Goal: Task Accomplishment & Management: Use online tool/utility

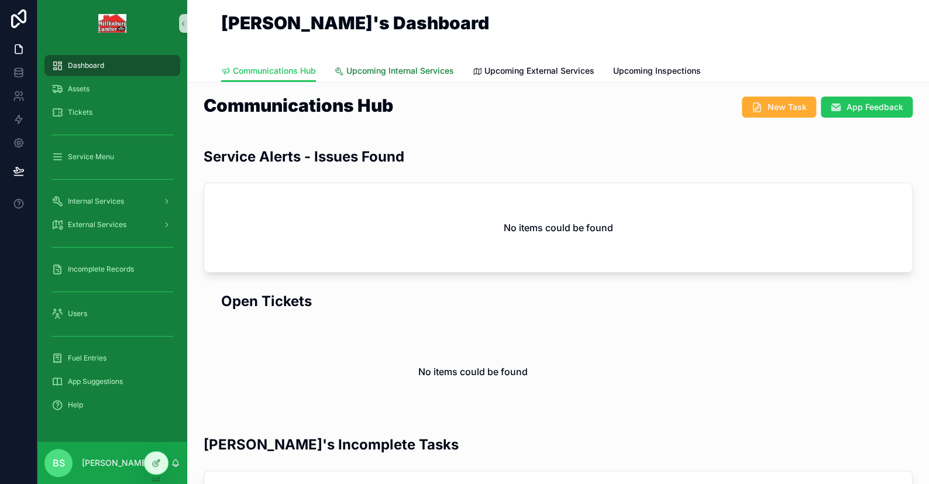
click at [401, 68] on span "Upcoming Internal Services" at bounding box center [400, 71] width 108 height 12
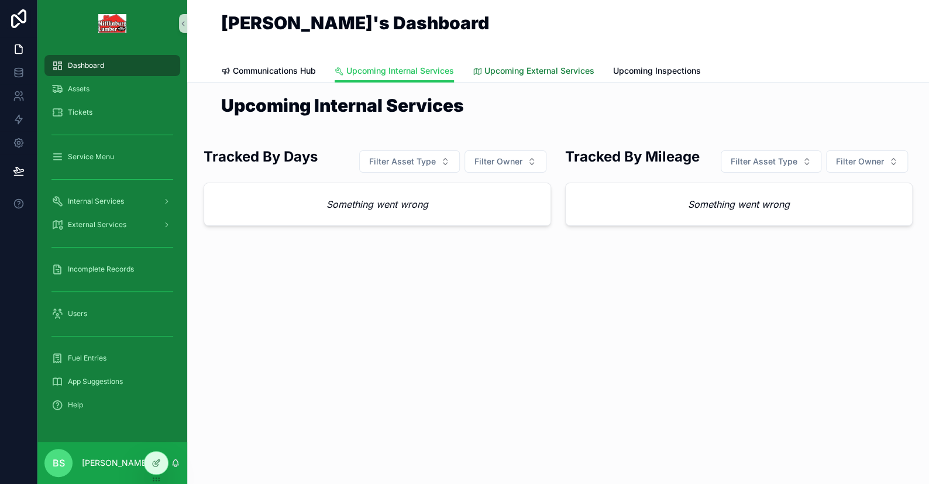
click at [576, 74] on span "Upcoming External Services" at bounding box center [539, 71] width 110 height 12
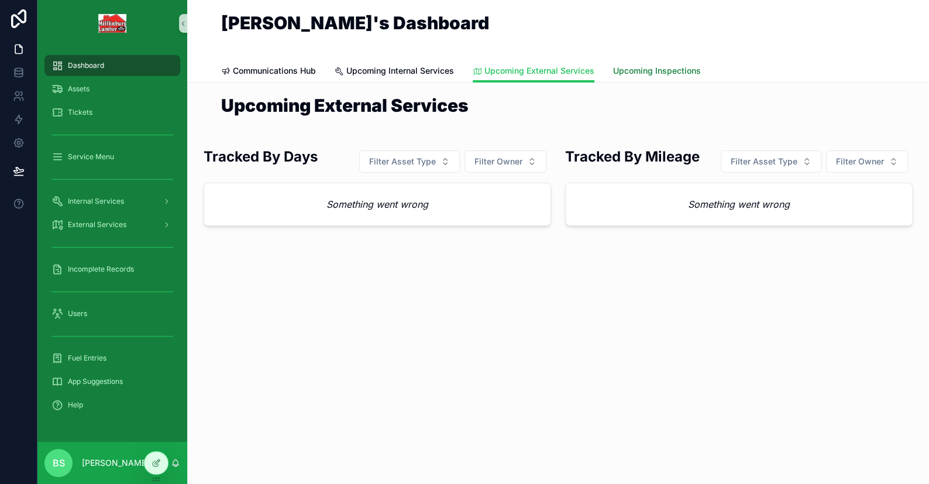
click at [610, 69] on span "Upcoming Inspections" at bounding box center [657, 71] width 88 height 12
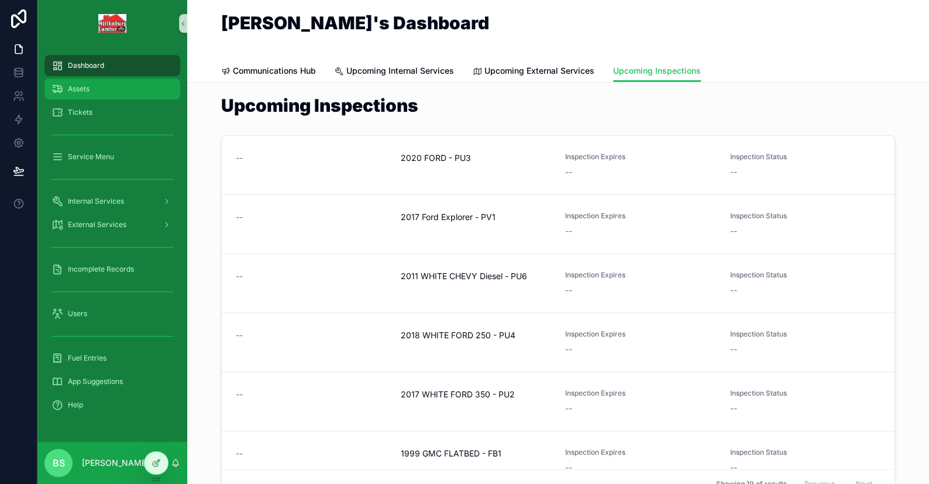
click at [63, 87] on icon "scrollable content" at bounding box center [57, 89] width 12 height 12
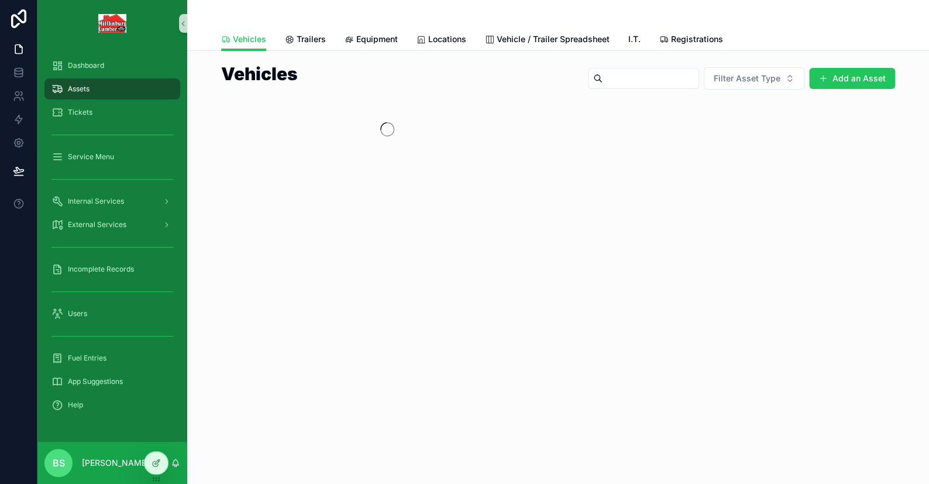
click at [63, 87] on icon "scrollable content" at bounding box center [57, 89] width 12 height 12
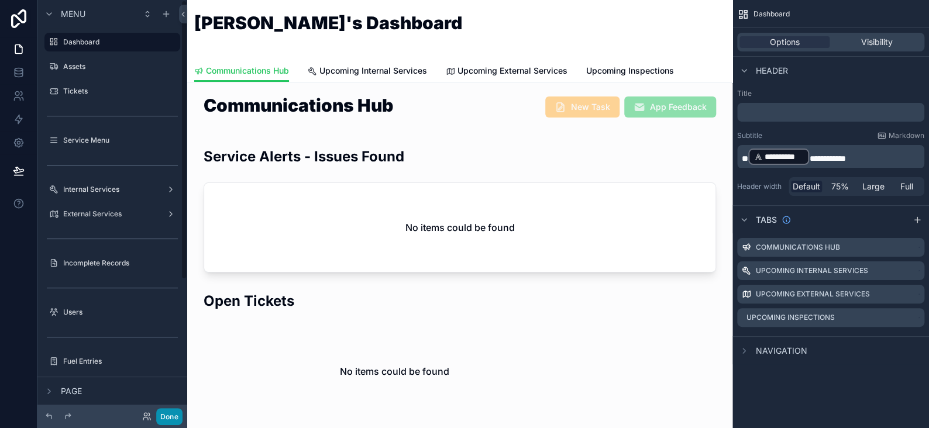
click at [167, 416] on button "Done" at bounding box center [169, 416] width 26 height 17
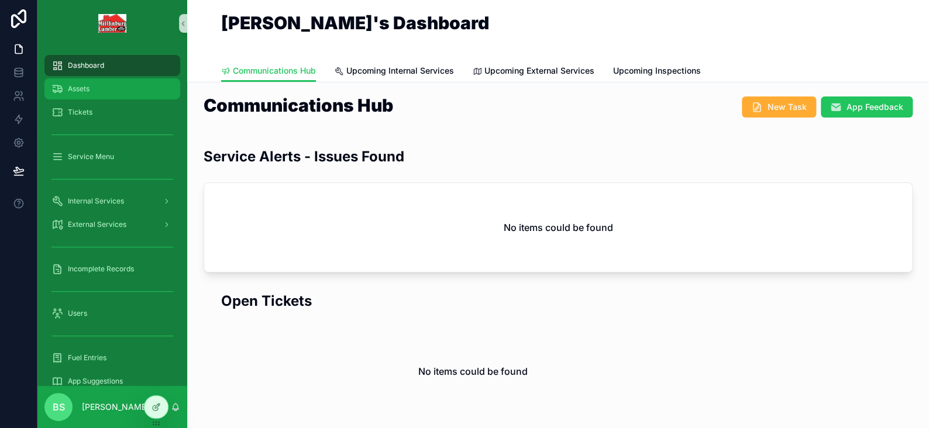
click at [75, 89] on span "Assets" at bounding box center [79, 88] width 22 height 9
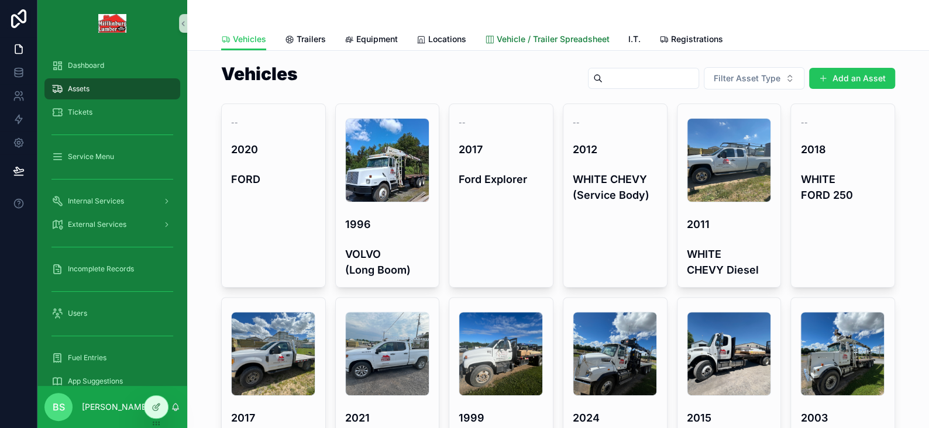
click at [526, 38] on span "Vehicle / Trailer Spreadsheet" at bounding box center [553, 39] width 113 height 12
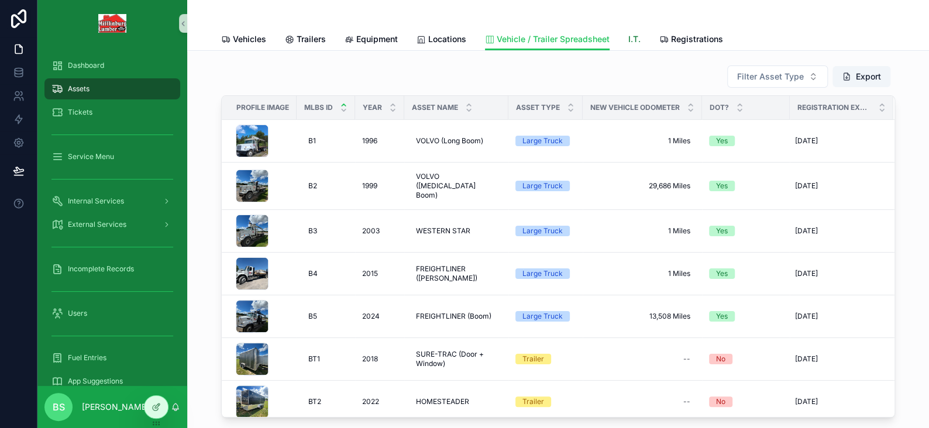
click at [630, 39] on span "I.T." at bounding box center [634, 39] width 12 height 12
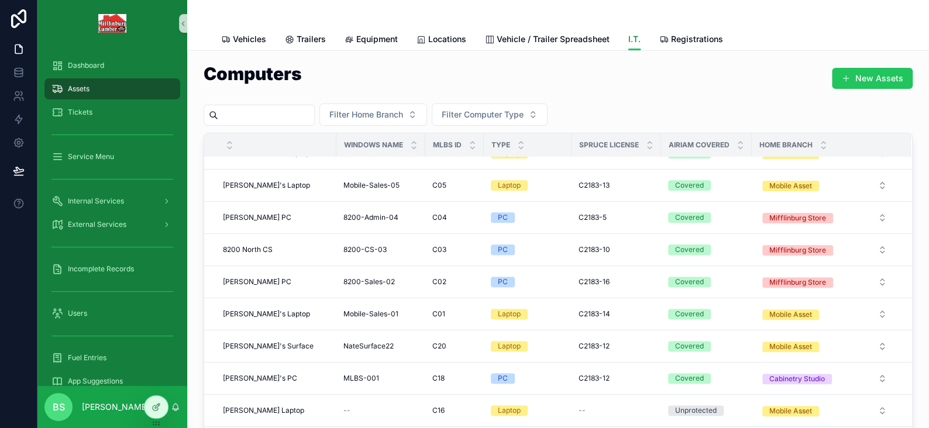
scroll to position [643, 0]
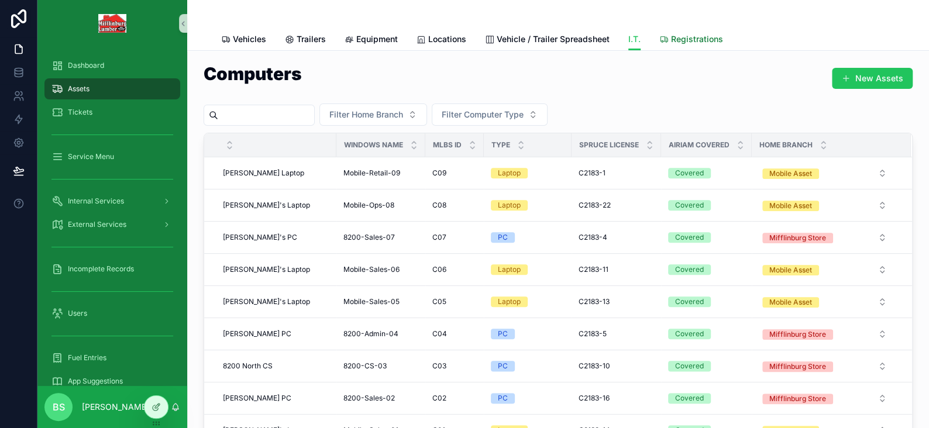
click at [677, 40] on span "Registrations" at bounding box center [697, 39] width 52 height 12
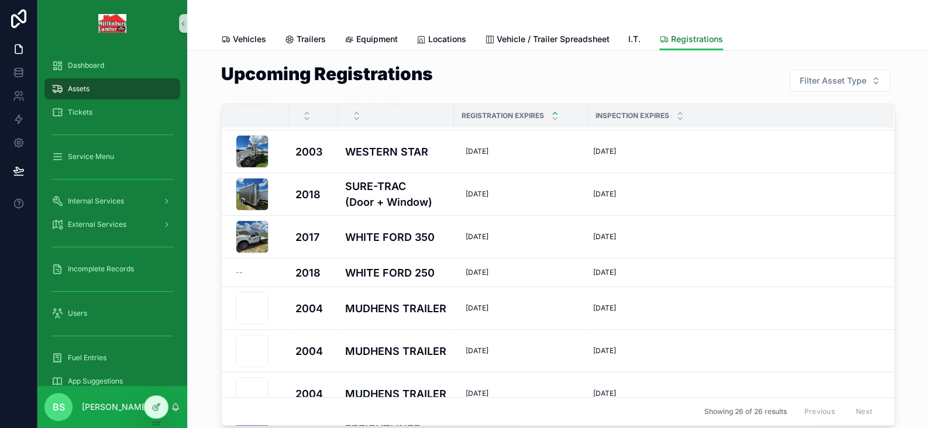
scroll to position [643, 0]
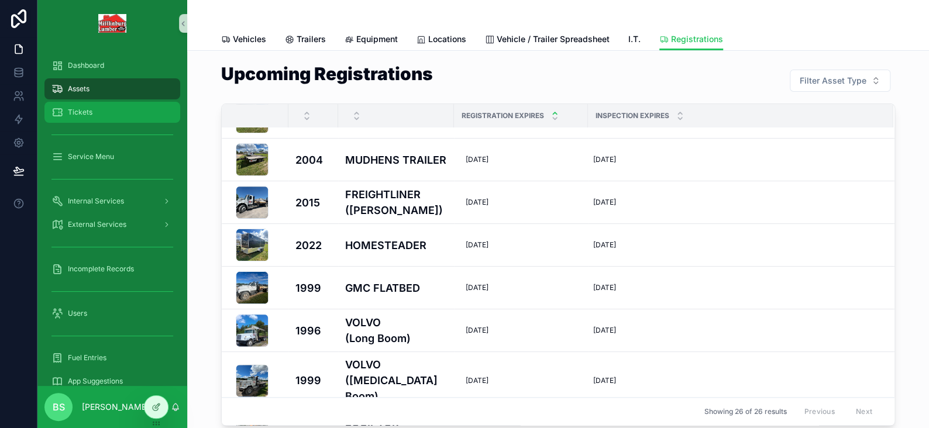
click at [89, 112] on span "Tickets" at bounding box center [80, 112] width 25 height 9
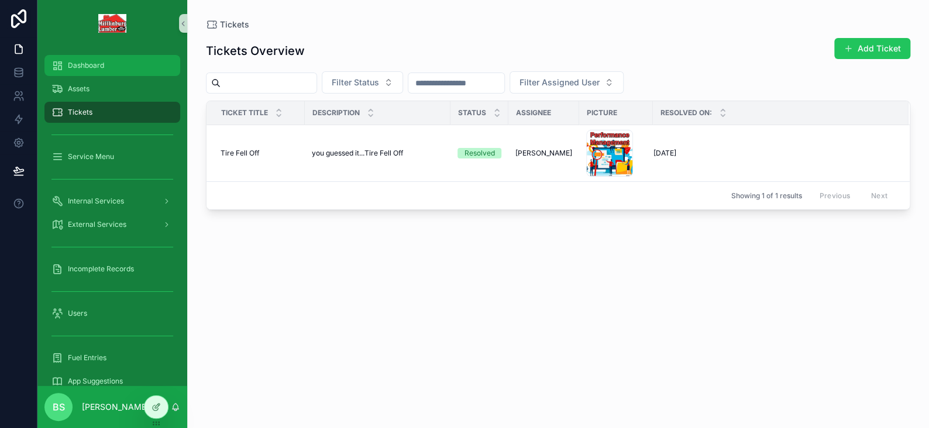
click at [95, 66] on span "Dashboard" at bounding box center [86, 65] width 36 height 9
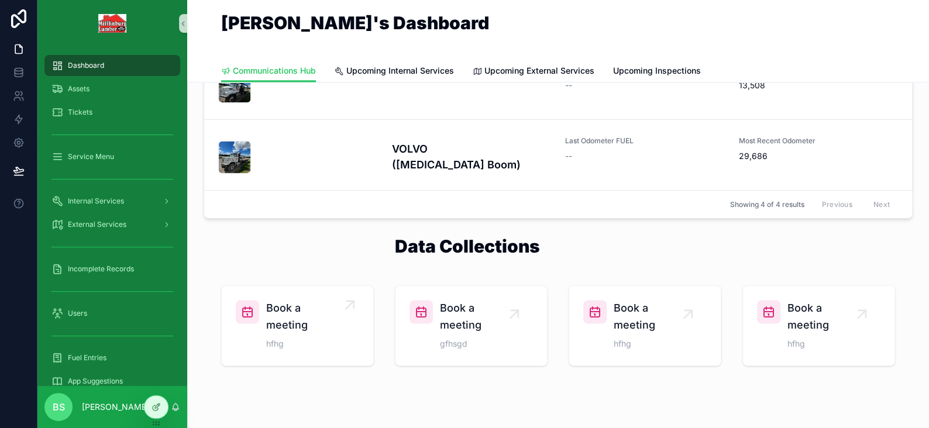
scroll to position [886, 0]
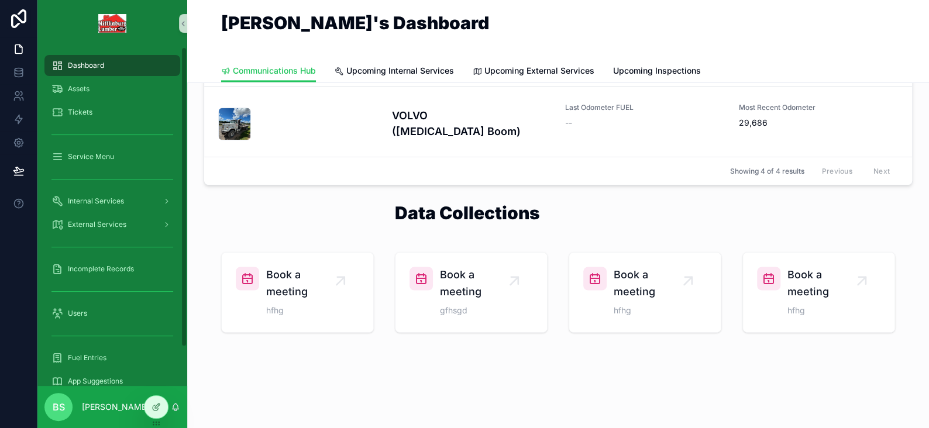
click at [78, 63] on span "Dashboard" at bounding box center [86, 65] width 36 height 9
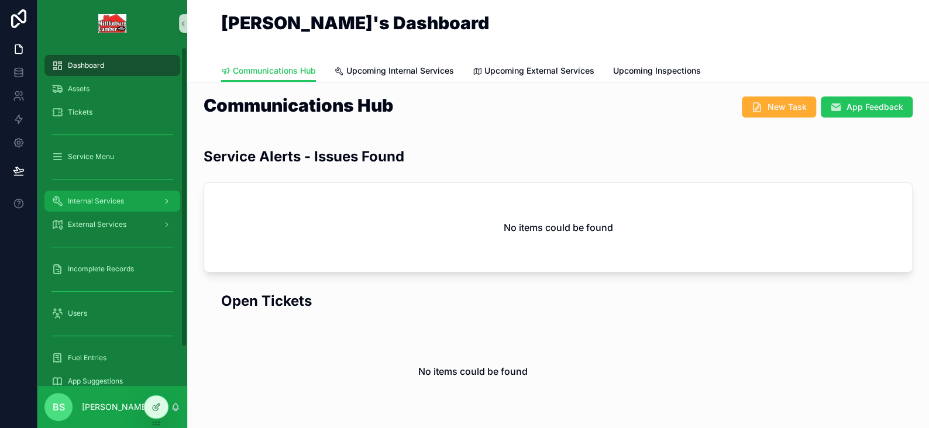
click at [116, 197] on span "Internal Services" at bounding box center [96, 201] width 56 height 9
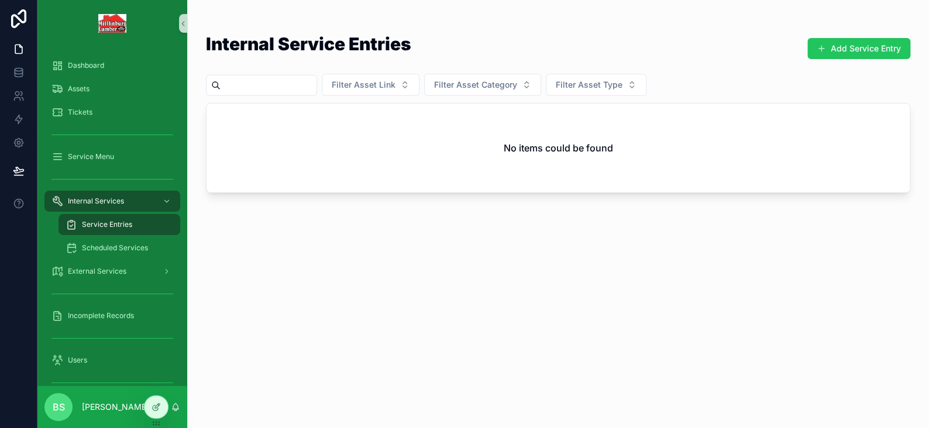
click at [116, 221] on span "Service Entries" at bounding box center [107, 224] width 50 height 9
click at [849, 46] on button "Add Service Entry" at bounding box center [858, 48] width 103 height 21
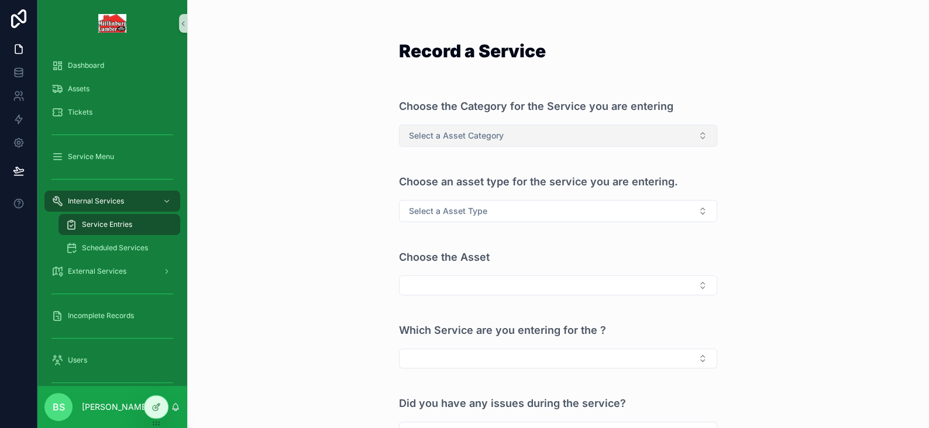
click at [466, 132] on span "Select a Asset Category" at bounding box center [456, 136] width 95 height 12
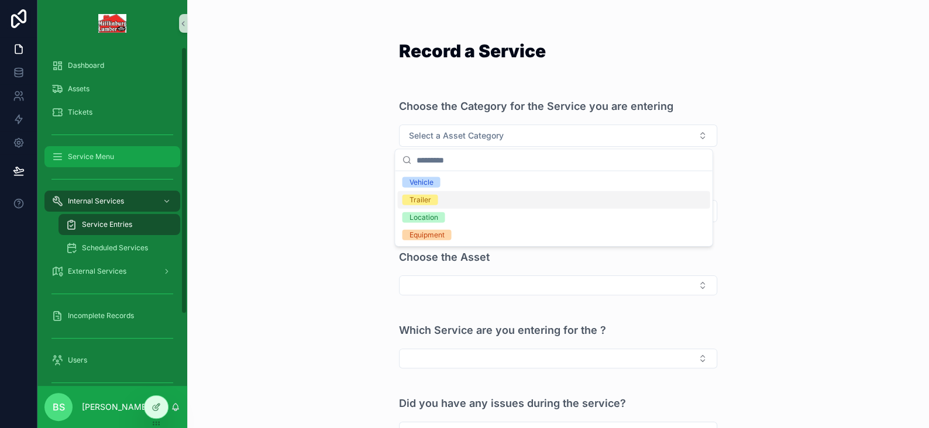
click at [81, 159] on span "Service Menu" at bounding box center [91, 156] width 46 height 9
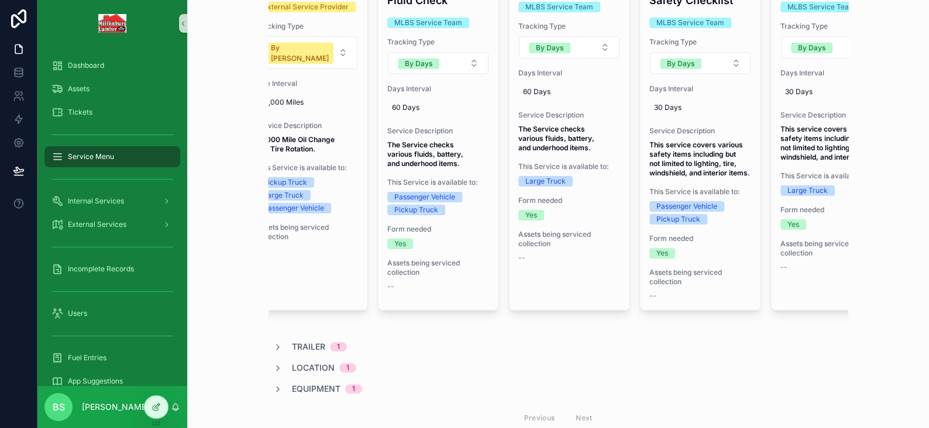
scroll to position [0, 197]
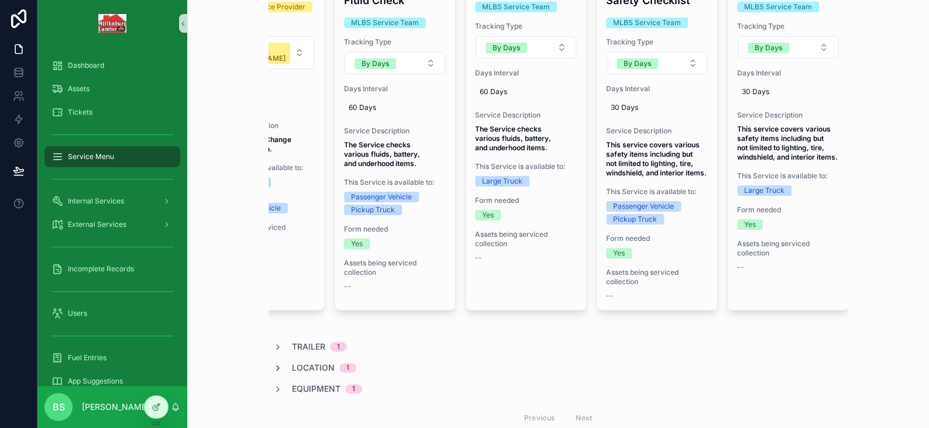
click at [273, 373] on icon "scrollable content" at bounding box center [277, 368] width 9 height 9
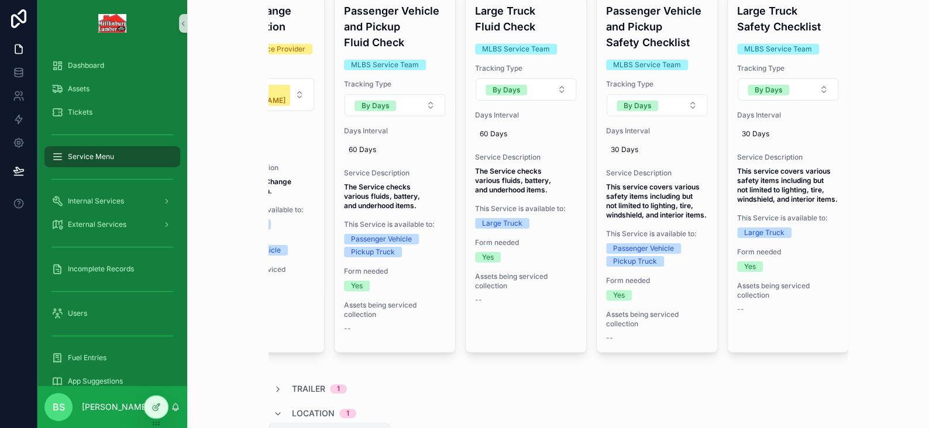
scroll to position [117, 0]
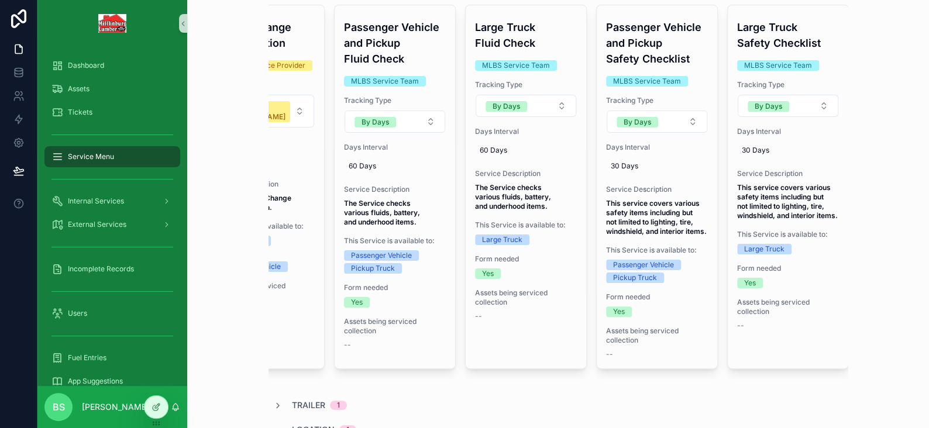
click at [99, 158] on span "Service Menu" at bounding box center [91, 156] width 46 height 9
click at [91, 199] on span "Internal Services" at bounding box center [96, 201] width 56 height 9
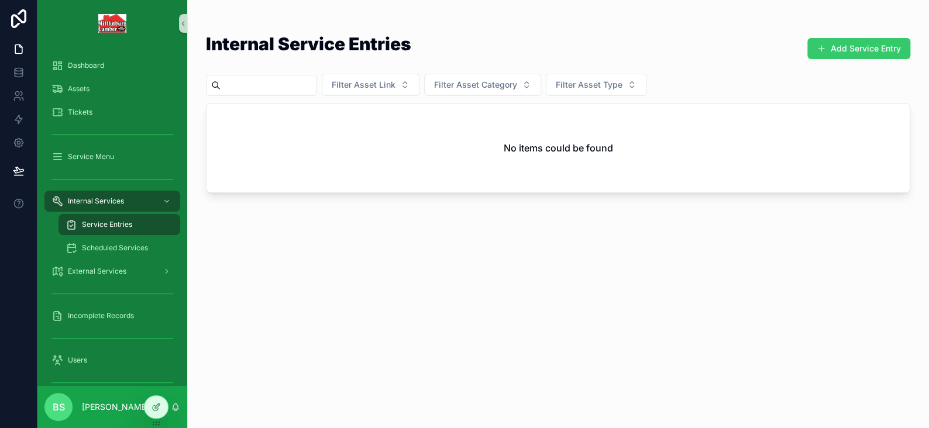
click at [849, 56] on button "Add Service Entry" at bounding box center [858, 48] width 103 height 21
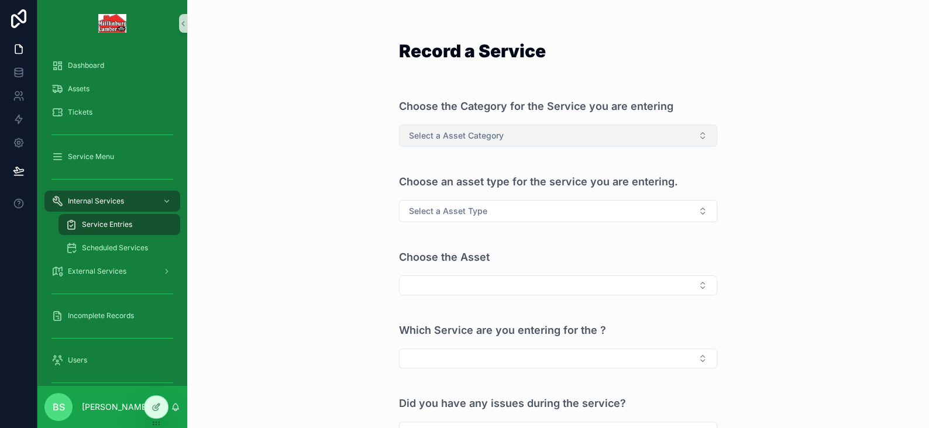
click at [461, 137] on span "Select a Asset Category" at bounding box center [456, 136] width 95 height 12
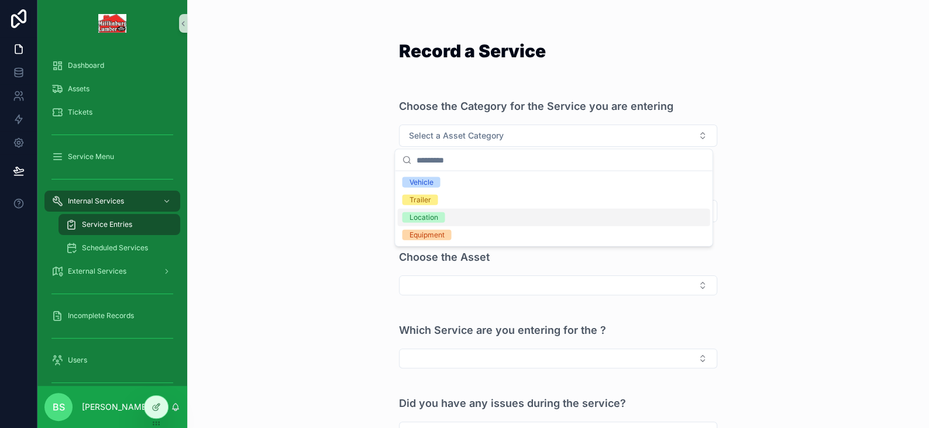
click at [428, 220] on div "Location" at bounding box center [423, 217] width 29 height 11
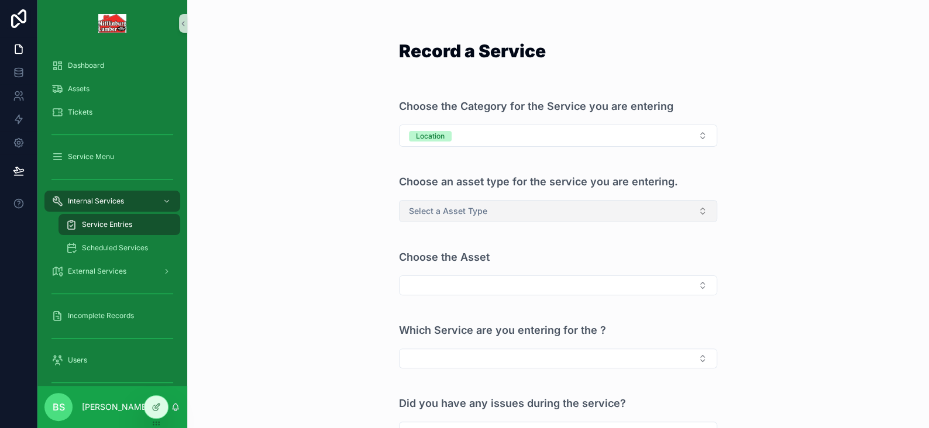
click at [437, 210] on span "Select a Asset Type" at bounding box center [448, 211] width 78 height 12
click at [309, 186] on div "Record a Service Choose the Category for the Service you are entering Location …" at bounding box center [558, 214] width 742 height 428
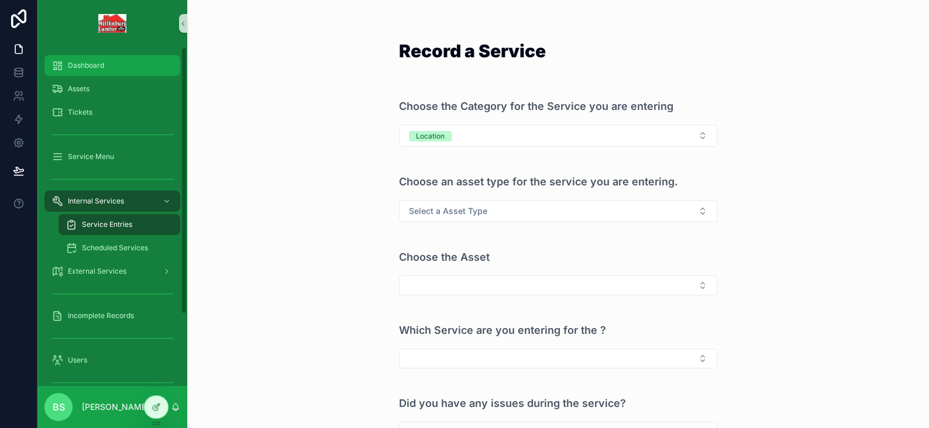
click at [92, 64] on span "Dashboard" at bounding box center [86, 65] width 36 height 9
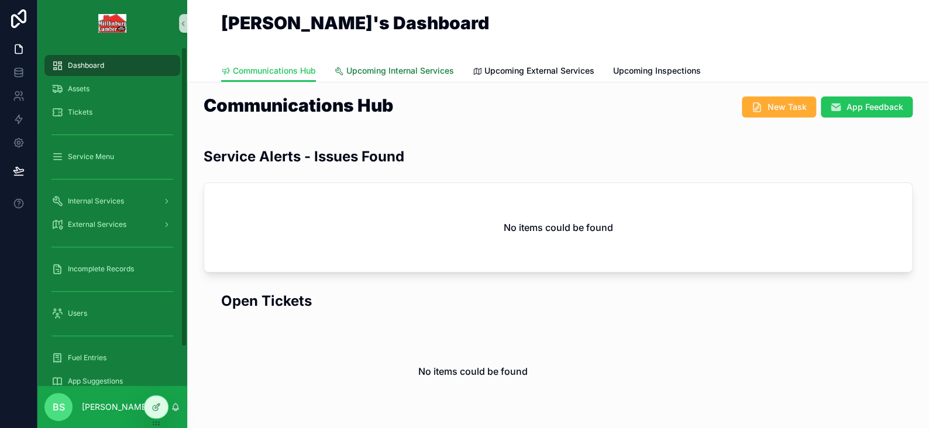
click at [383, 71] on span "Upcoming Internal Services" at bounding box center [400, 71] width 108 height 12
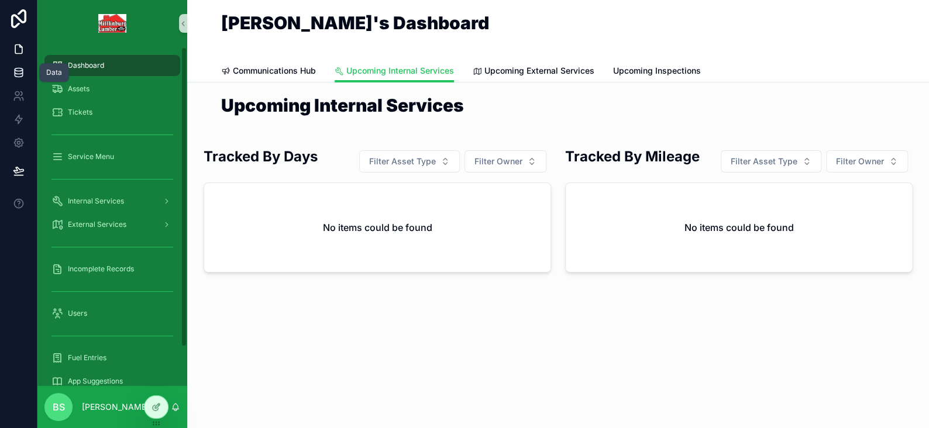
click at [25, 71] on link at bounding box center [18, 72] width 37 height 23
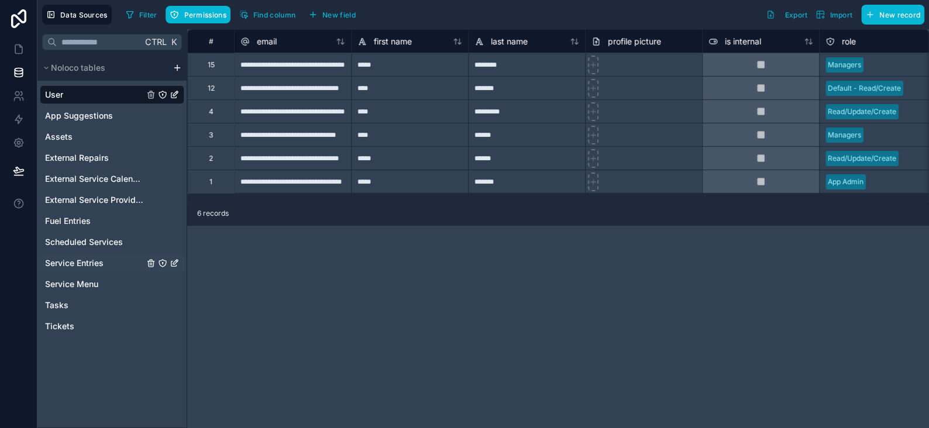
click at [73, 263] on span "Service Entries" at bounding box center [74, 263] width 58 height 12
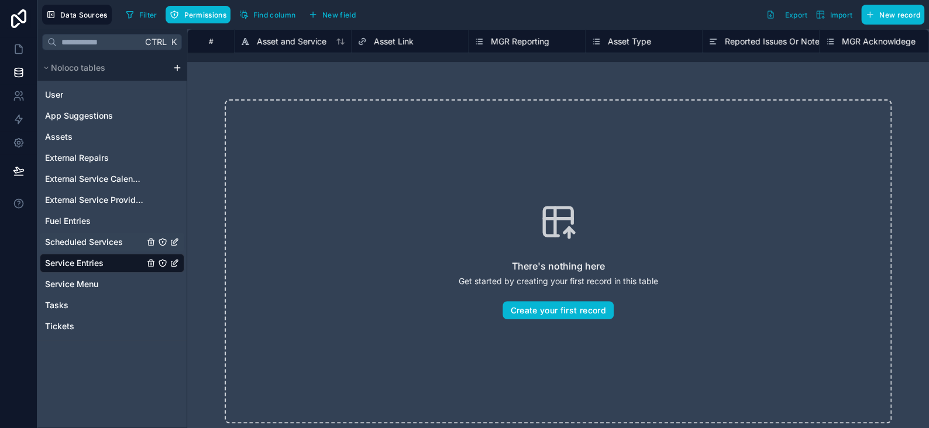
click at [79, 242] on span "Scheduled Services" at bounding box center [84, 242] width 78 height 12
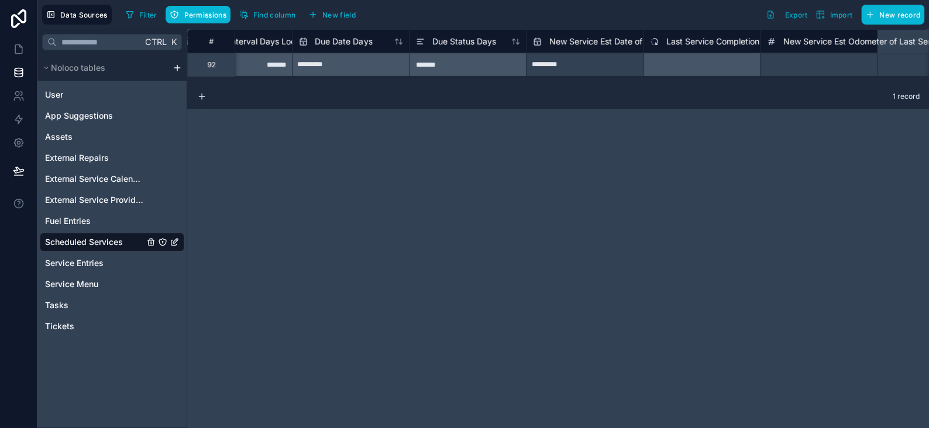
scroll to position [0, 820]
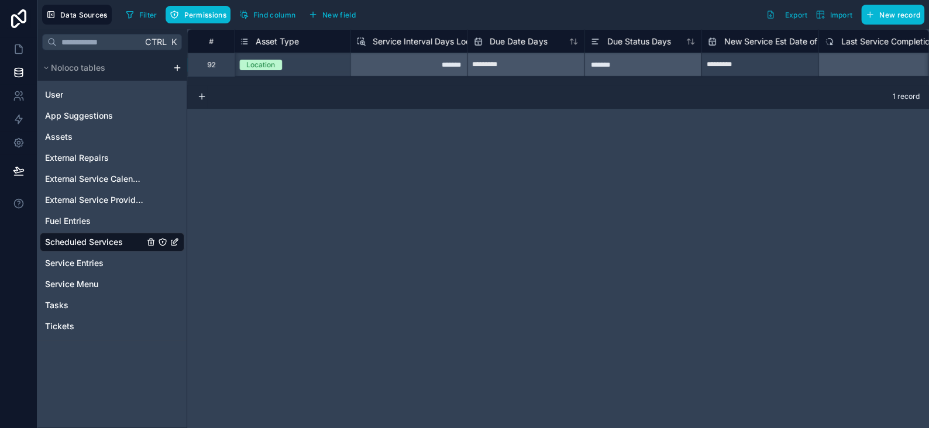
click at [584, 68] on input "*********" at bounding box center [525, 65] width 116 height 19
select select "****"
select select "*"
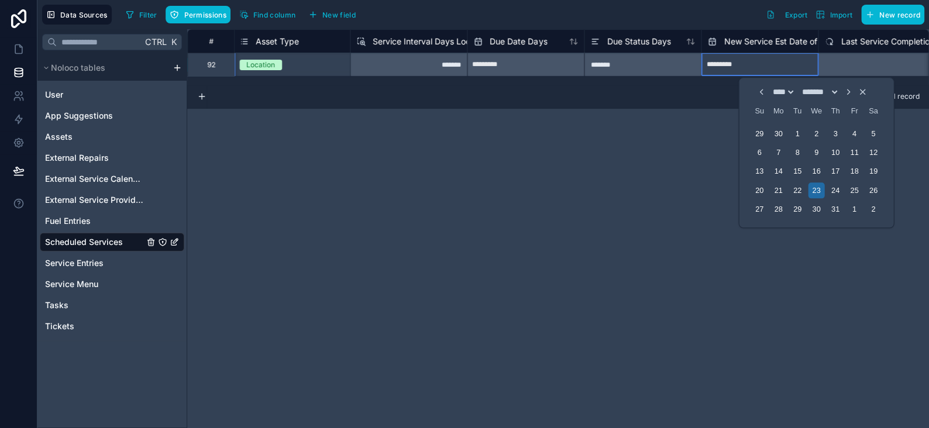
click at [756, 92] on icon "Choose Date" at bounding box center [760, 91] width 9 height 9
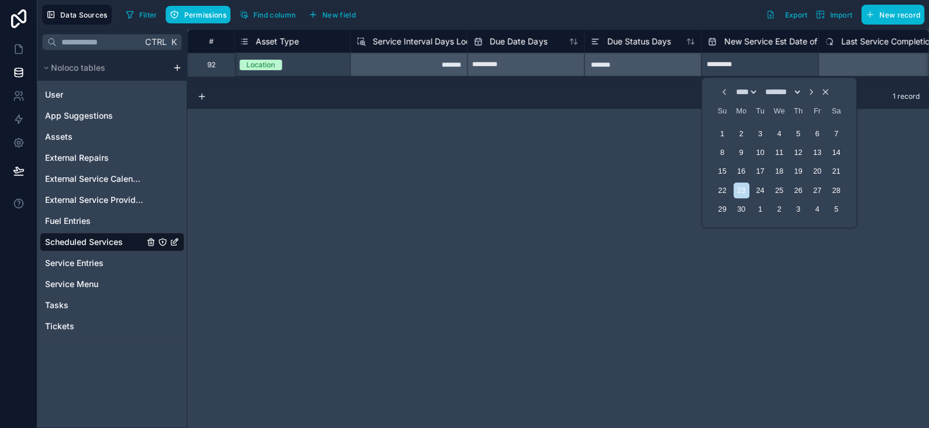
click at [719, 89] on icon "Choose Date" at bounding box center [723, 91] width 9 height 9
click at [791, 130] on div "1" at bounding box center [798, 134] width 16 height 16
type input "********"
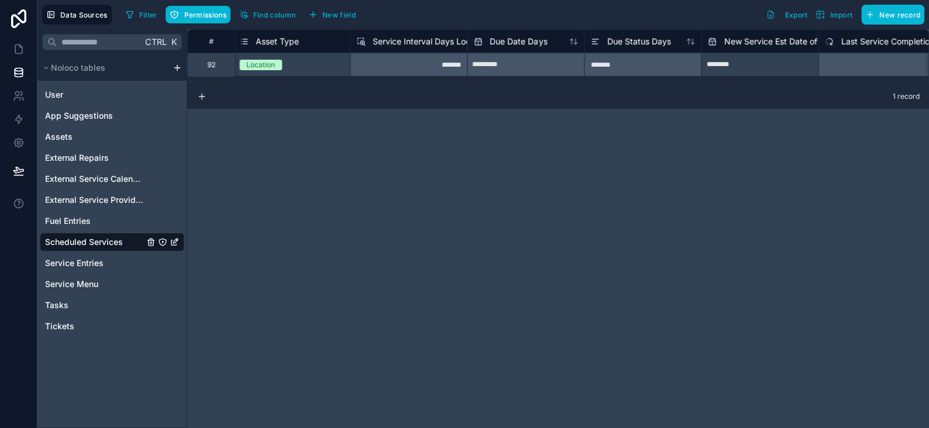
click at [621, 175] on div "# Service Menu Link Asset Link Asset Type Service Interval Days Lookup Due Date…" at bounding box center [558, 228] width 742 height 399
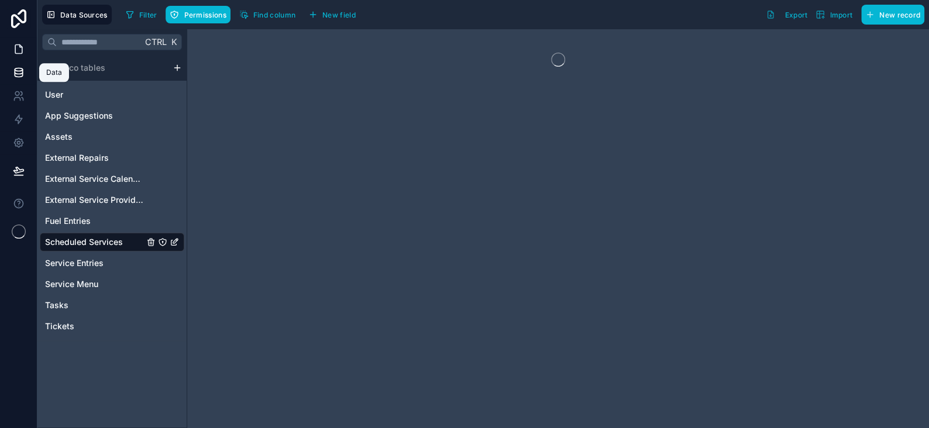
click at [16, 47] on icon at bounding box center [19, 49] width 12 height 12
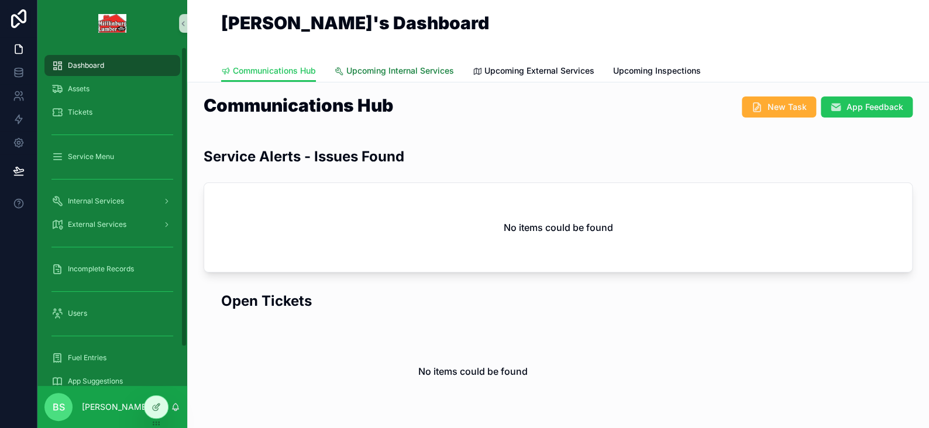
click at [383, 69] on span "Upcoming Internal Services" at bounding box center [400, 71] width 108 height 12
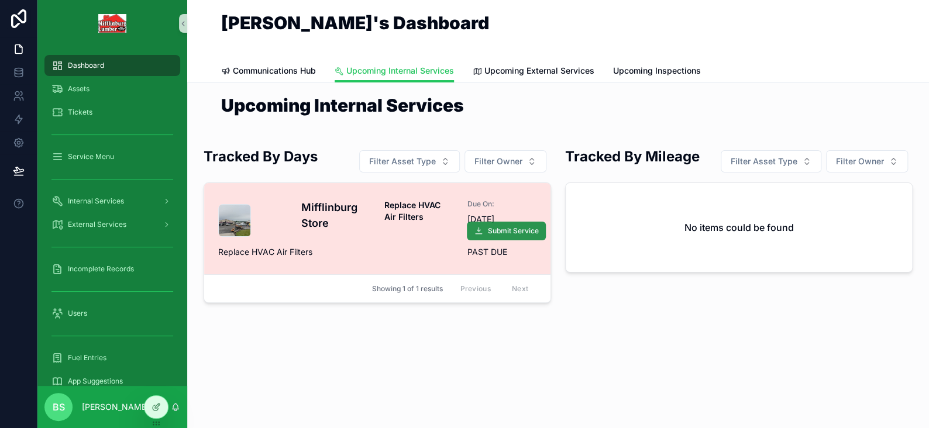
click at [488, 231] on span "Submit Service" at bounding box center [513, 230] width 51 height 9
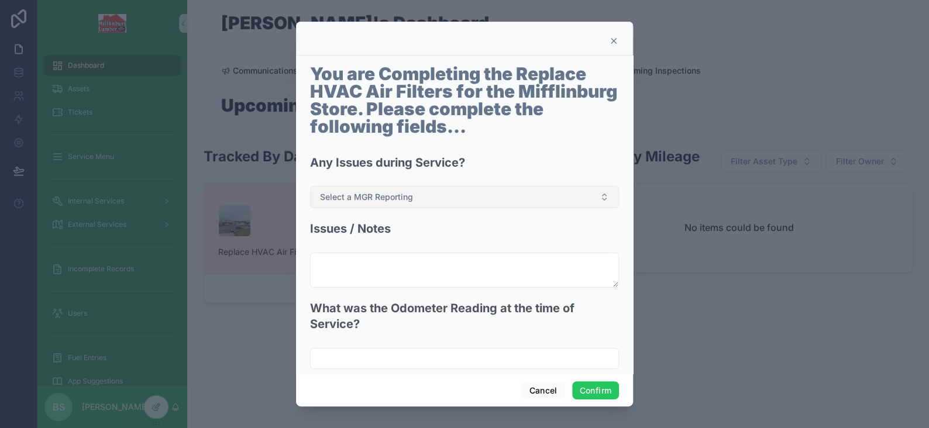
click at [364, 201] on span "Select a MGR Reporting" at bounding box center [366, 197] width 93 height 12
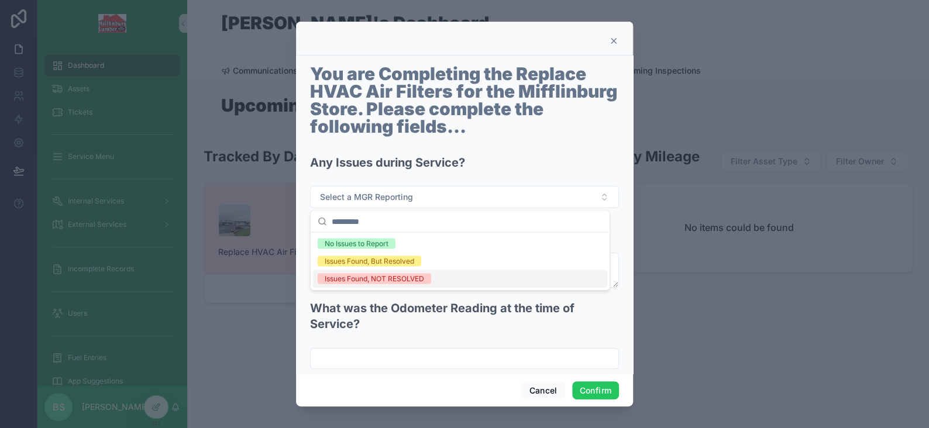
click at [381, 274] on div "Issues Found, NOT RESOLVED" at bounding box center [374, 279] width 99 height 11
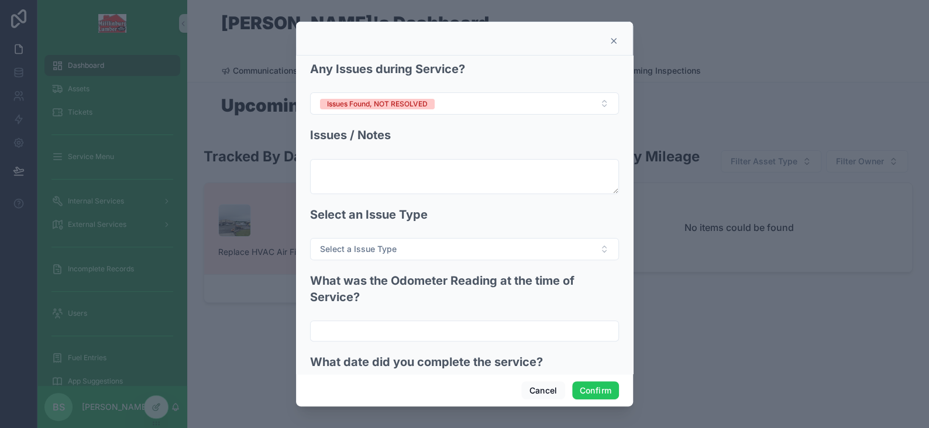
scroll to position [58, 0]
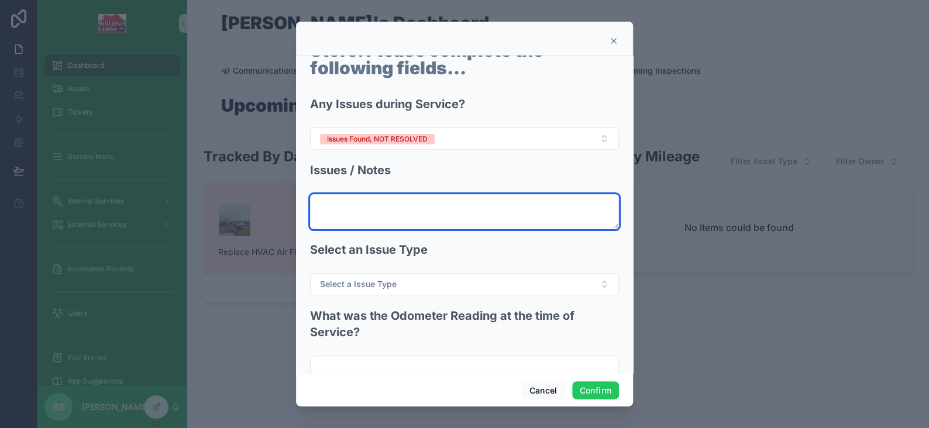
click at [368, 213] on textarea at bounding box center [464, 211] width 309 height 35
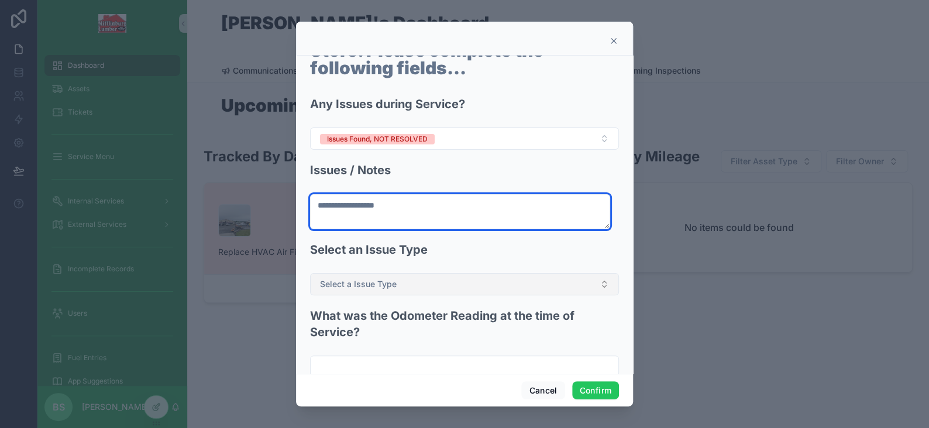
type textarea "**********"
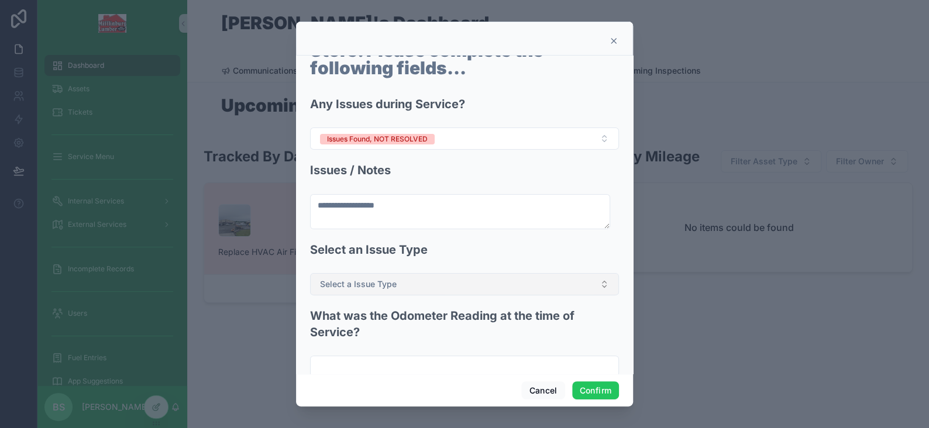
click at [392, 292] on button "Select a Issue Type" at bounding box center [464, 284] width 309 height 22
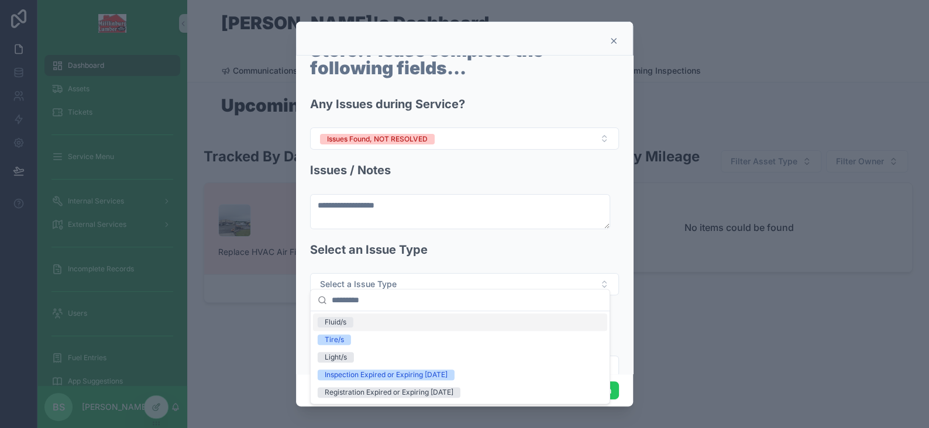
scroll to position [117, 0]
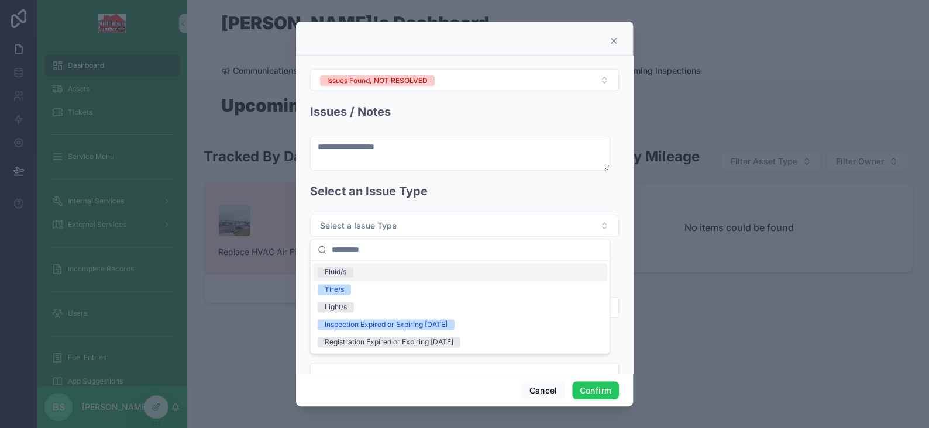
click at [494, 180] on form "**********" at bounding box center [464, 214] width 309 height 543
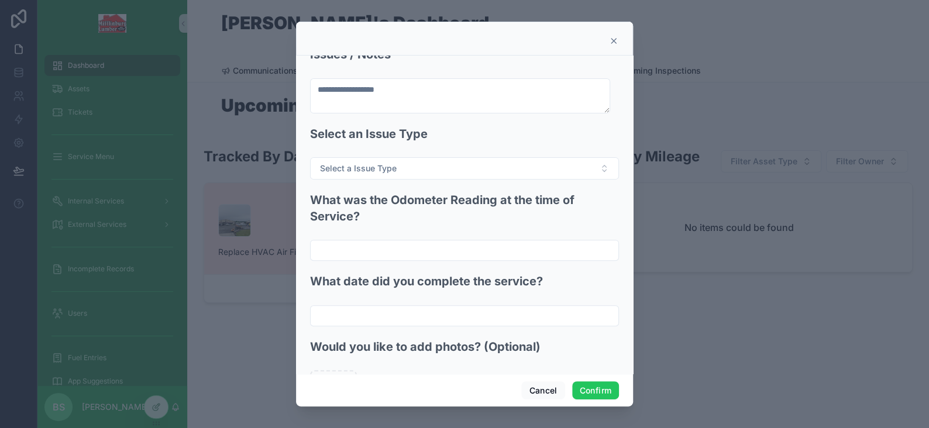
scroll to position [175, 0]
click at [374, 243] on input "text" at bounding box center [465, 249] width 308 height 16
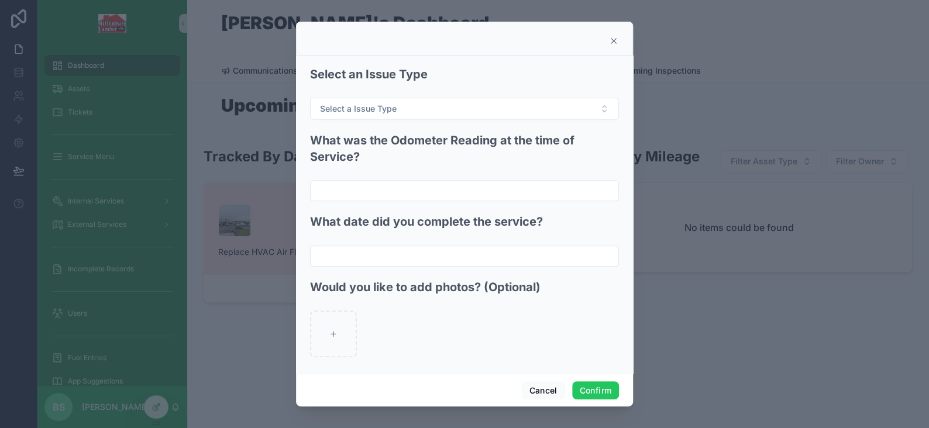
click at [486, 149] on h2 "What was the Odometer Reading at the time of Service?" at bounding box center [464, 149] width 309 height 32
click at [401, 249] on input "text" at bounding box center [465, 256] width 308 height 16
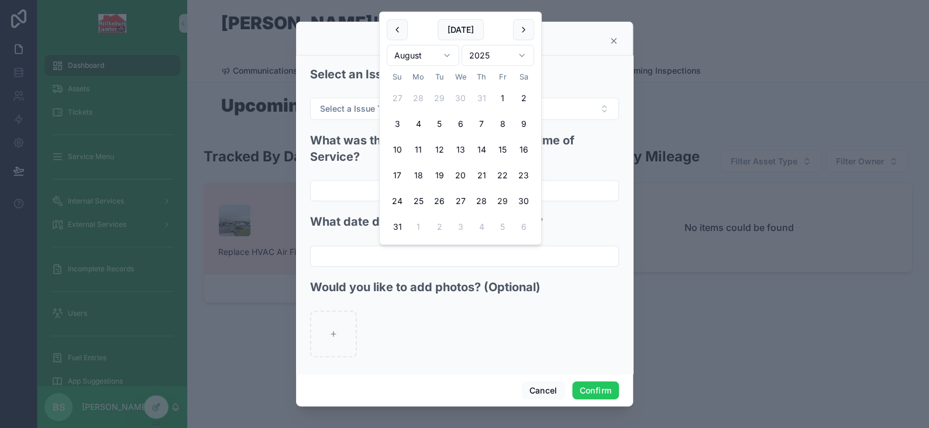
click at [426, 330] on div at bounding box center [464, 334] width 309 height 47
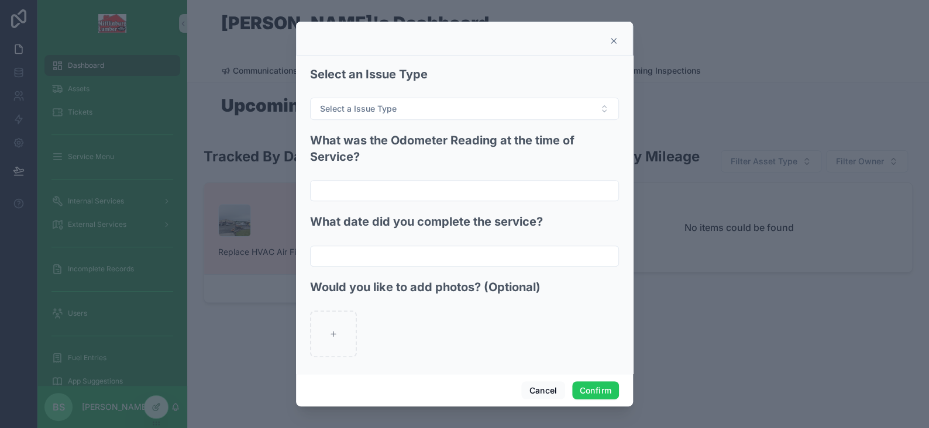
click at [390, 257] on input "text" at bounding box center [465, 256] width 308 height 16
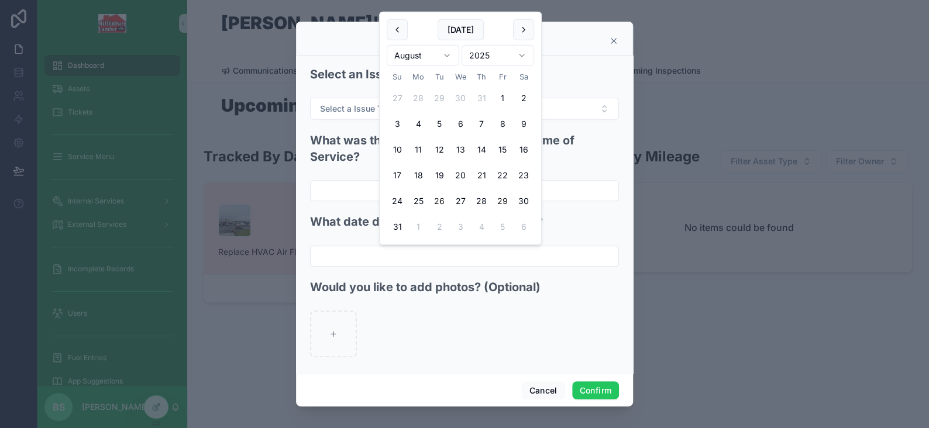
click at [437, 195] on button "26" at bounding box center [439, 201] width 21 height 21
click at [415, 132] on button "4" at bounding box center [418, 123] width 21 height 21
click at [416, 146] on button "11" at bounding box center [418, 149] width 21 height 21
type input "*********"
click at [598, 394] on button "Confirm" at bounding box center [595, 390] width 47 height 19
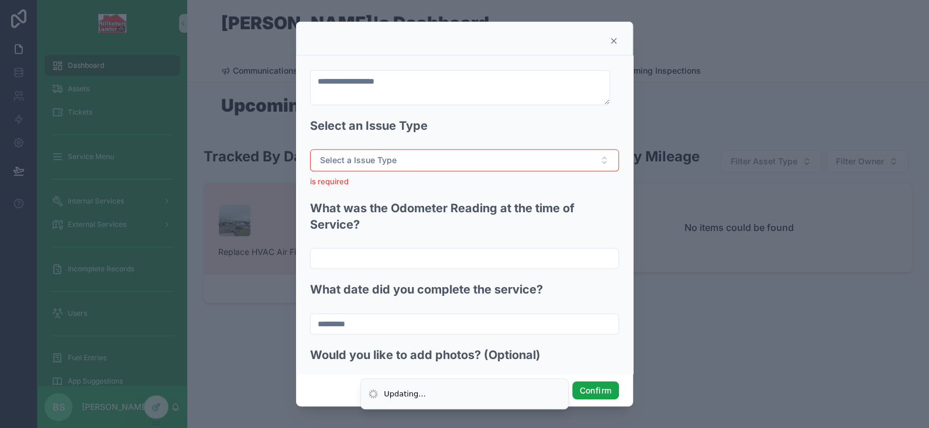
scroll to position [285, 0]
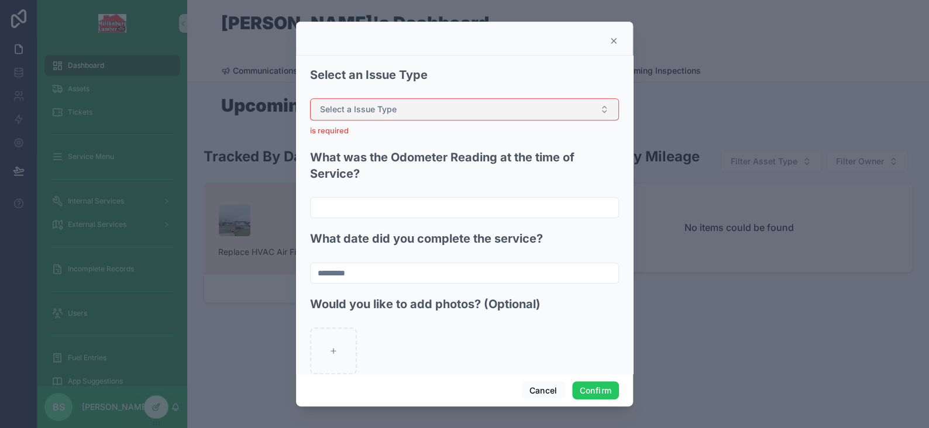
click at [387, 106] on span "Select a Issue Type" at bounding box center [358, 110] width 77 height 12
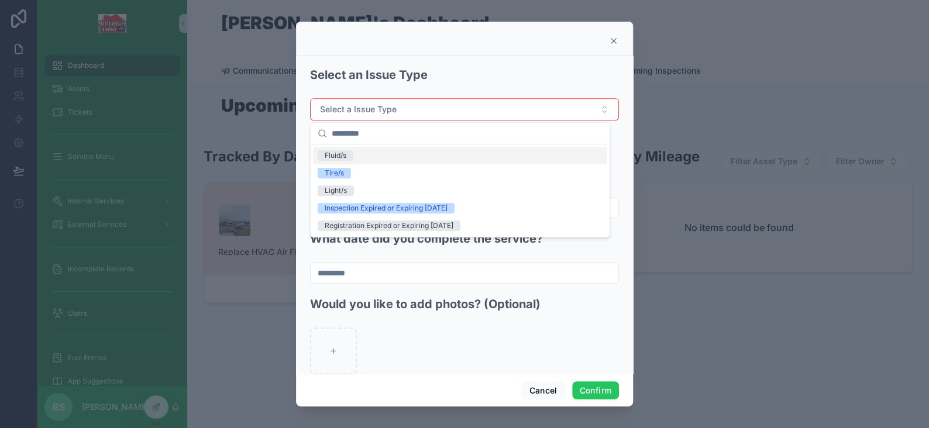
click at [344, 157] on div "Fluid/s" at bounding box center [336, 155] width 22 height 11
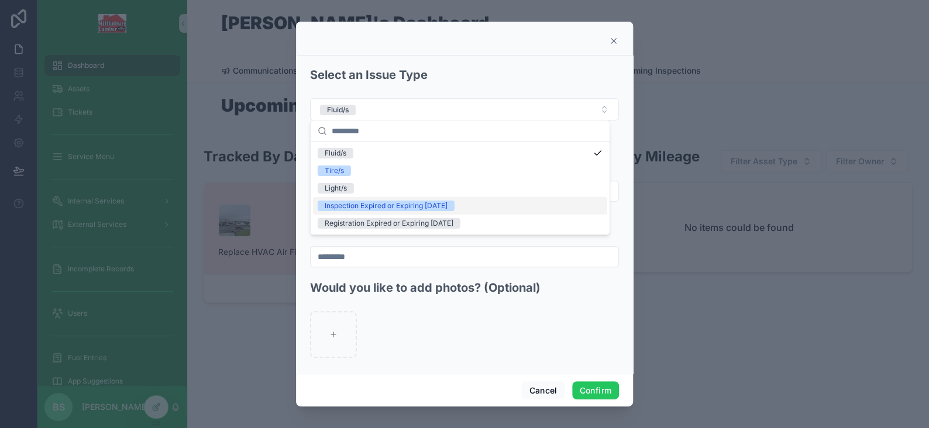
scroll to position [290, 0]
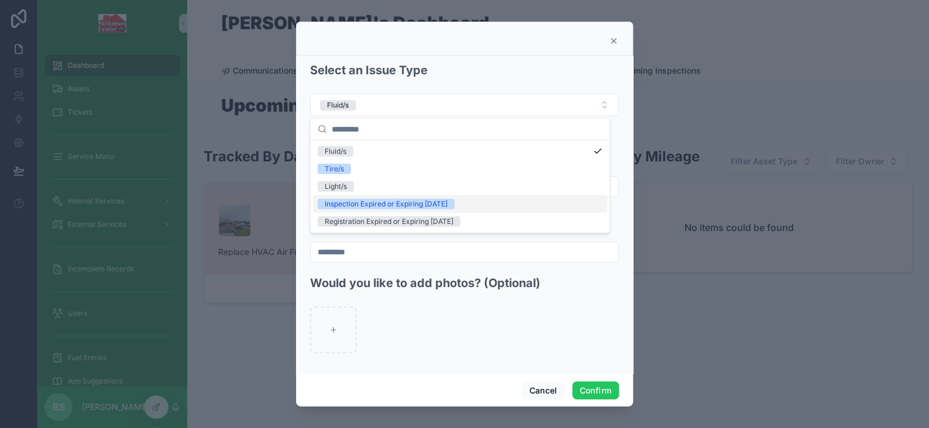
click at [567, 325] on div at bounding box center [464, 329] width 309 height 47
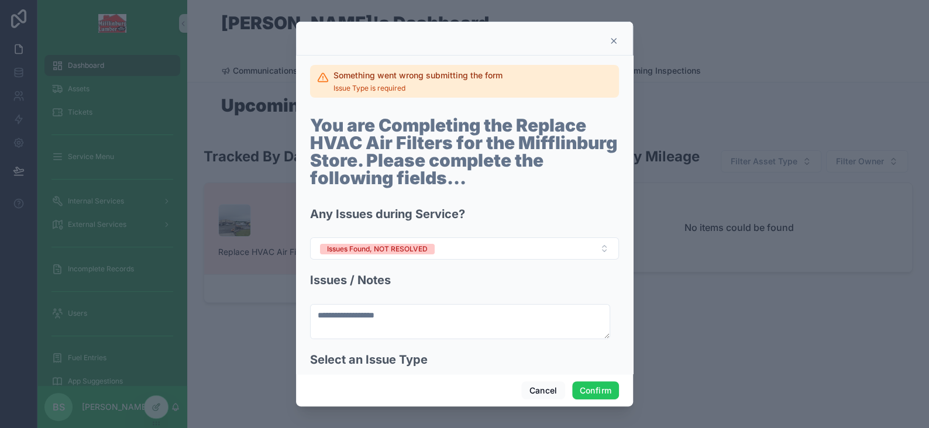
scroll to position [234, 0]
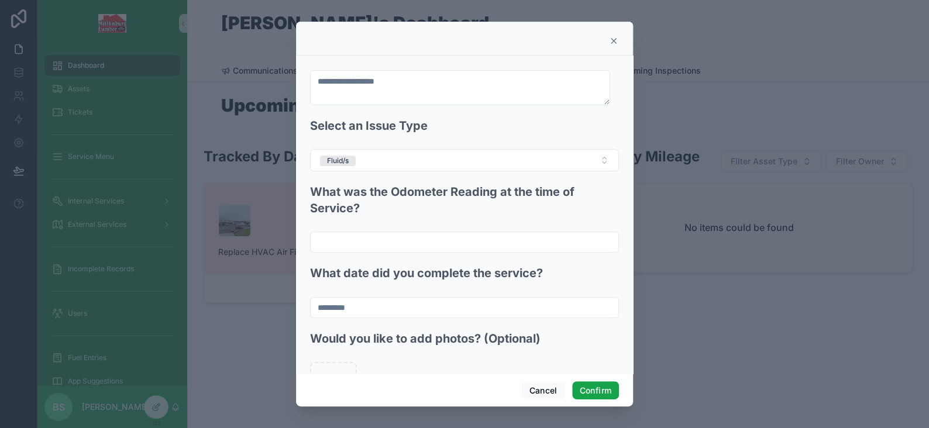
click at [592, 385] on button "Confirm" at bounding box center [595, 390] width 47 height 19
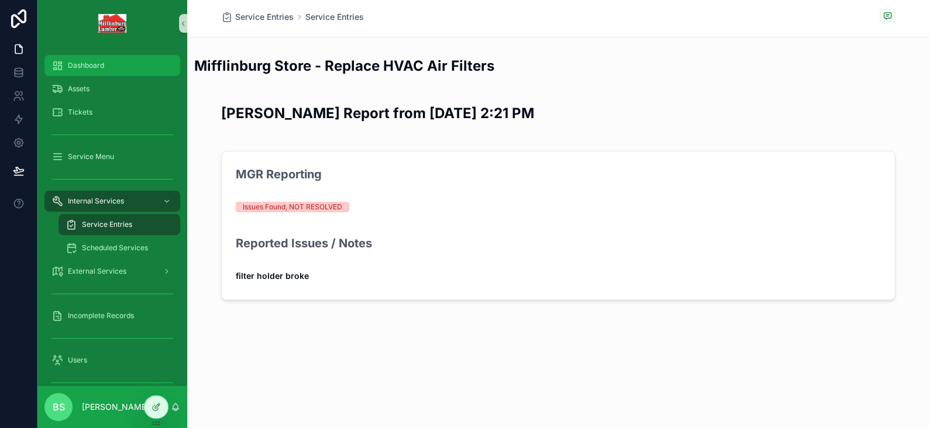
click at [80, 73] on div "Dashboard" at bounding box center [112, 65] width 122 height 19
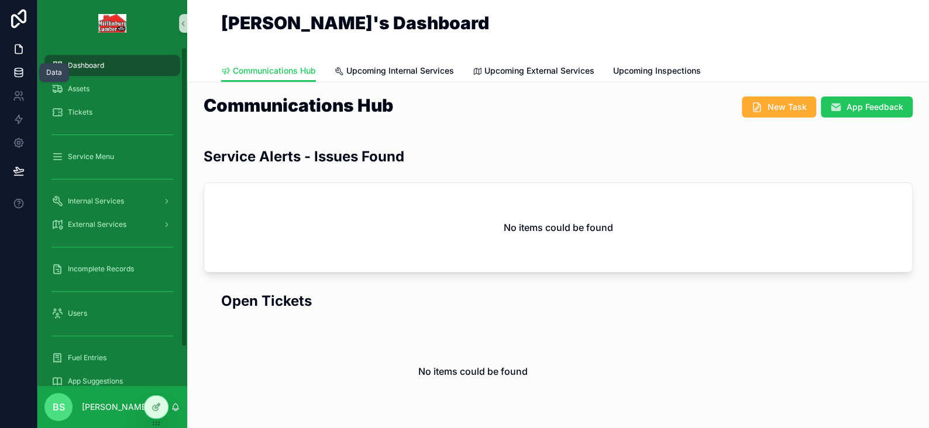
click at [19, 67] on icon at bounding box center [19, 73] width 12 height 12
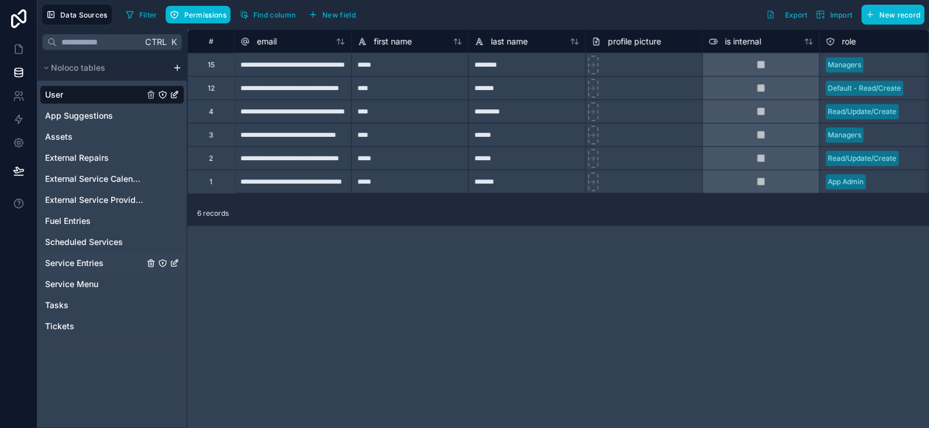
click at [78, 264] on span "Service Entries" at bounding box center [74, 263] width 58 height 12
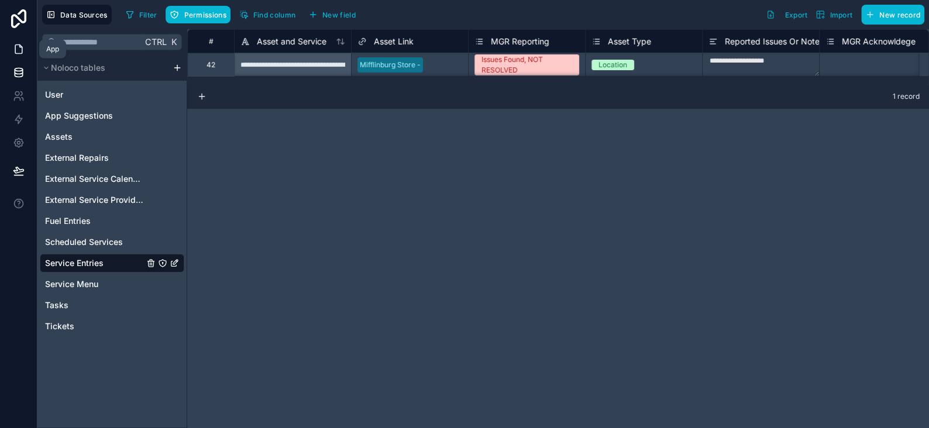
click at [16, 49] on icon at bounding box center [19, 49] width 12 height 12
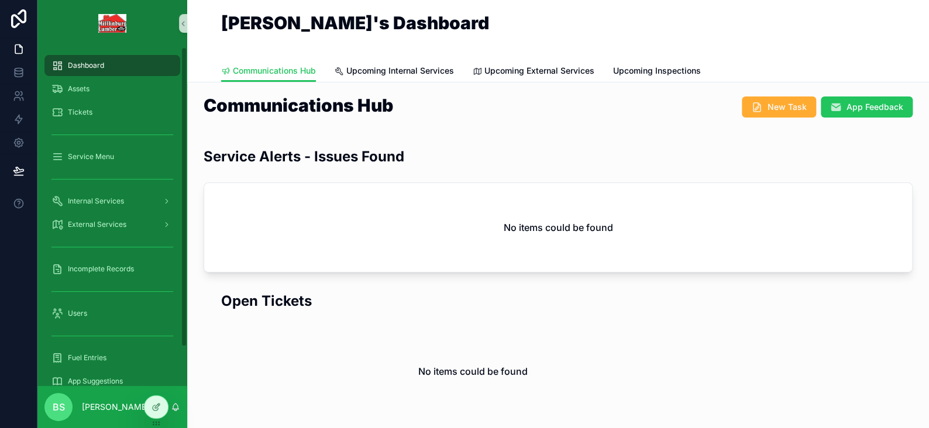
click at [277, 185] on div "No items could be found" at bounding box center [558, 227] width 708 height 89
click at [157, 407] on icon at bounding box center [157, 406] width 5 height 5
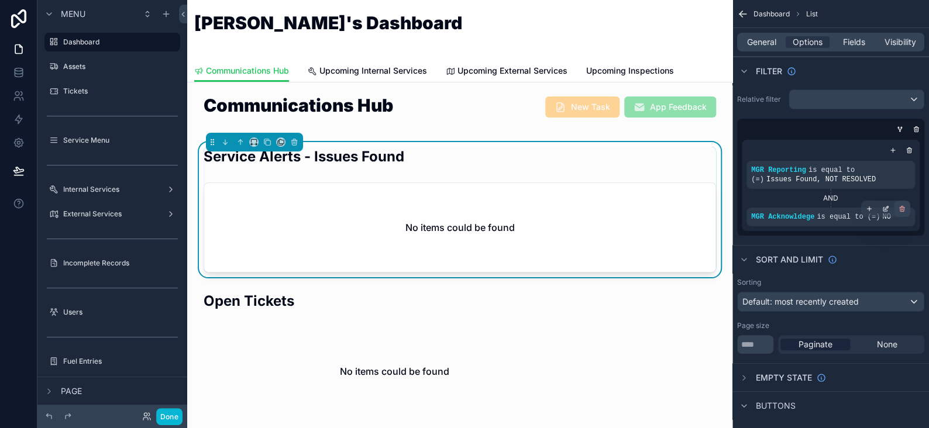
click at [904, 206] on icon "scrollable content" at bounding box center [901, 208] width 7 height 7
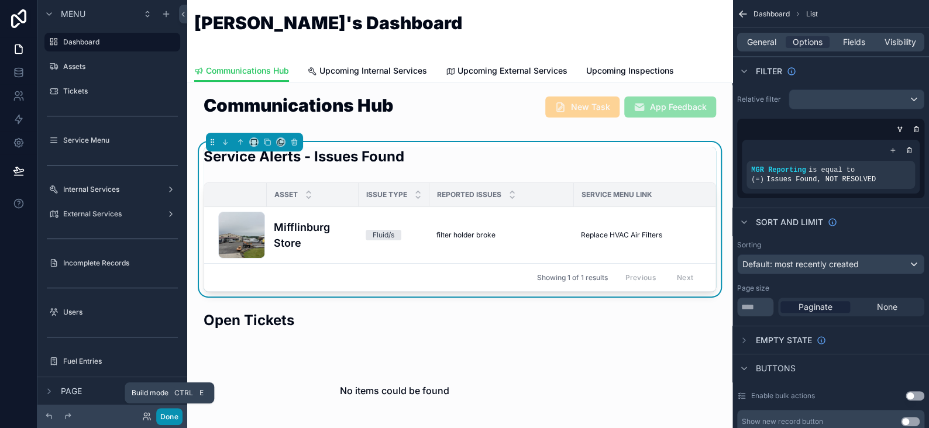
click at [169, 417] on button "Done" at bounding box center [169, 416] width 26 height 17
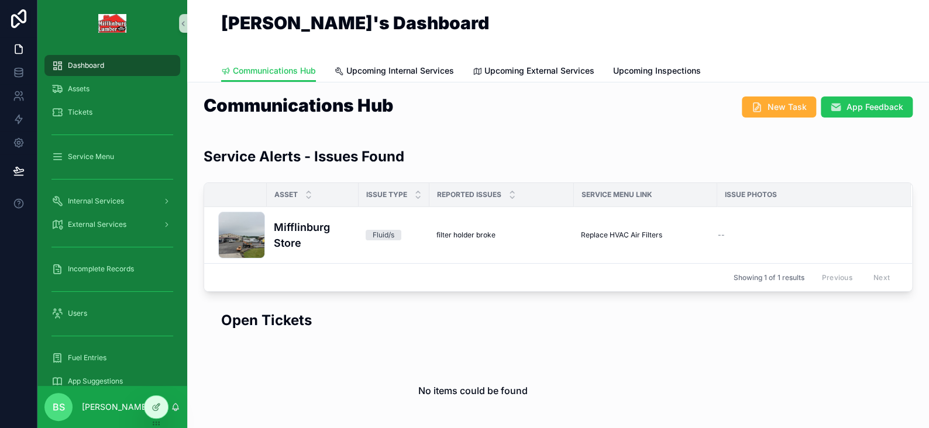
scroll to position [117, 0]
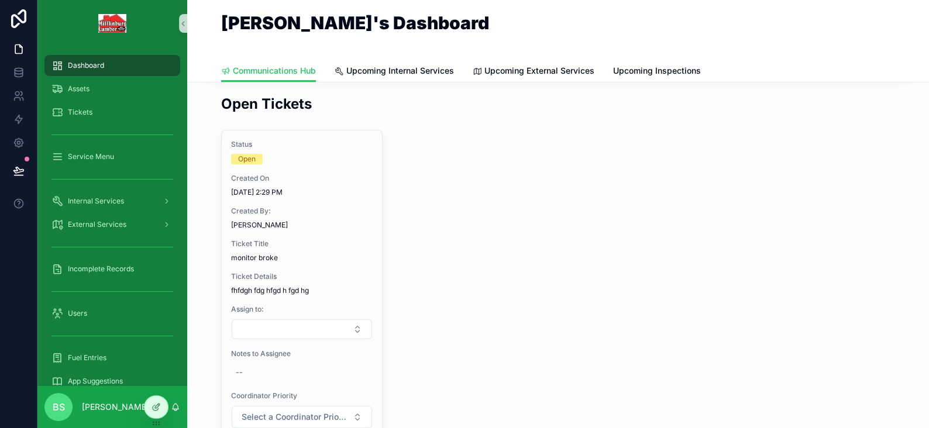
scroll to position [234, 0]
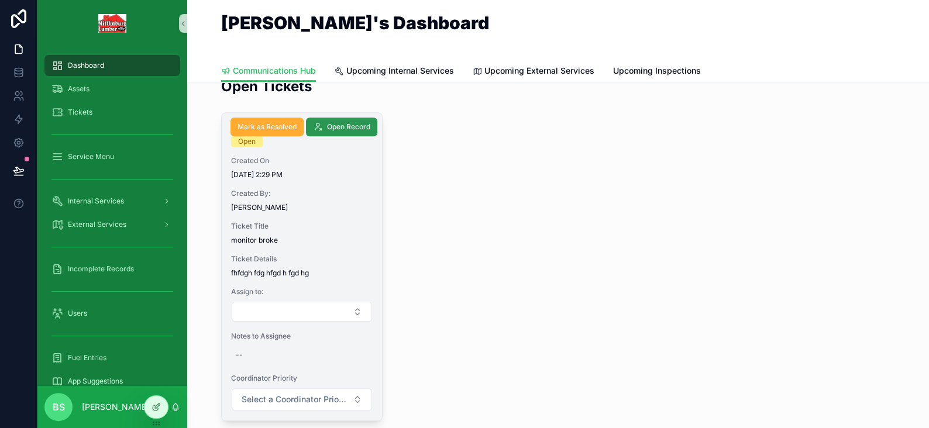
click at [327, 125] on span "Open Record" at bounding box center [348, 126] width 43 height 9
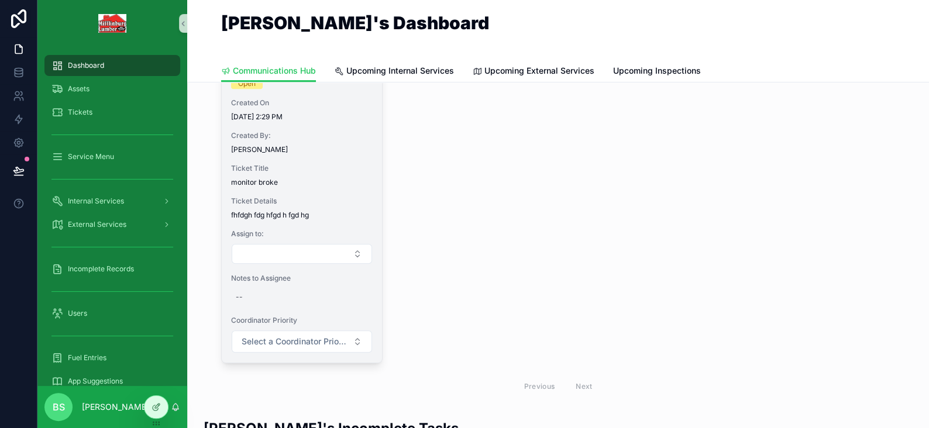
scroll to position [292, 0]
click at [274, 249] on button "Select Button" at bounding box center [302, 254] width 140 height 20
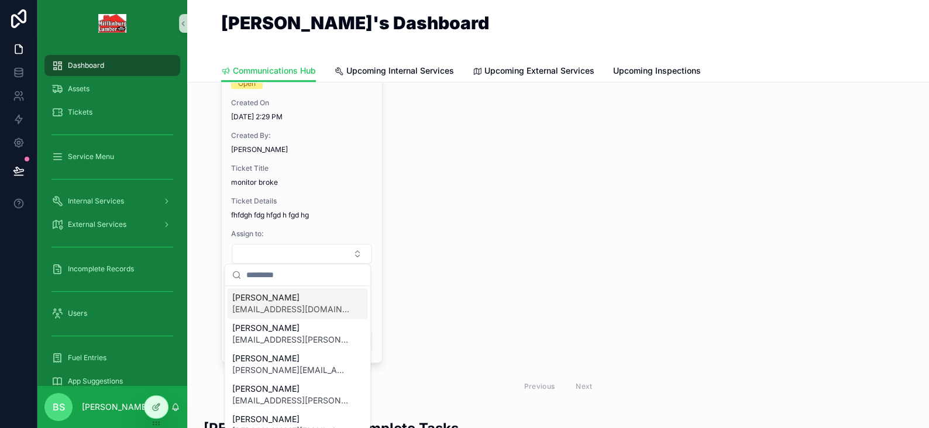
click at [265, 298] on span "[PERSON_NAME]" at bounding box center [290, 298] width 117 height 12
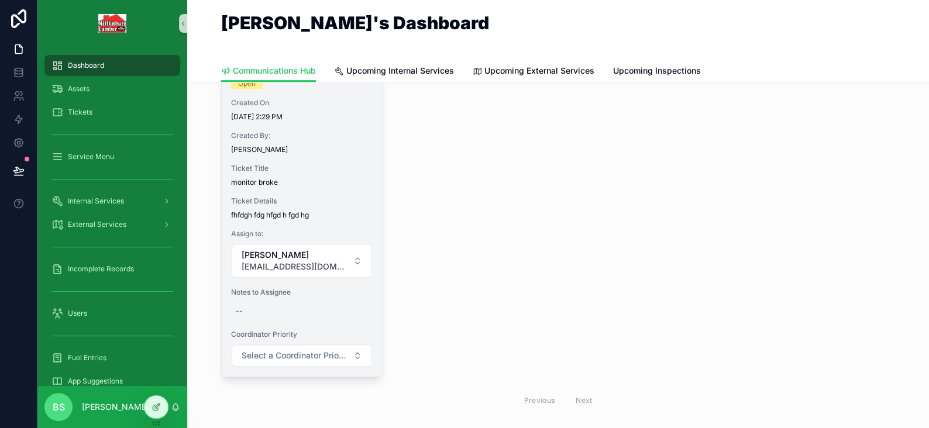
click at [240, 309] on div "--" at bounding box center [302, 311] width 142 height 19
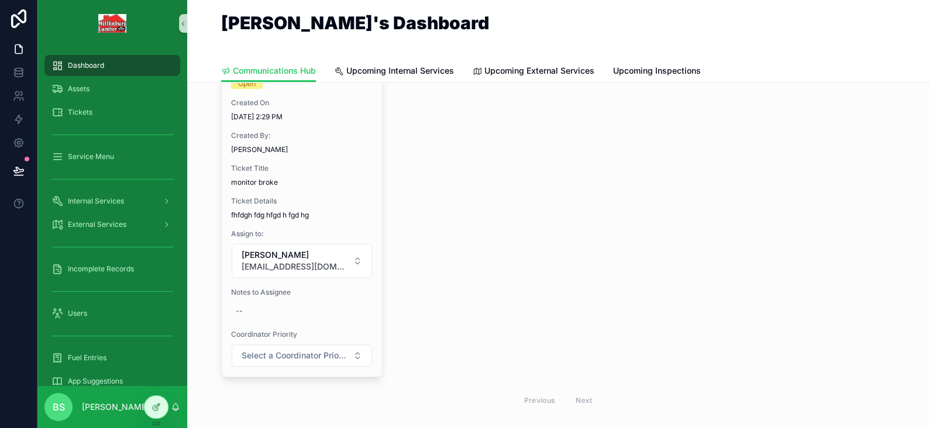
click at [240, 309] on div "--" at bounding box center [302, 311] width 142 height 19
type textarea "******"
click at [374, 325] on icon "scrollable content" at bounding box center [374, 324] width 9 height 9
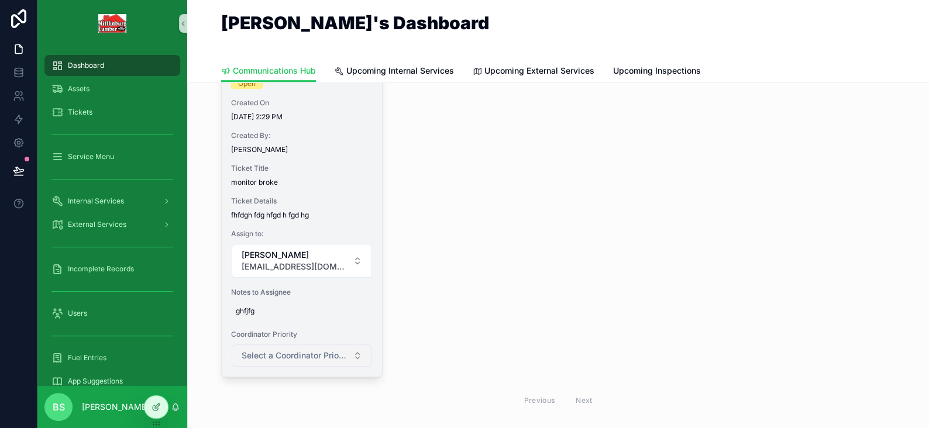
click at [267, 358] on span "Select a Coordinator Priority" at bounding box center [295, 356] width 106 height 12
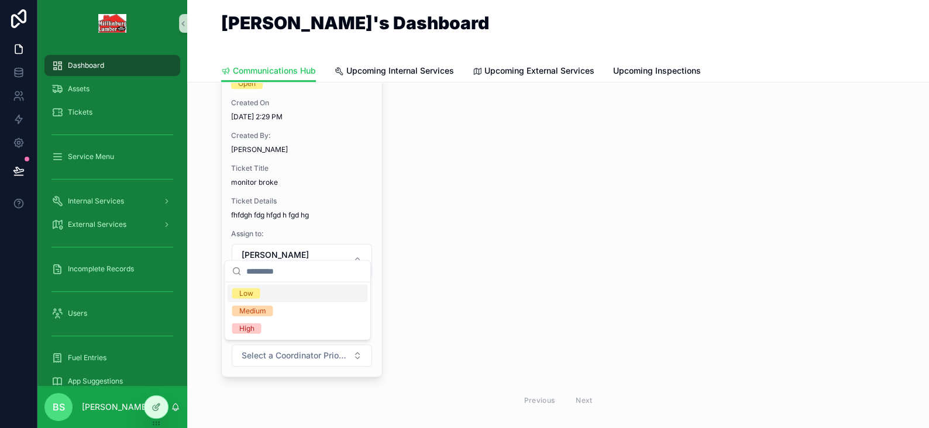
click at [254, 293] on span "Low" at bounding box center [246, 293] width 28 height 11
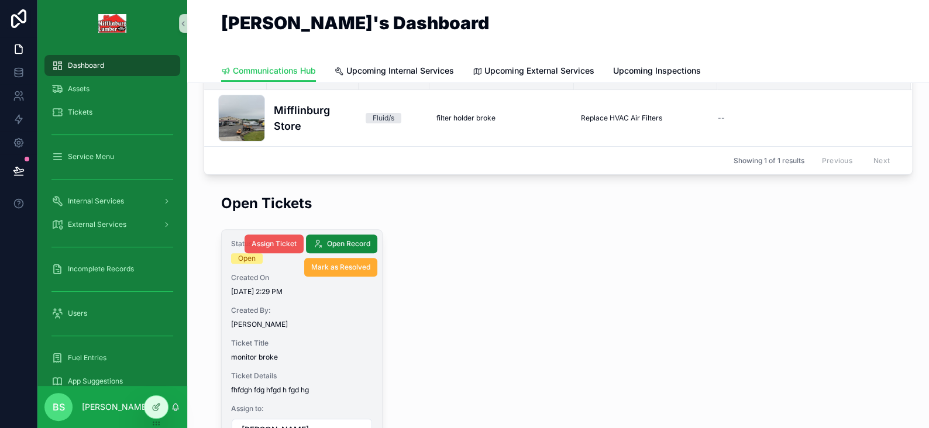
click at [266, 243] on span "Assign Ticket" at bounding box center [274, 243] width 45 height 9
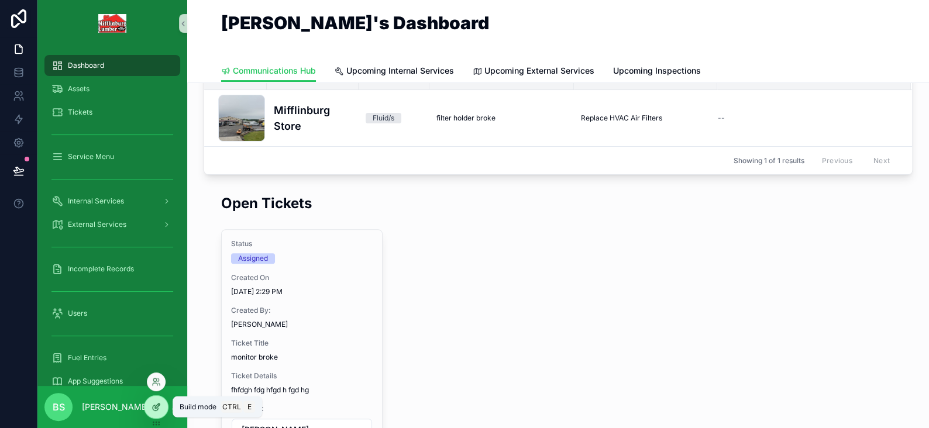
click at [157, 405] on icon at bounding box center [157, 406] width 5 height 5
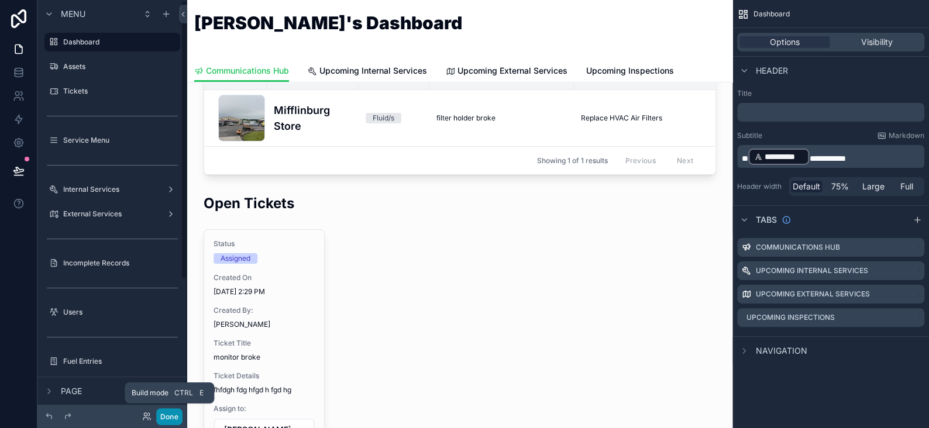
click at [168, 415] on button "Done" at bounding box center [169, 416] width 26 height 17
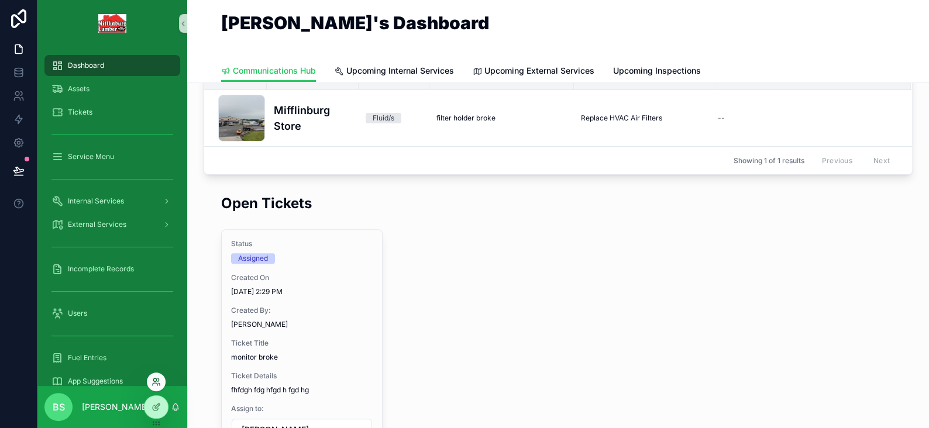
click at [158, 378] on icon at bounding box center [158, 379] width 1 height 3
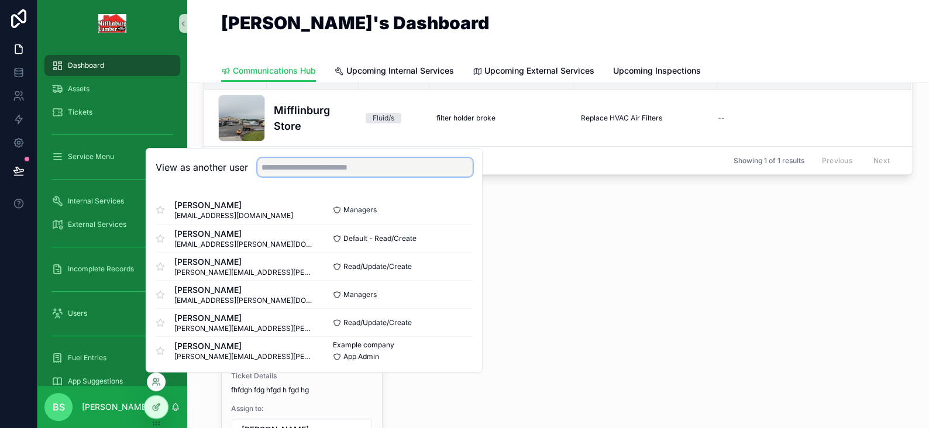
click at [306, 172] on input "text" at bounding box center [364, 167] width 215 height 19
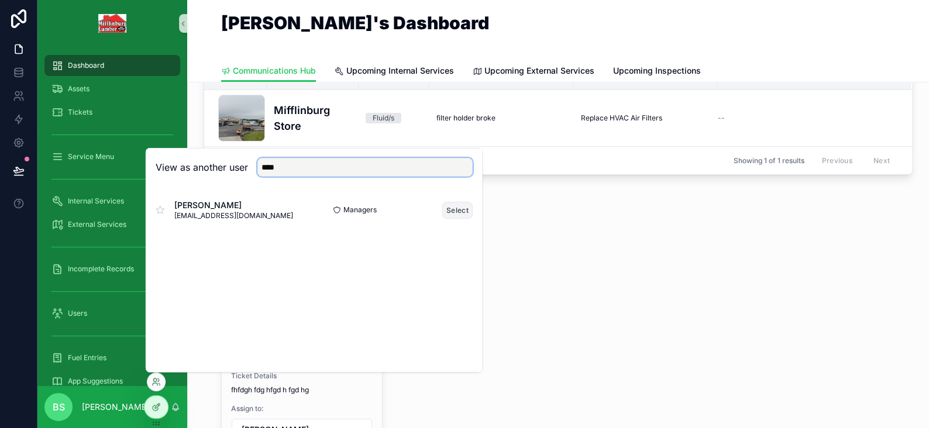
type input "****"
click at [450, 212] on button "Select" at bounding box center [457, 209] width 30 height 17
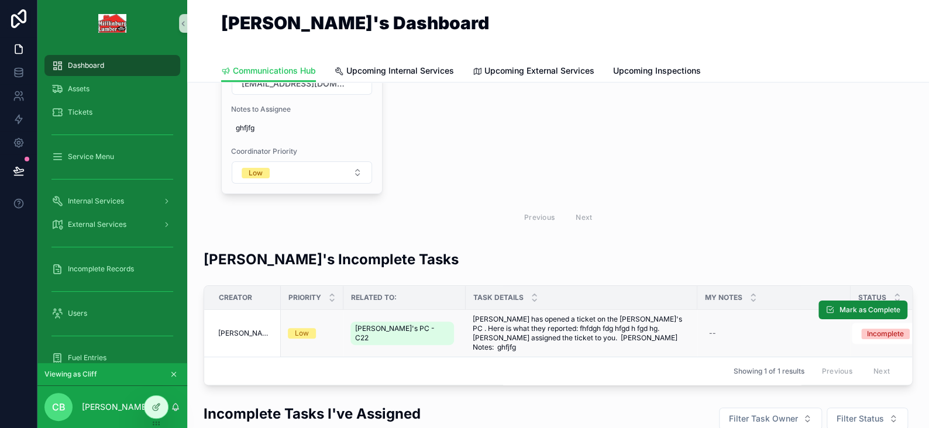
scroll to position [526, 0]
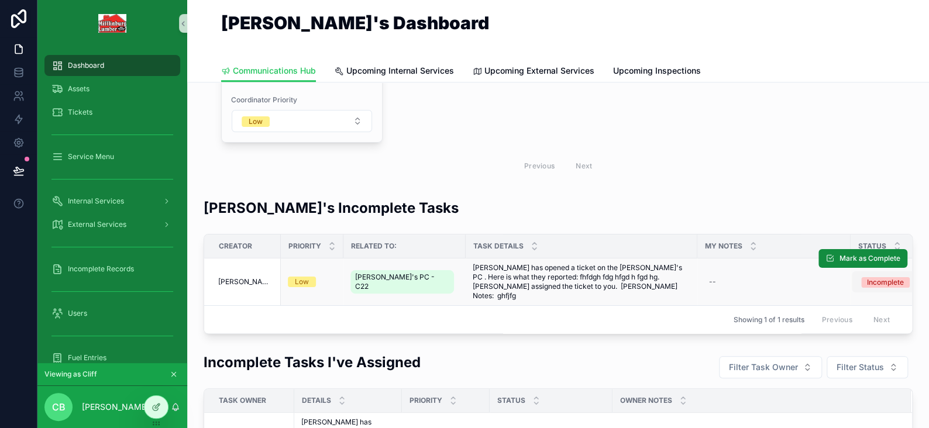
click at [867, 277] on div "Incomplete" at bounding box center [885, 282] width 37 height 11
click at [729, 273] on div "--" at bounding box center [773, 282] width 139 height 19
type textarea "*******"
click at [846, 291] on icon "scrollable content" at bounding box center [847, 290] width 9 height 9
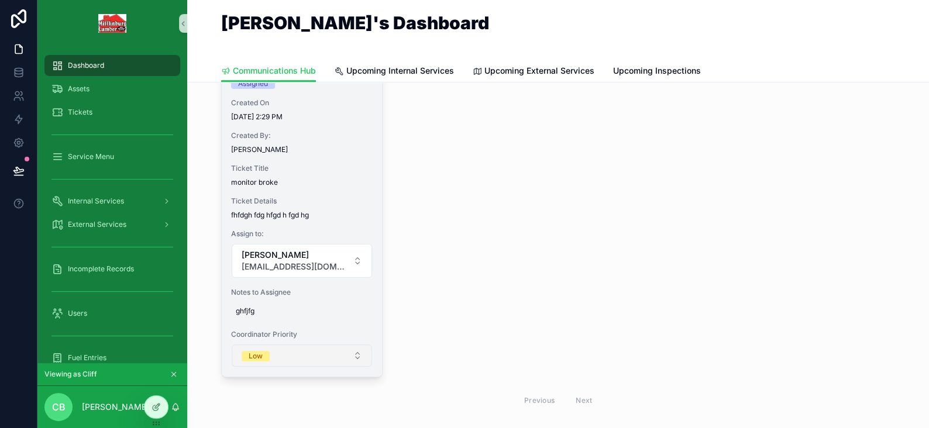
scroll to position [175, 0]
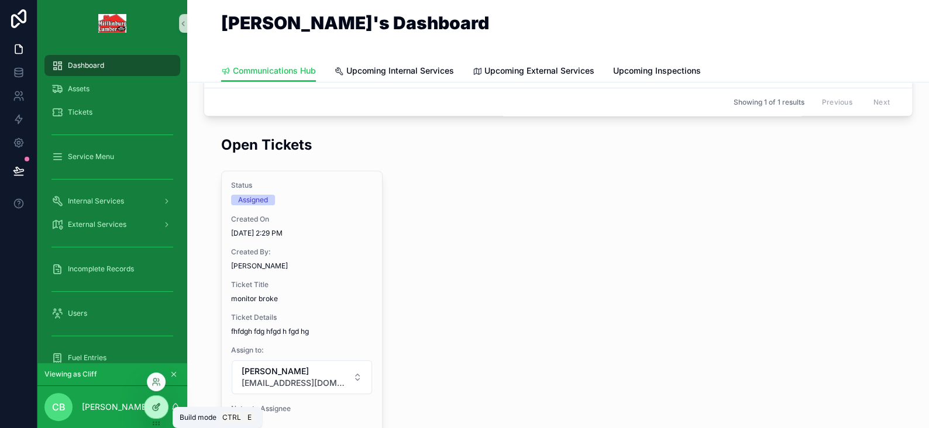
click at [154, 406] on icon at bounding box center [155, 406] width 9 height 9
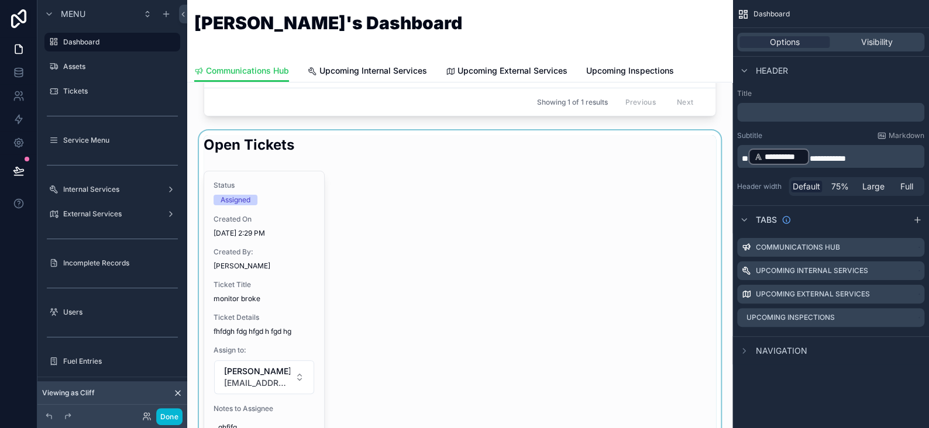
click at [462, 205] on div "scrollable content" at bounding box center [460, 332] width 526 height 405
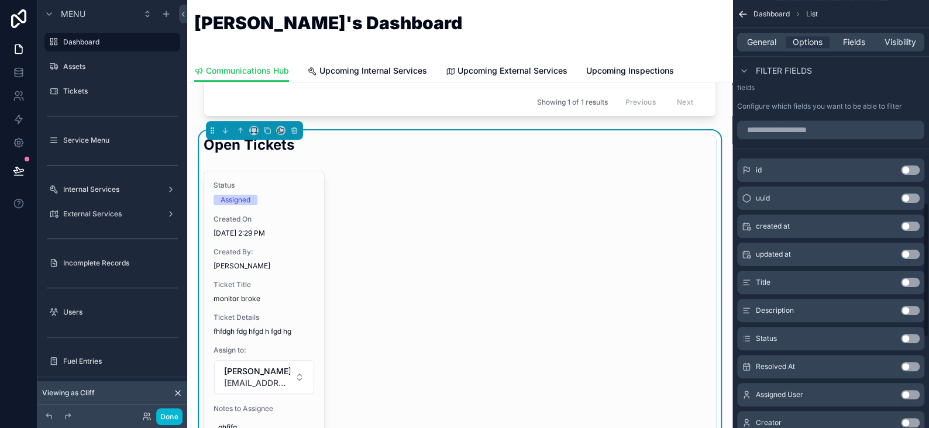
scroll to position [643, 0]
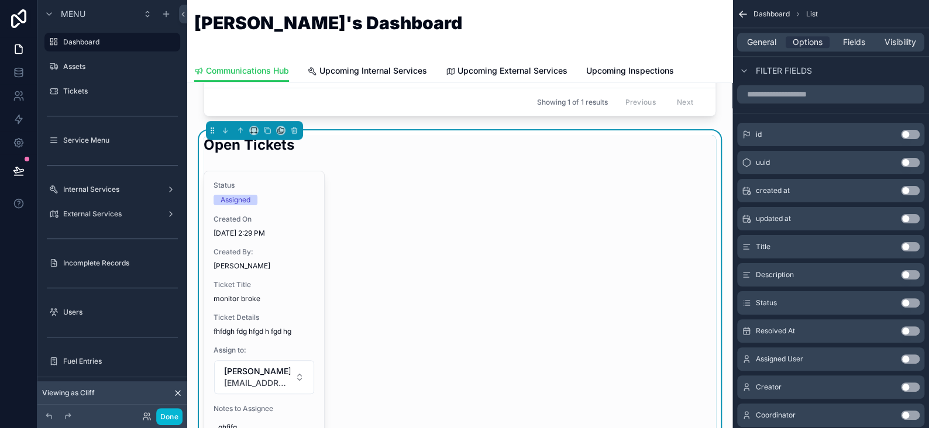
click at [906, 302] on button "Use setting" at bounding box center [910, 302] width 19 height 9
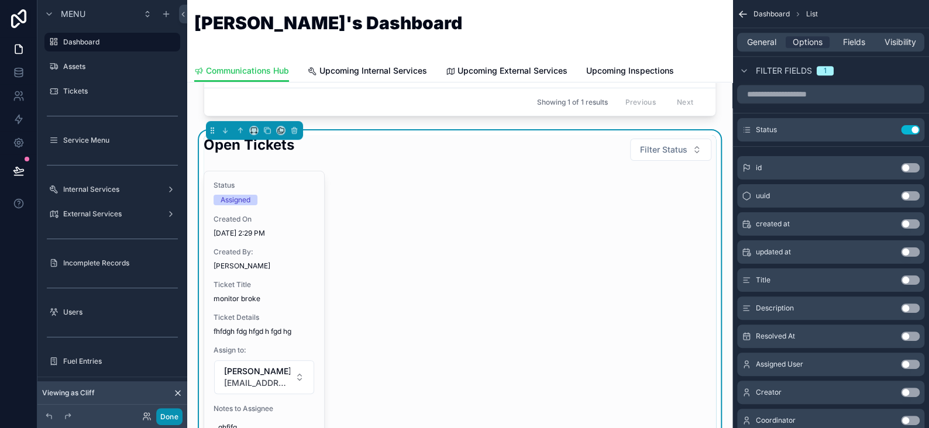
click at [173, 418] on button "Done" at bounding box center [169, 416] width 26 height 17
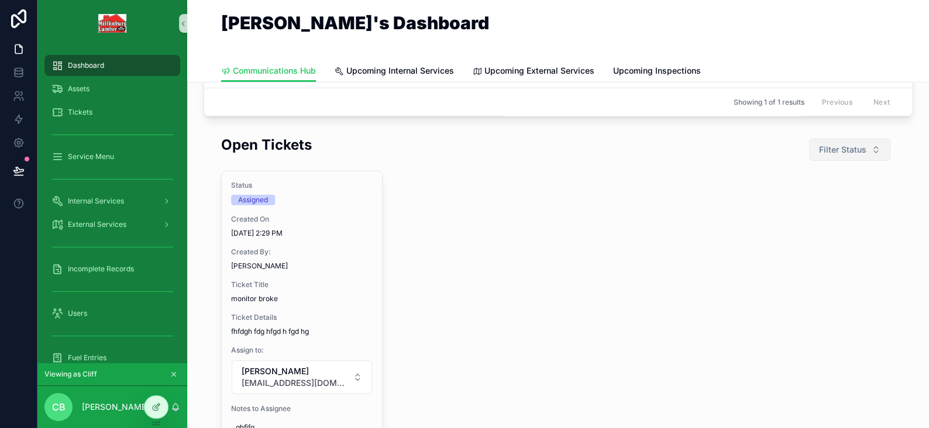
click at [819, 144] on span "Filter Status" at bounding box center [842, 150] width 47 height 12
click at [440, 135] on div "Open Tickets Filter Status" at bounding box center [558, 149] width 674 height 29
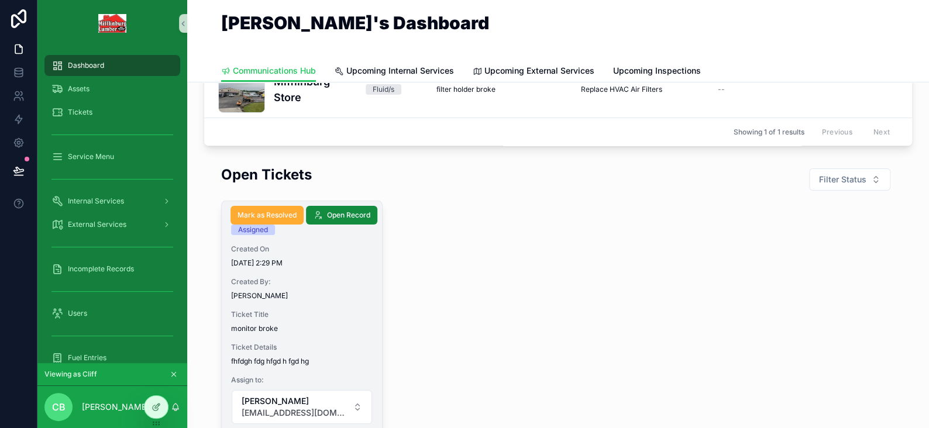
scroll to position [58, 0]
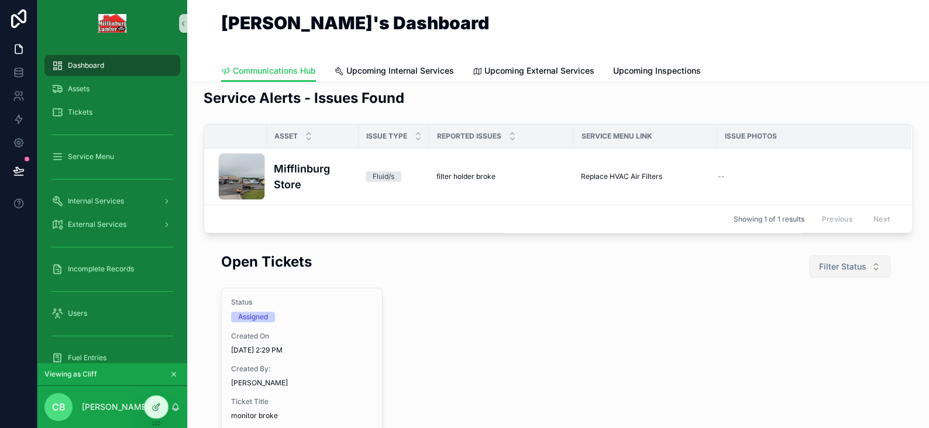
click at [845, 263] on span "Filter Status" at bounding box center [842, 267] width 47 height 12
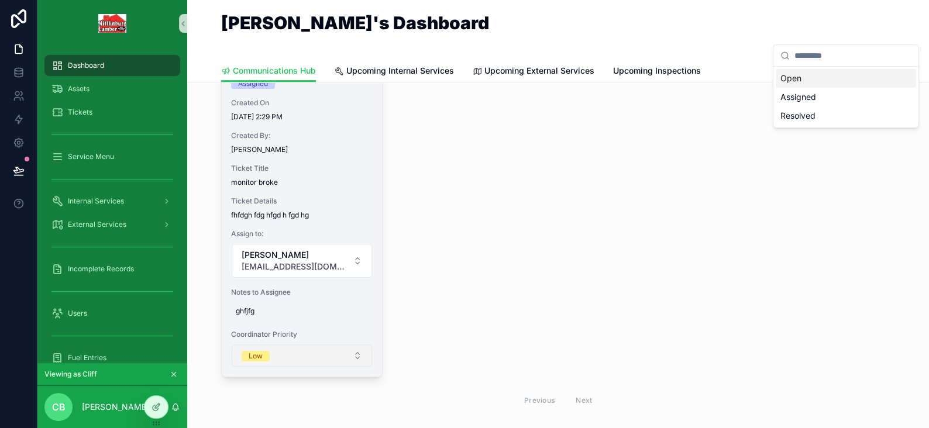
click at [292, 347] on button "Low" at bounding box center [302, 355] width 140 height 22
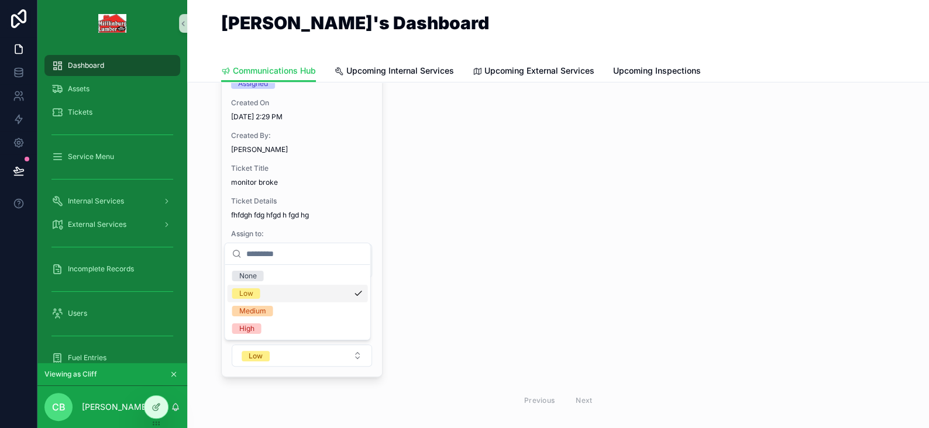
click at [413, 233] on div "Status Assigned Created On [DATE] 2:29 PM Created By: [PERSON_NAME] Ticket Titl…" at bounding box center [558, 234] width 674 height 360
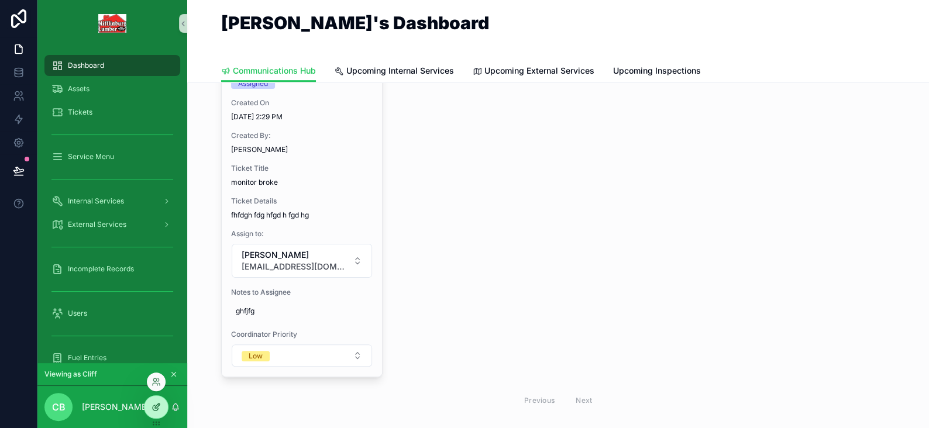
click at [164, 404] on div at bounding box center [155, 407] width 23 height 22
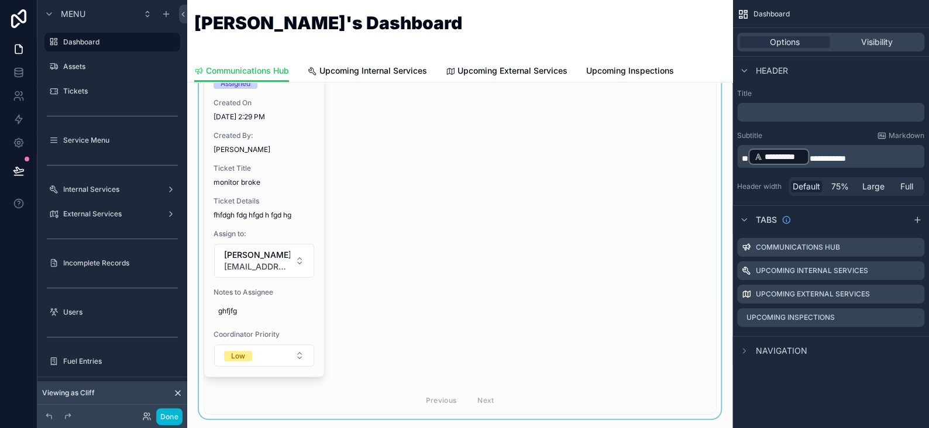
click at [289, 172] on div "scrollable content" at bounding box center [460, 216] width 526 height 405
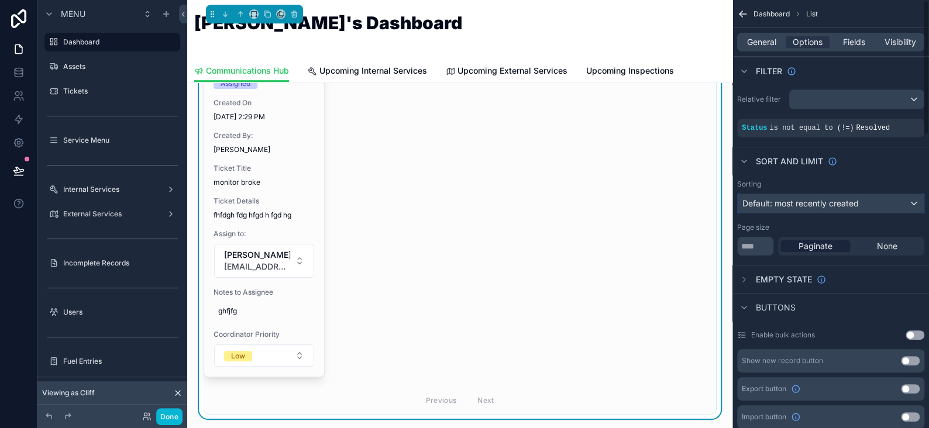
click at [818, 205] on span "Default: most recently created" at bounding box center [800, 203] width 116 height 10
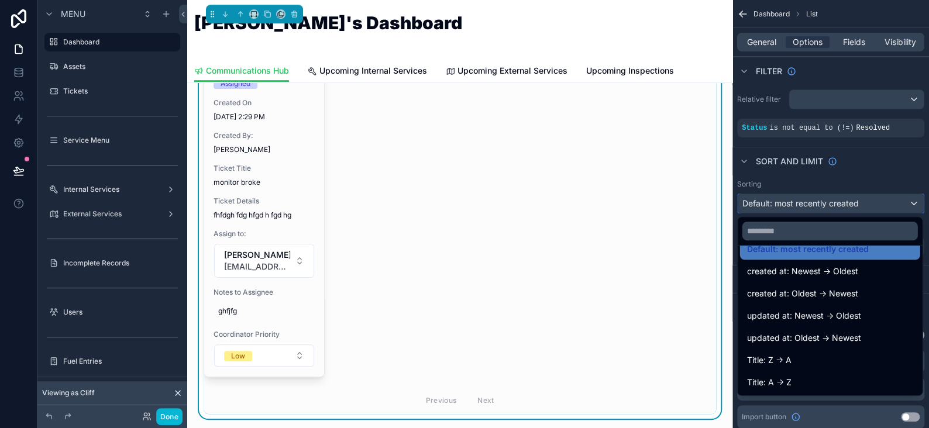
scroll to position [4, 0]
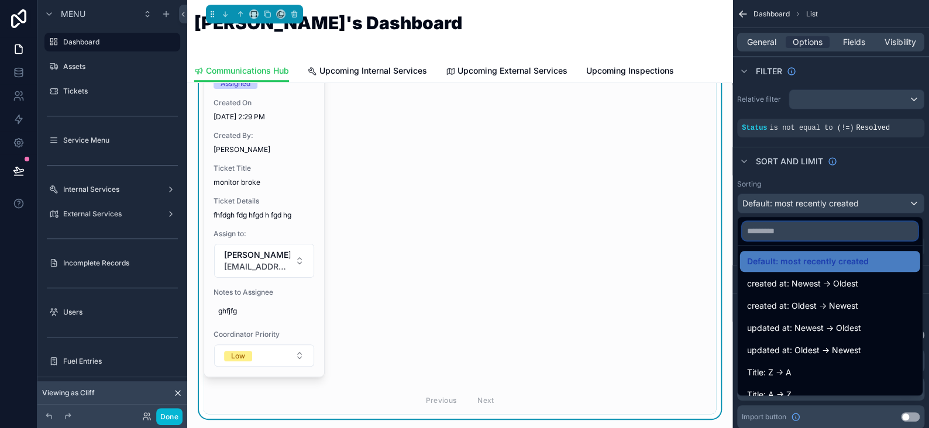
click at [791, 235] on input "text" at bounding box center [829, 231] width 175 height 19
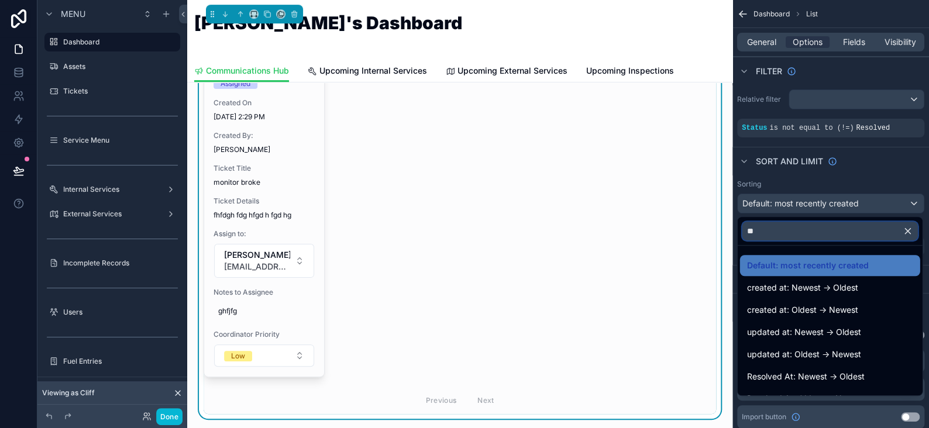
type input "*"
click at [866, 179] on div "scrollable content" at bounding box center [464, 214] width 929 height 428
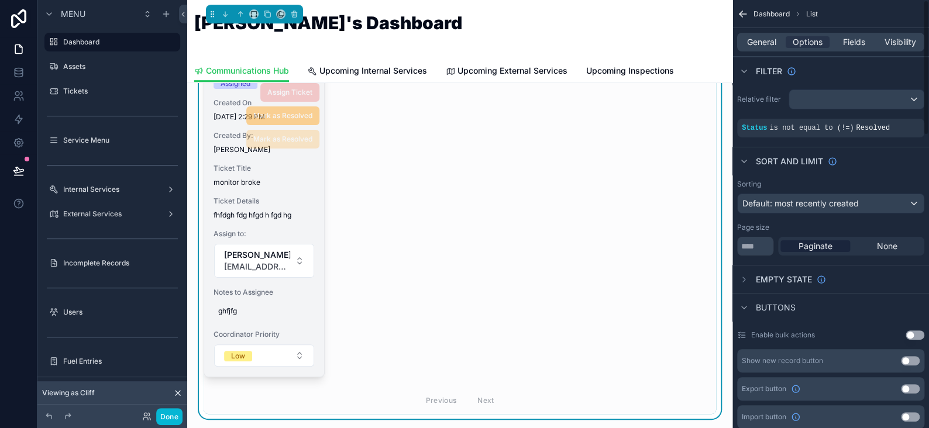
click at [300, 173] on span "Ticket Title" at bounding box center [263, 168] width 101 height 9
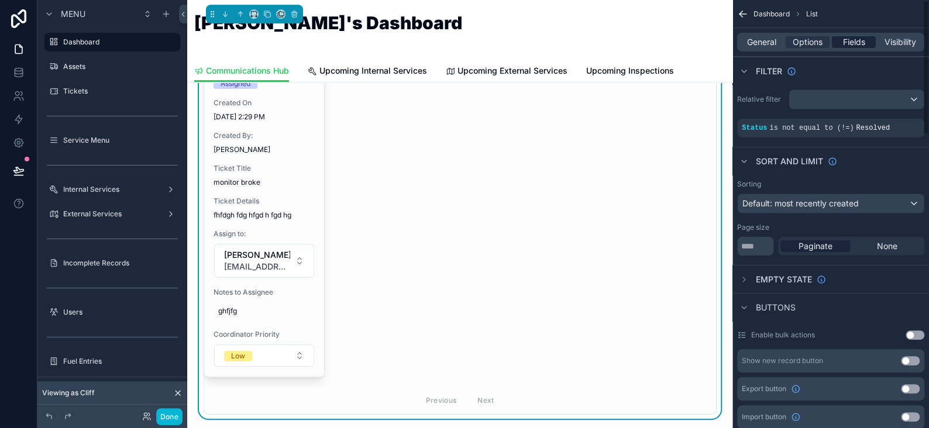
click at [850, 42] on span "Fields" at bounding box center [854, 42] width 22 height 12
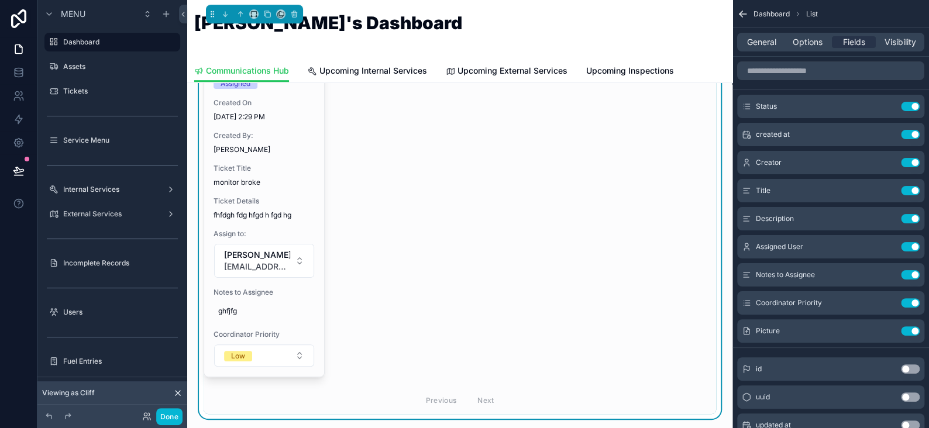
click at [526, 151] on div "Status Assigned Created On [DATE] 2:29 PM Created By: [PERSON_NAME] Ticket Titl…" at bounding box center [460, 234] width 512 height 360
click at [796, 44] on span "Options" at bounding box center [808, 42] width 30 height 12
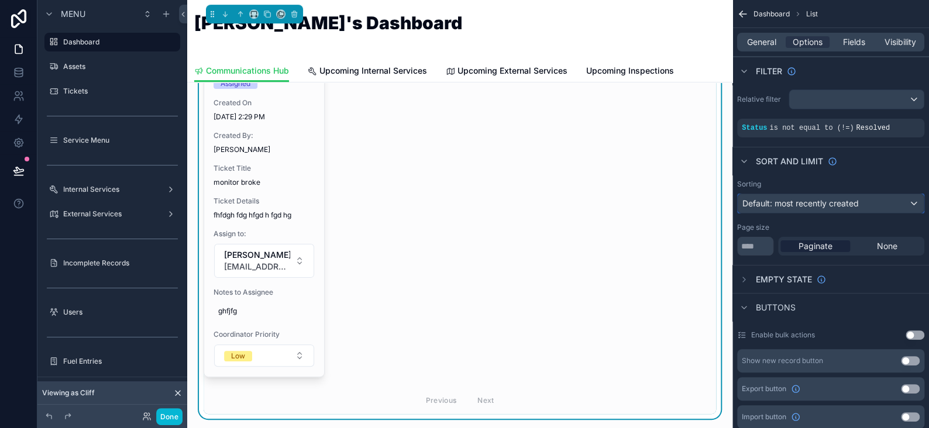
click at [818, 198] on span "Default: most recently created" at bounding box center [800, 203] width 116 height 10
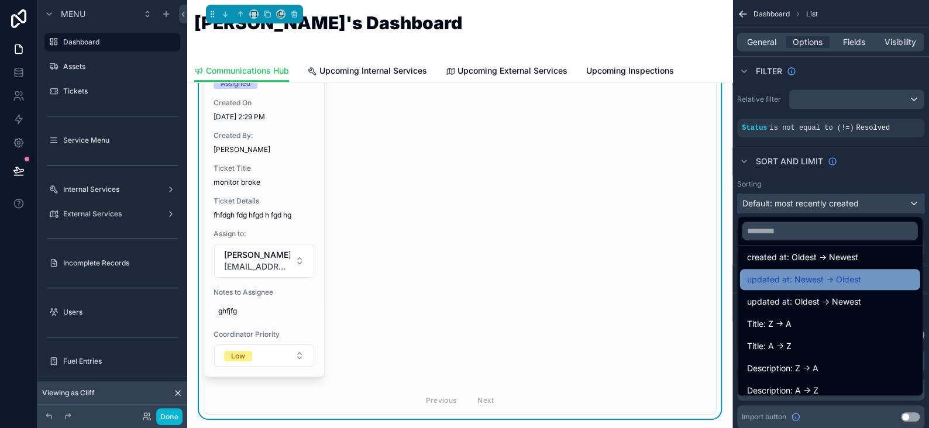
scroll to position [117, 0]
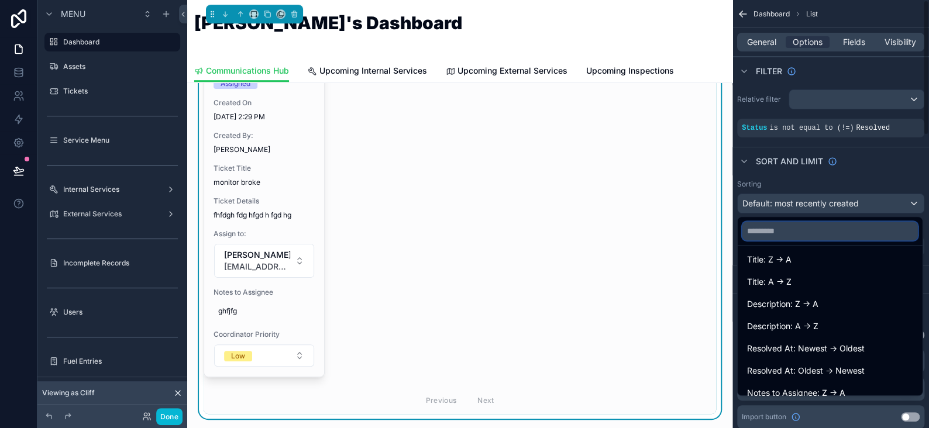
click at [776, 228] on input "text" at bounding box center [829, 231] width 175 height 19
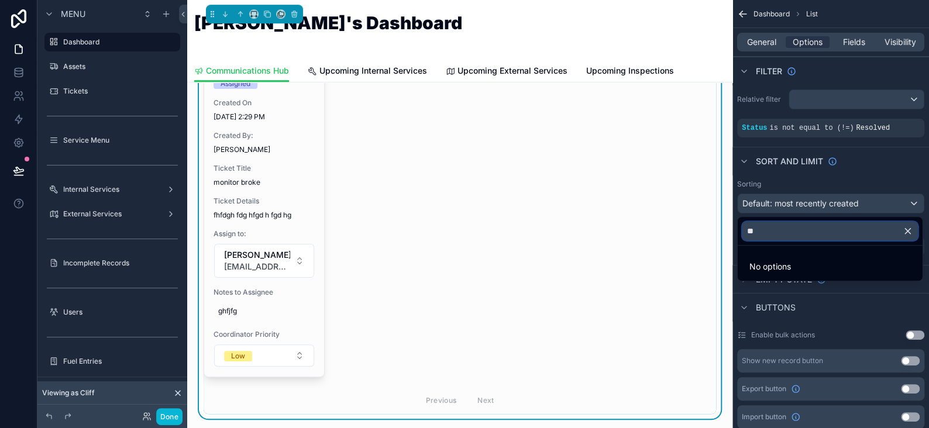
type input "*"
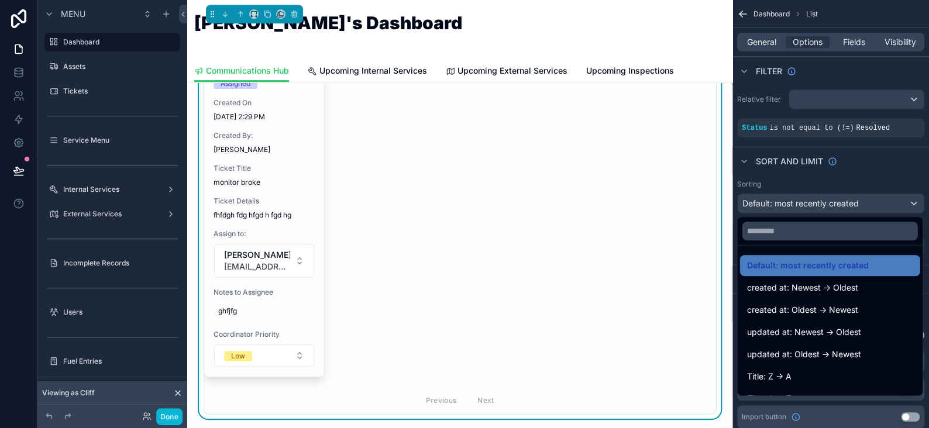
click at [899, 178] on div "scrollable content" at bounding box center [464, 214] width 929 height 428
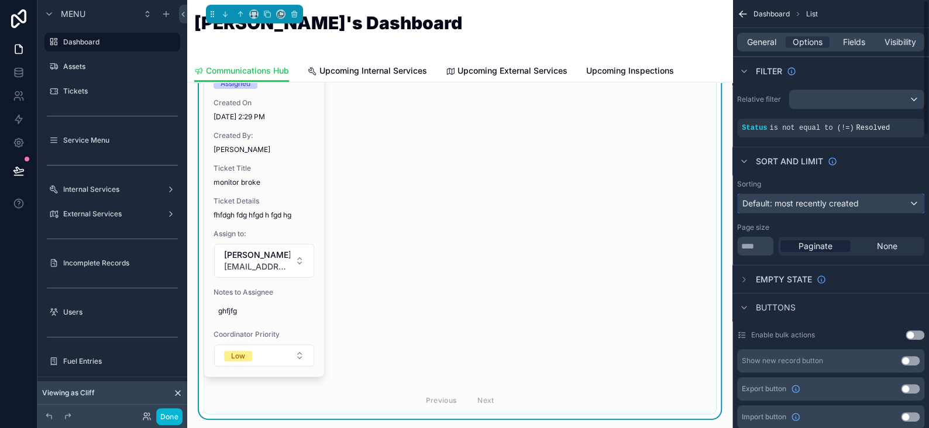
click at [821, 205] on span "Default: most recently created" at bounding box center [800, 203] width 116 height 10
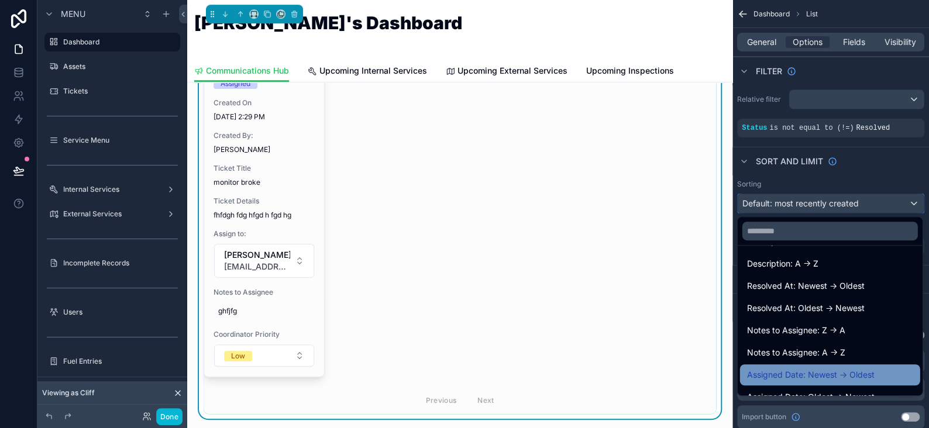
scroll to position [238, 0]
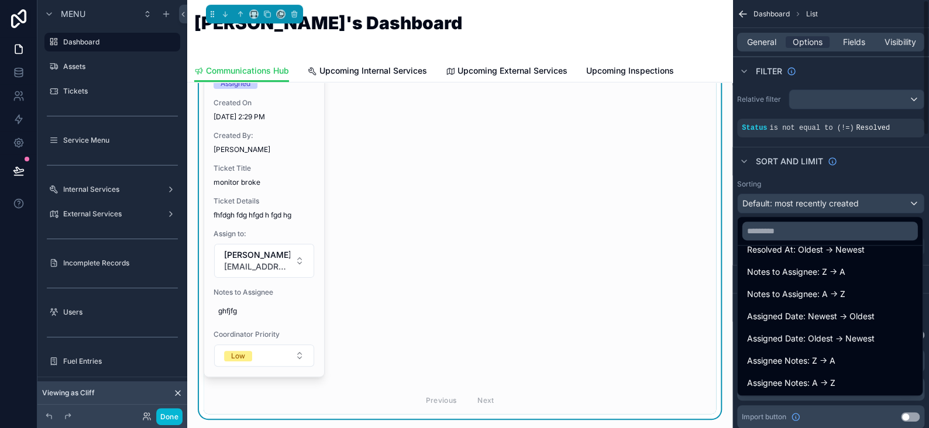
click at [849, 166] on div "scrollable content" at bounding box center [464, 214] width 929 height 428
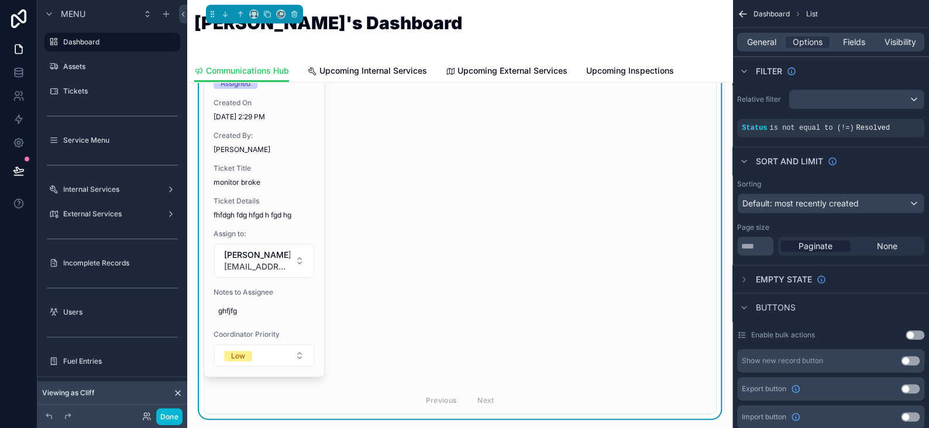
click at [853, 51] on div "General Options Fields Visibility" at bounding box center [830, 42] width 187 height 19
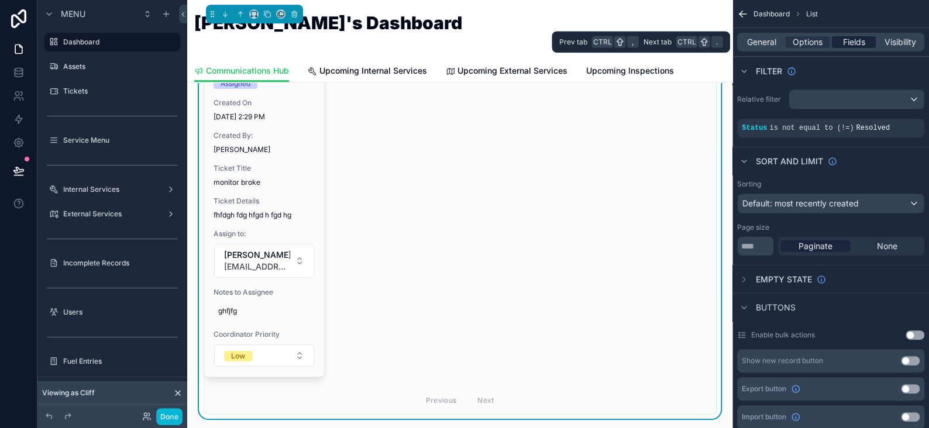
click at [854, 42] on span "Fields" at bounding box center [854, 42] width 22 height 12
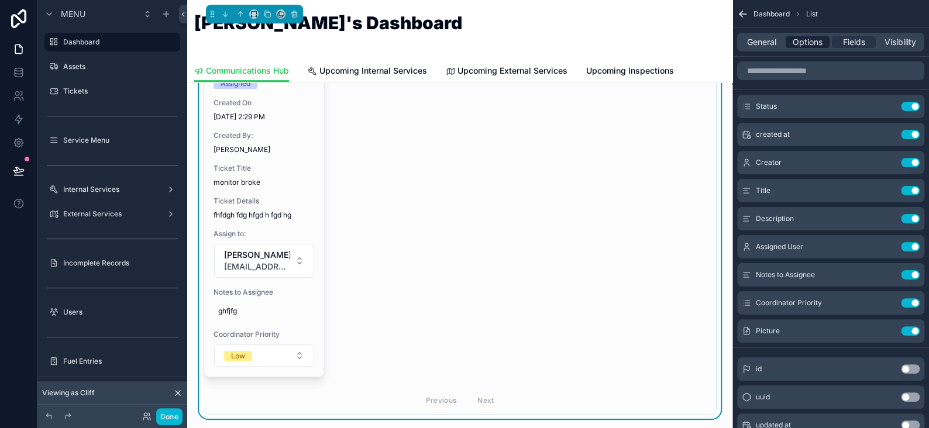
click at [807, 40] on span "Options" at bounding box center [808, 42] width 30 height 12
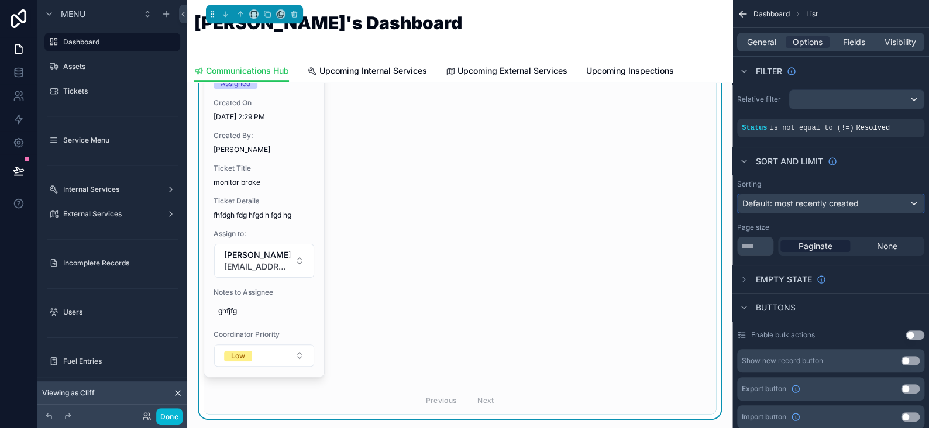
click at [813, 201] on span "Default: most recently created" at bounding box center [800, 203] width 116 height 10
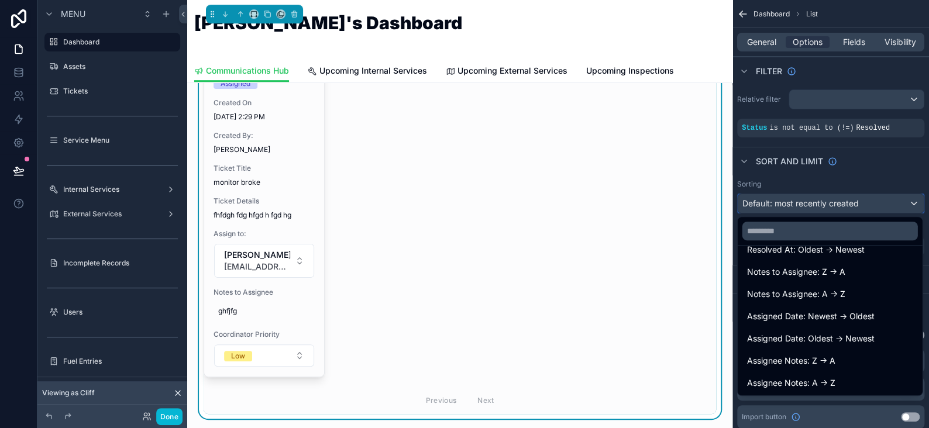
scroll to position [4, 0]
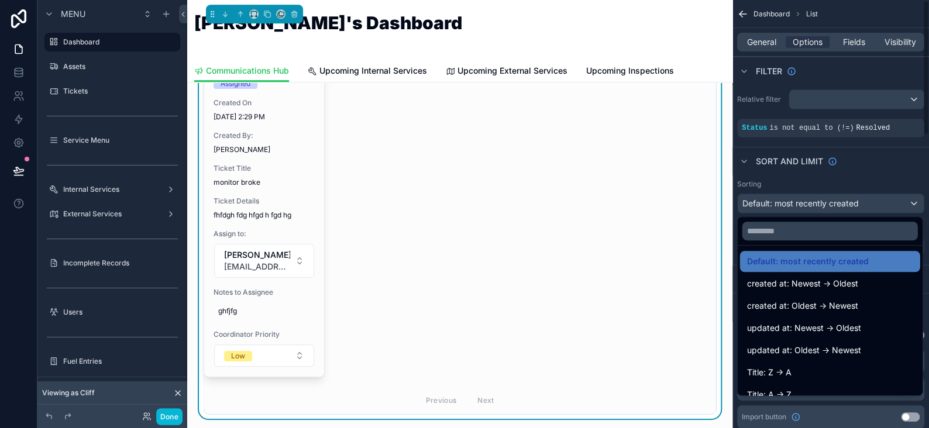
click at [884, 177] on div "scrollable content" at bounding box center [464, 214] width 929 height 428
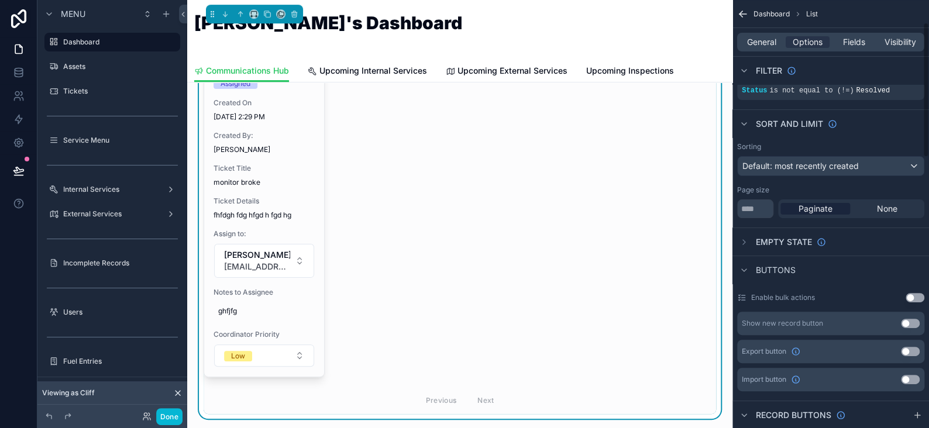
scroll to position [0, 0]
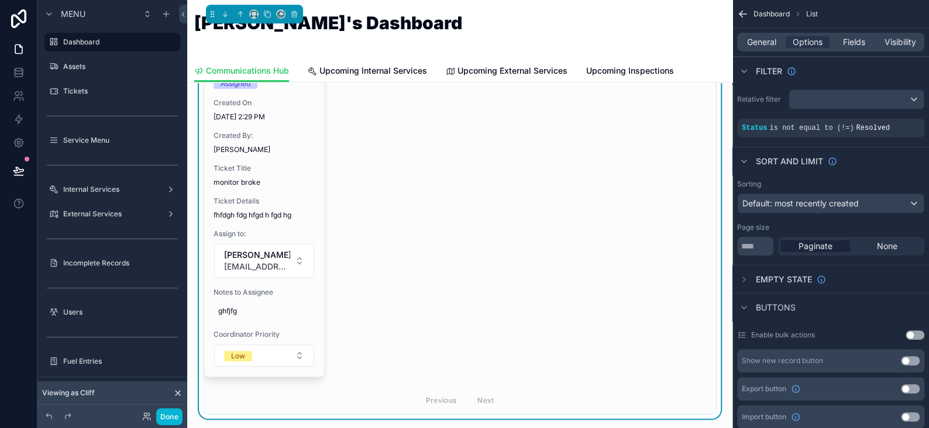
click at [883, 164] on div "Sort And Limit" at bounding box center [830, 161] width 197 height 28
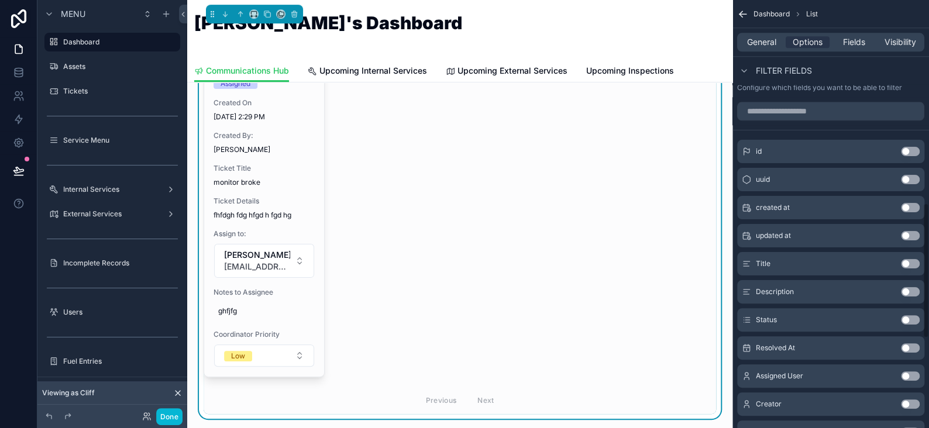
scroll to position [643, 0]
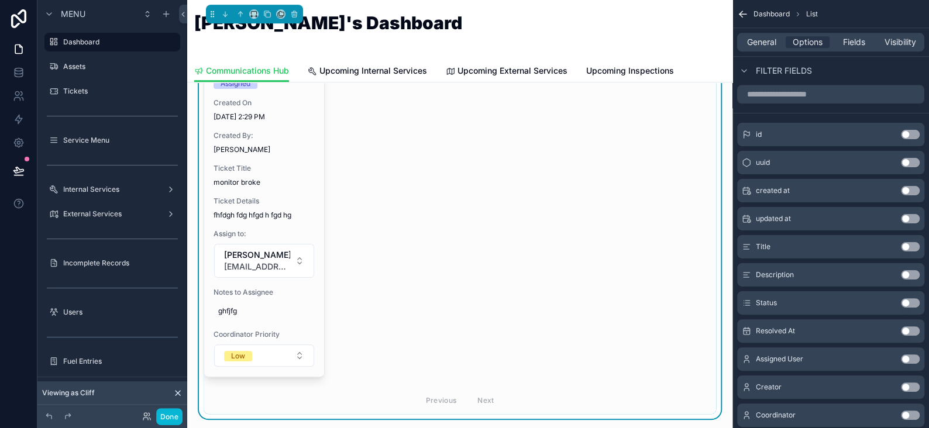
click at [909, 303] on button "Use setting" at bounding box center [910, 302] width 19 height 9
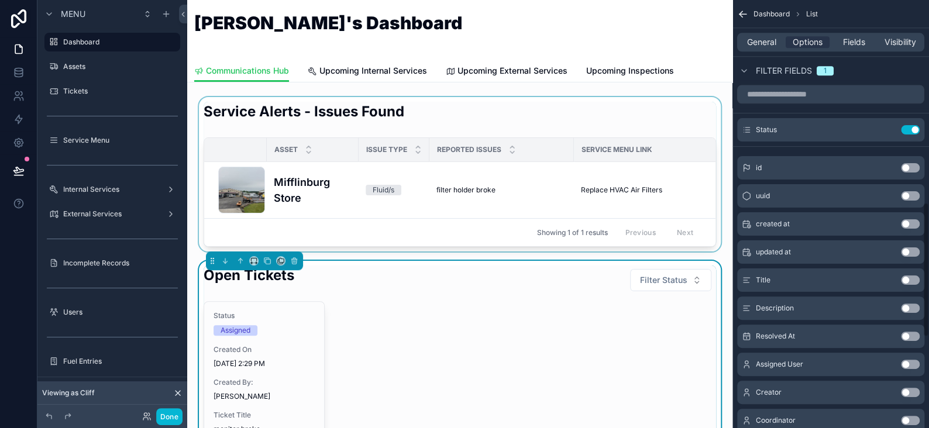
scroll to position [0, 0]
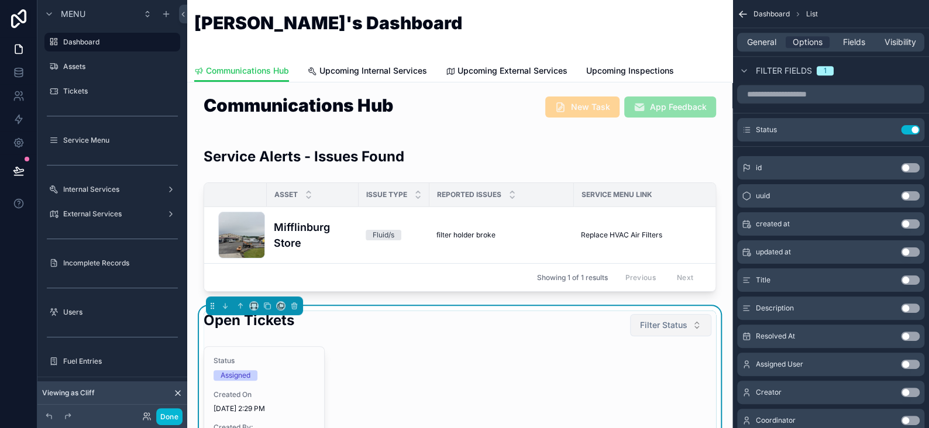
click at [654, 331] on span "Filter Status" at bounding box center [663, 325] width 47 height 12
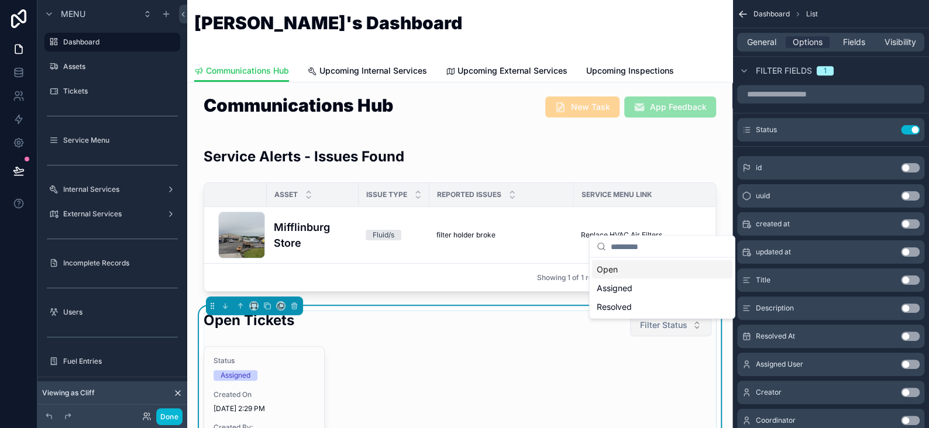
click at [654, 331] on span "Filter Status" at bounding box center [663, 325] width 47 height 12
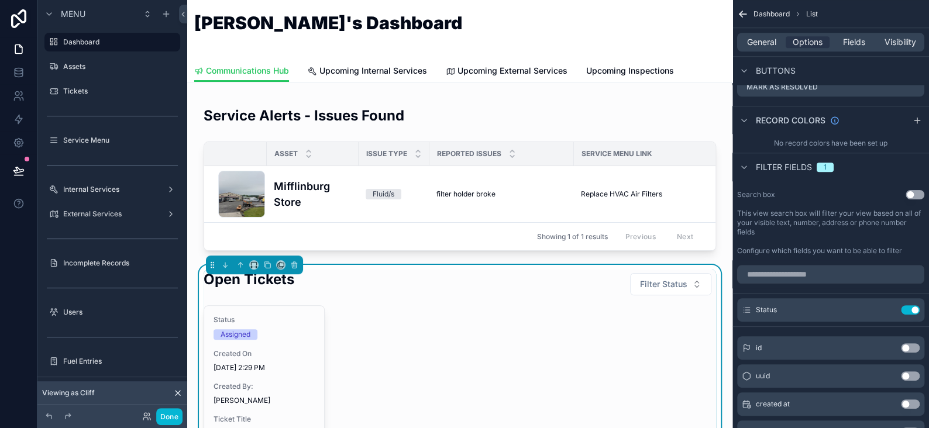
scroll to position [117, 0]
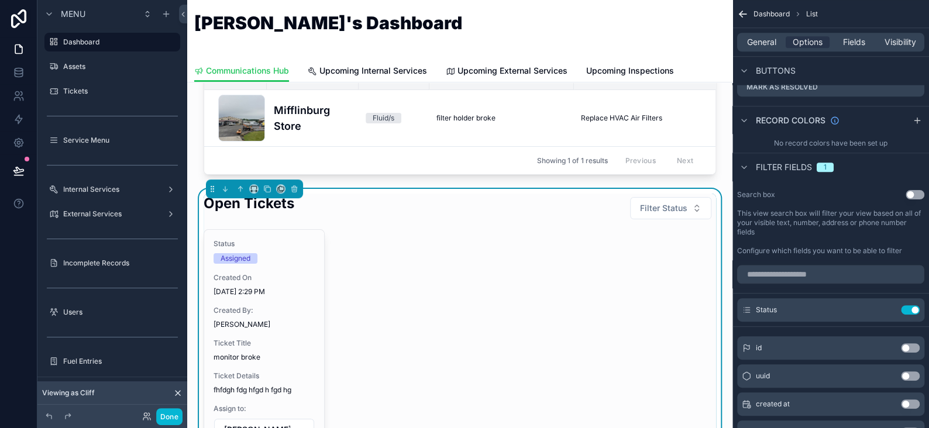
click at [172, 421] on button "Done" at bounding box center [169, 416] width 26 height 17
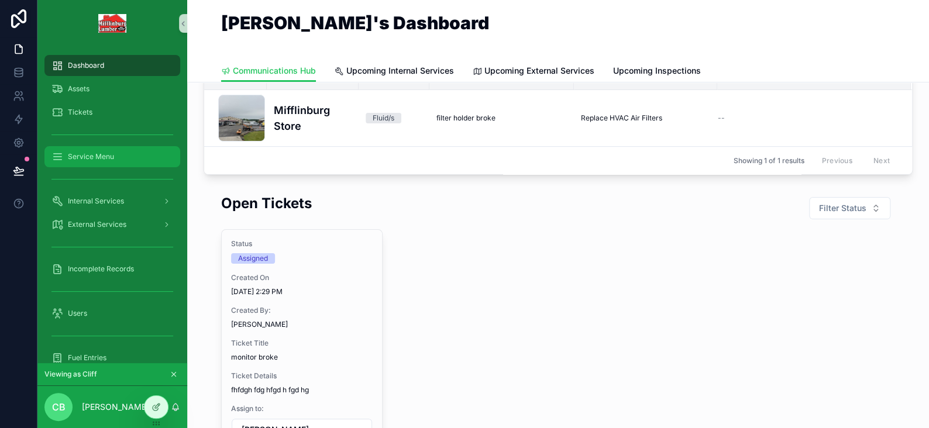
click at [63, 160] on div "Service Menu" at bounding box center [112, 156] width 122 height 19
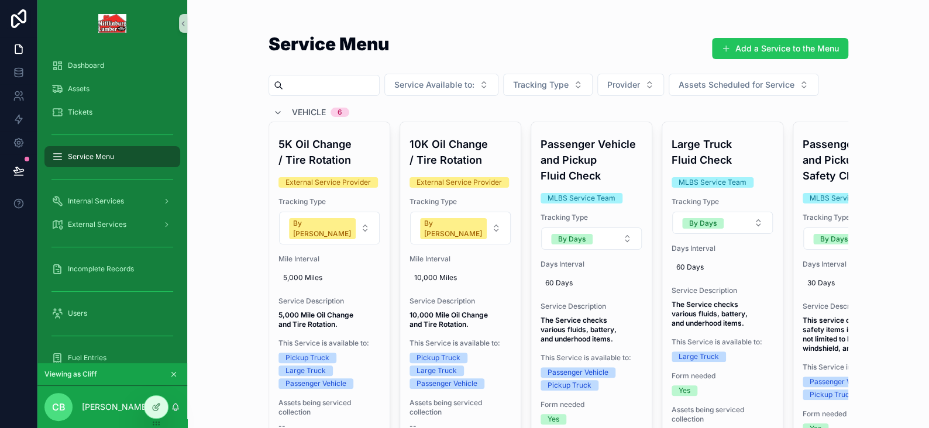
click at [278, 113] on div "Vehicle 6" at bounding box center [311, 112] width 76 height 19
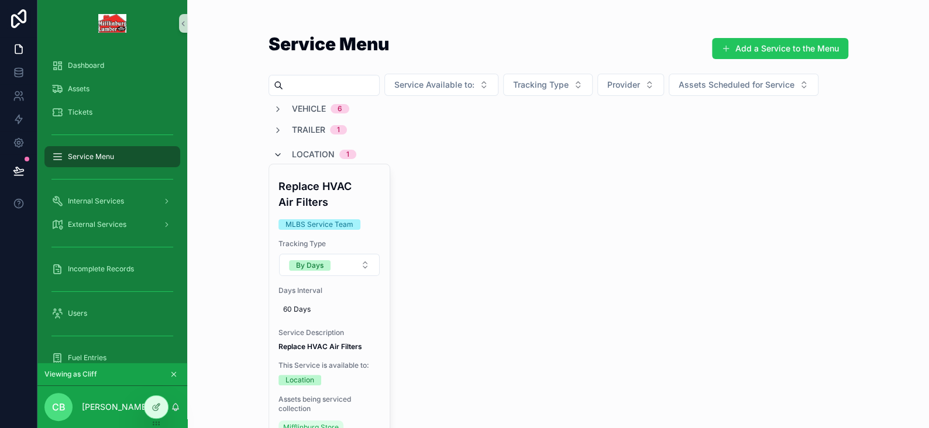
click at [273, 153] on icon "scrollable content" at bounding box center [277, 154] width 9 height 9
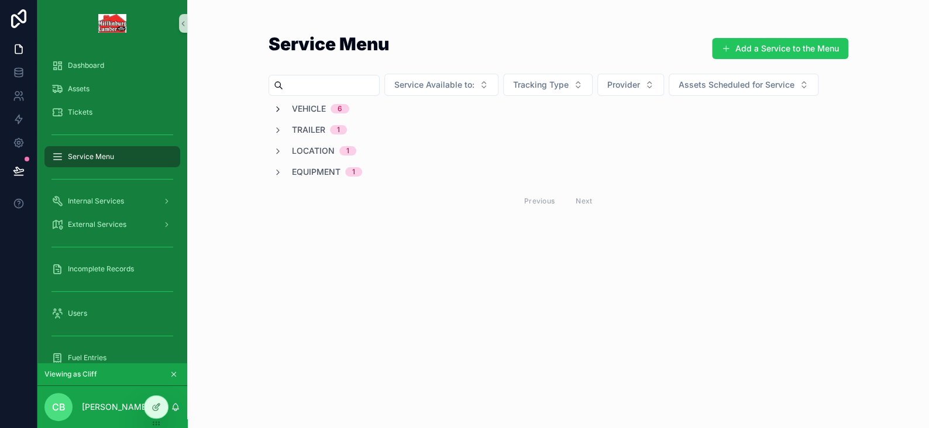
click at [276, 109] on icon "scrollable content" at bounding box center [277, 109] width 9 height 9
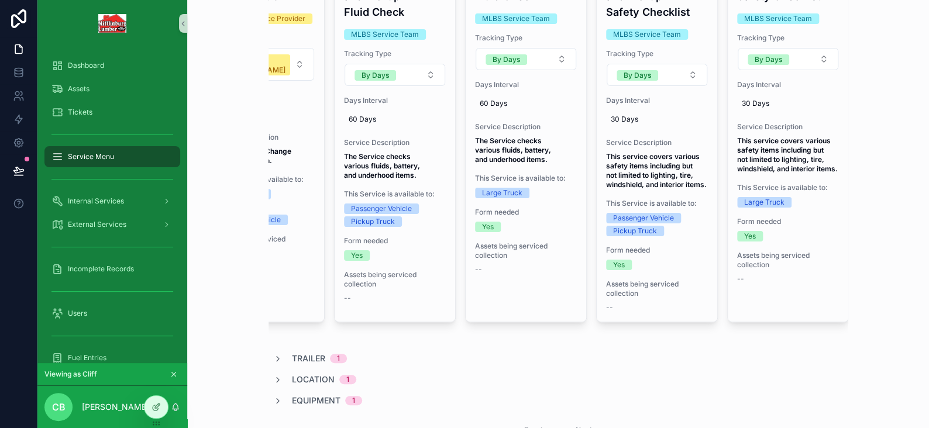
scroll to position [233, 0]
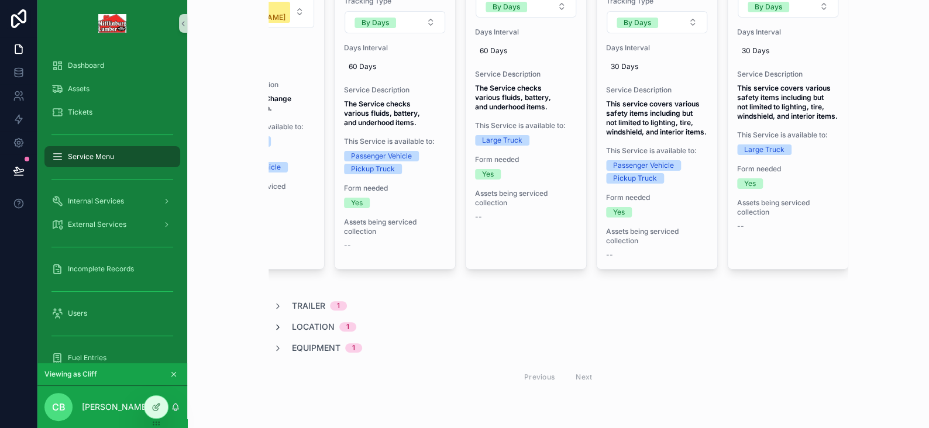
click at [275, 329] on icon "scrollable content" at bounding box center [277, 327] width 9 height 9
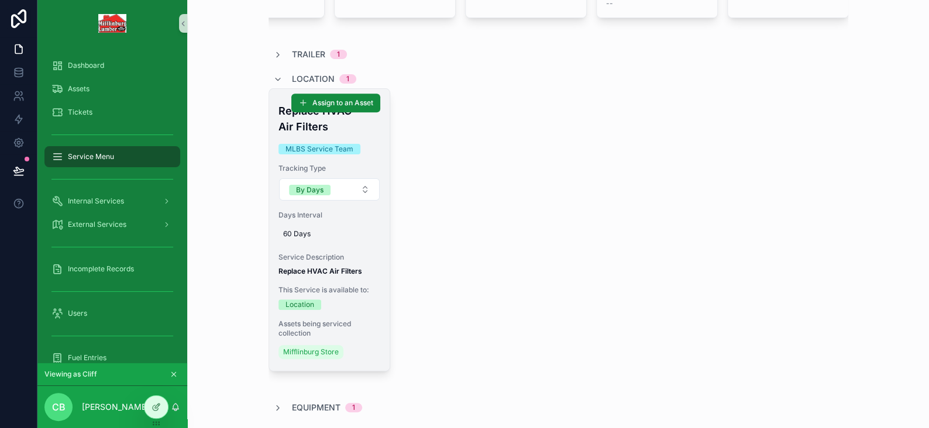
scroll to position [467, 0]
click at [302, 113] on button "Assign to an Asset" at bounding box center [335, 103] width 89 height 19
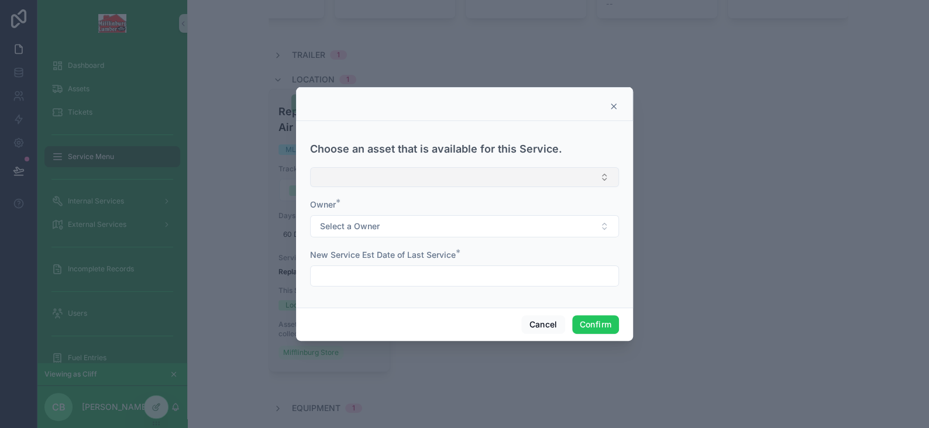
click at [362, 182] on button "Select Button" at bounding box center [464, 177] width 309 height 20
click at [454, 141] on h3 "Choose an asset that is available for this Service." at bounding box center [436, 149] width 252 height 16
click at [539, 323] on button "Cancel" at bounding box center [542, 324] width 43 height 19
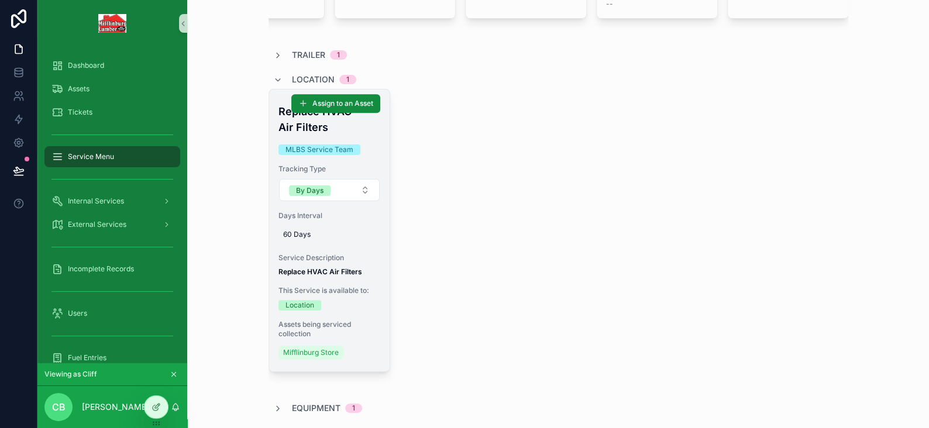
scroll to position [526, 0]
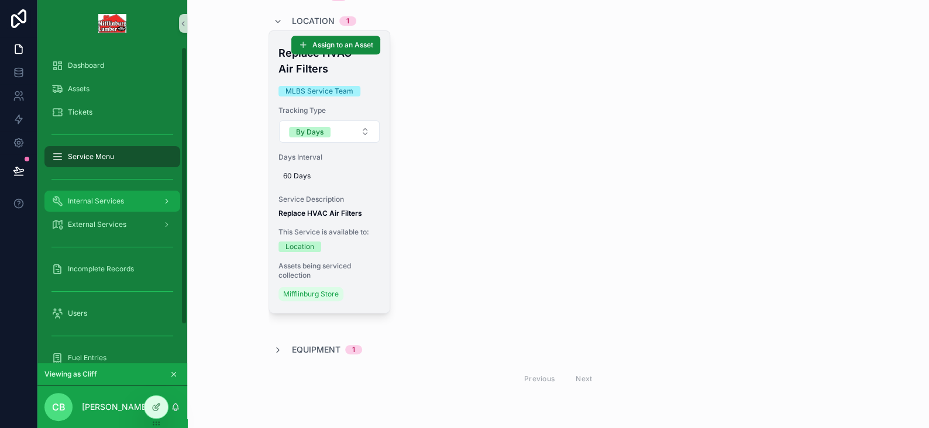
click at [99, 197] on span "Internal Services" at bounding box center [96, 201] width 56 height 9
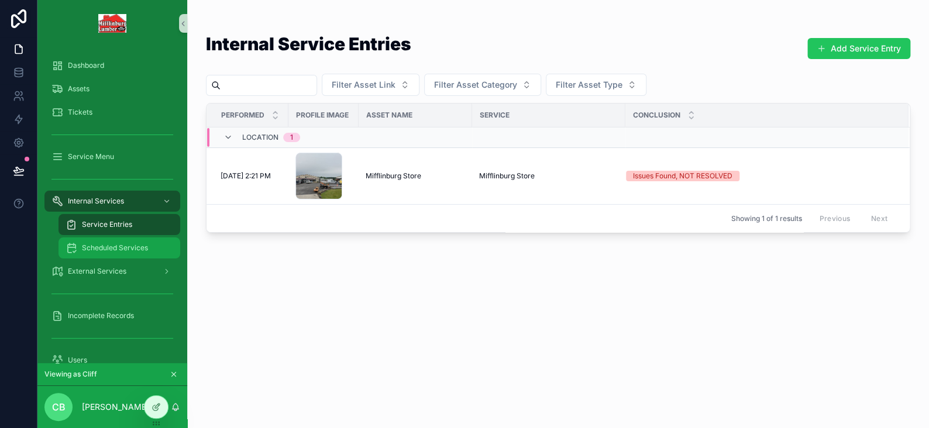
click at [97, 244] on span "Scheduled Services" at bounding box center [115, 247] width 66 height 9
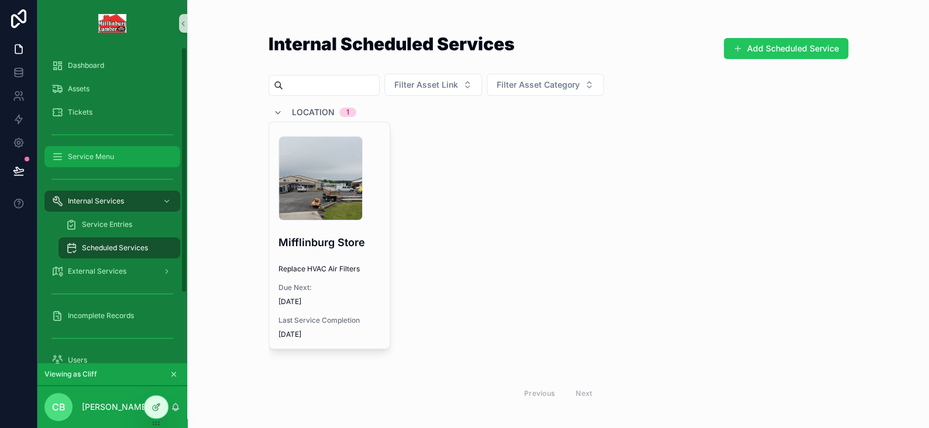
click at [78, 156] on span "Service Menu" at bounding box center [91, 156] width 46 height 9
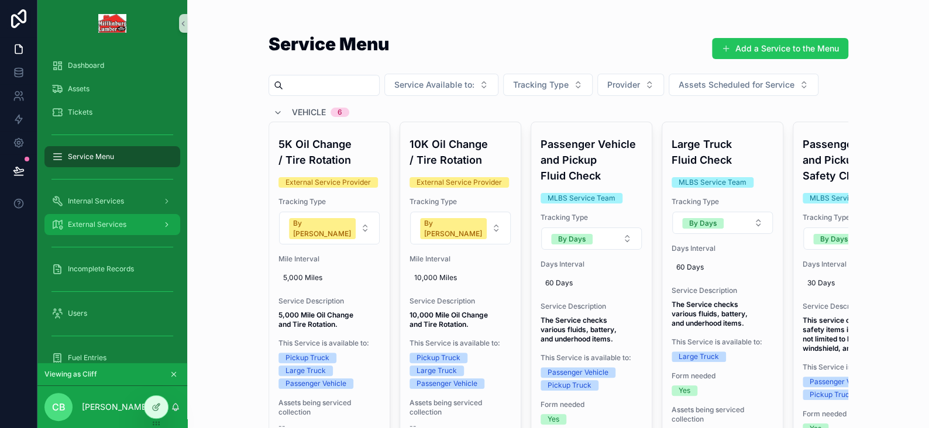
click at [104, 221] on span "External Services" at bounding box center [97, 224] width 58 height 9
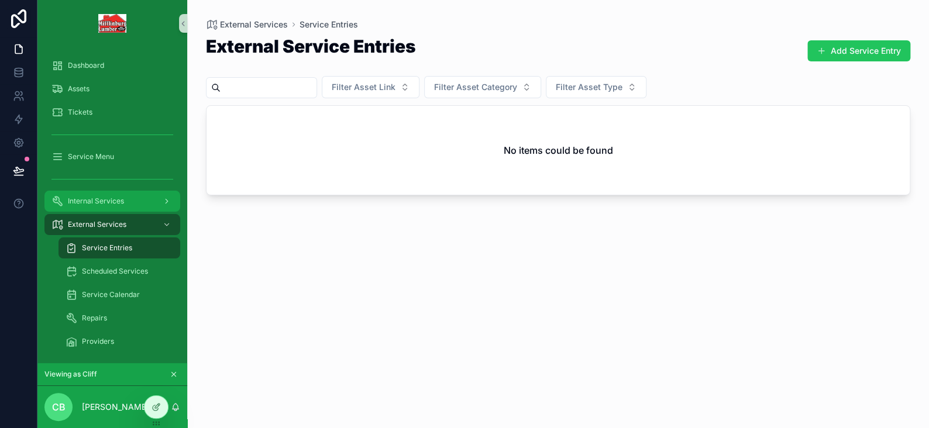
click at [84, 192] on div "Internal Services" at bounding box center [112, 201] width 122 height 19
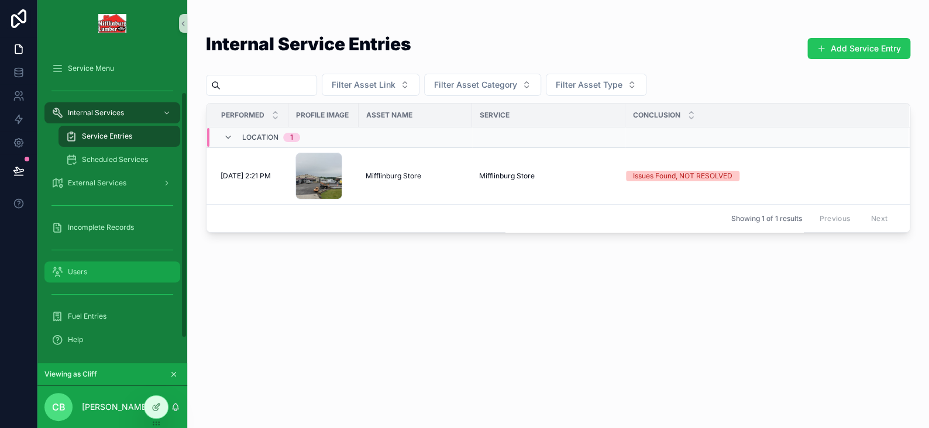
scroll to position [89, 0]
click at [108, 109] on span "Internal Services" at bounding box center [96, 111] width 56 height 9
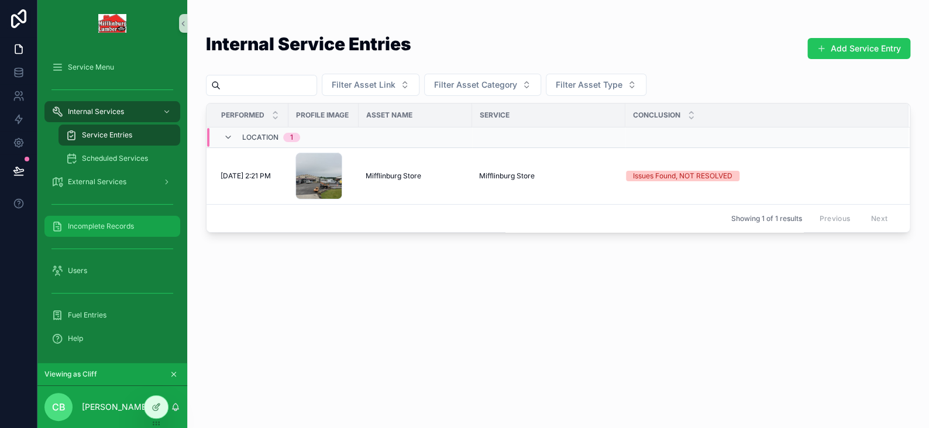
click at [98, 219] on div "Incomplete Records" at bounding box center [112, 226] width 122 height 19
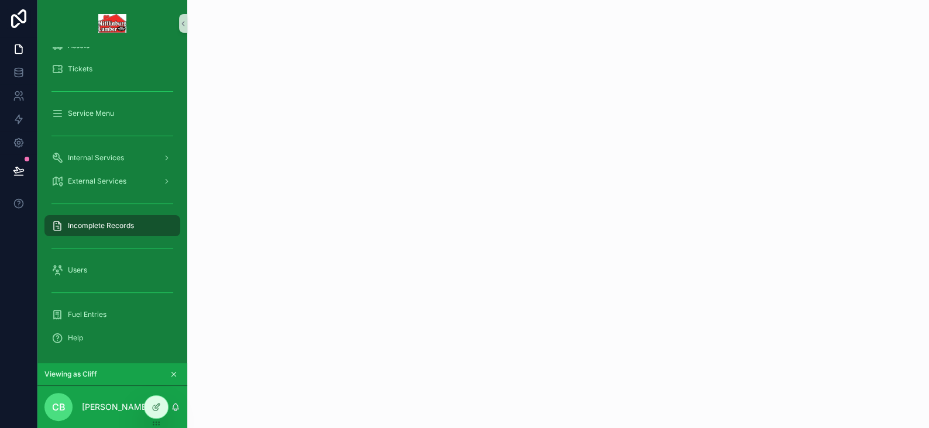
click at [172, 376] on icon "scrollable content" at bounding box center [174, 375] width 4 height 4
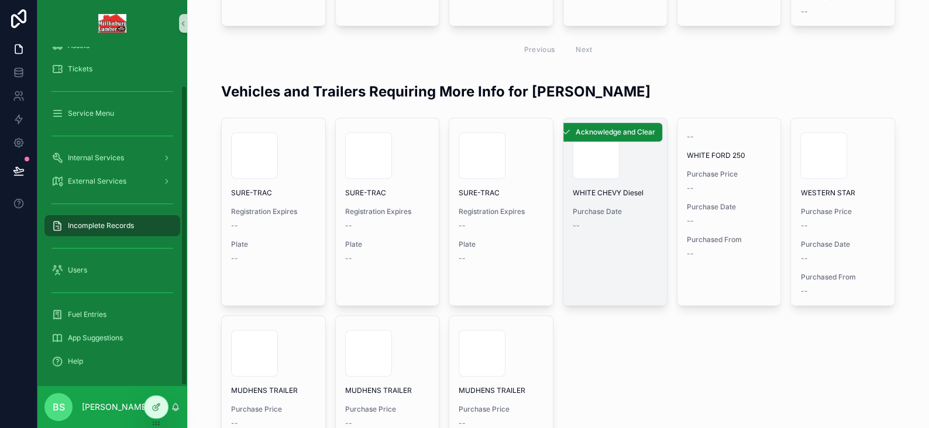
scroll to position [0, 0]
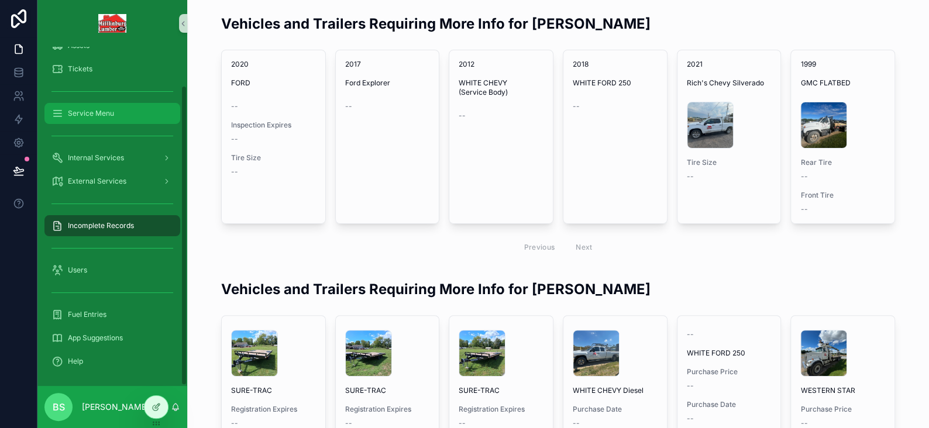
click at [125, 115] on div "Service Menu" at bounding box center [112, 113] width 122 height 19
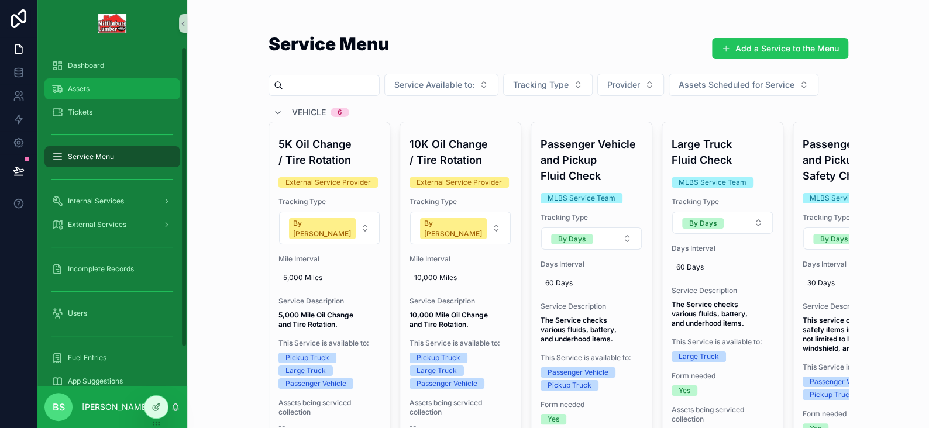
click at [61, 87] on icon "scrollable content" at bounding box center [57, 89] width 12 height 12
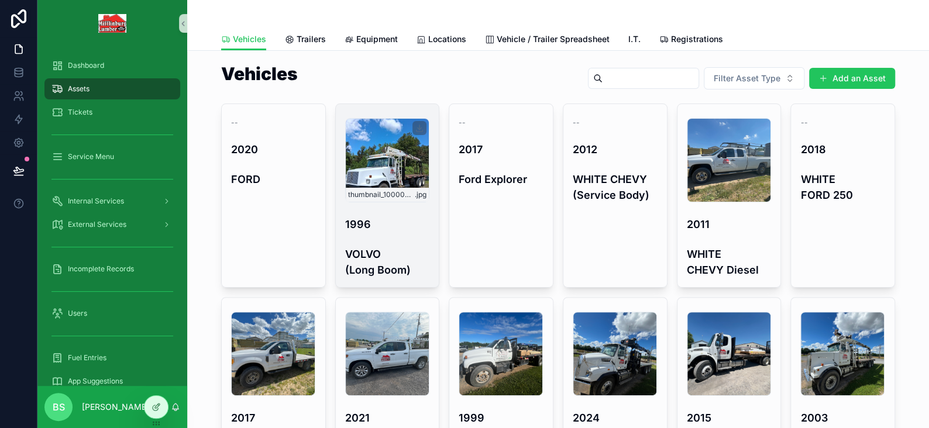
click at [381, 171] on div "thumbnail_1000002662 .jpg" at bounding box center [387, 160] width 84 height 84
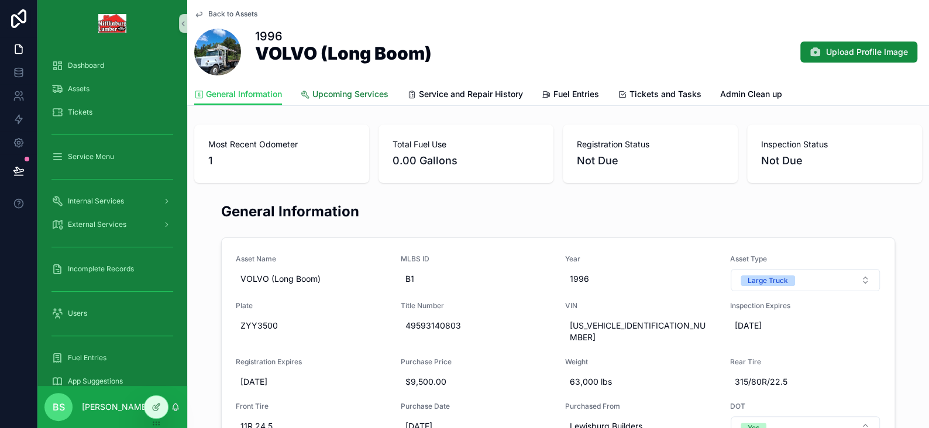
click at [341, 95] on span "Upcoming Services" at bounding box center [350, 94] width 76 height 12
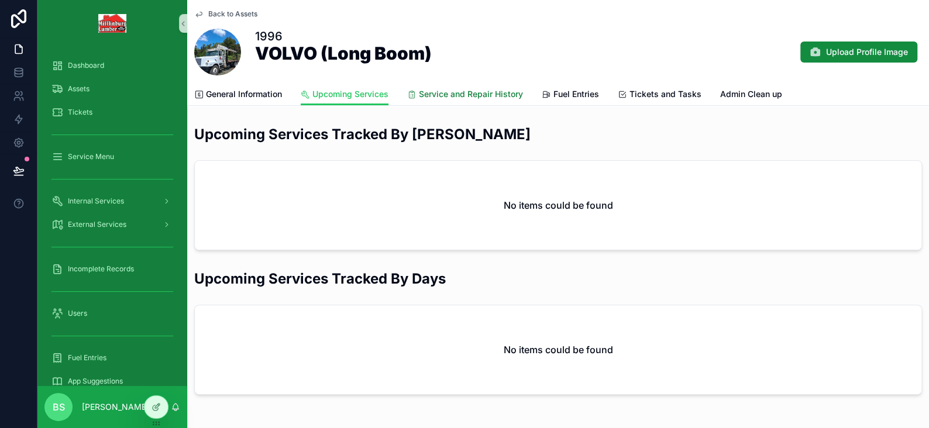
click at [455, 99] on span "Service and Repair History" at bounding box center [471, 94] width 104 height 12
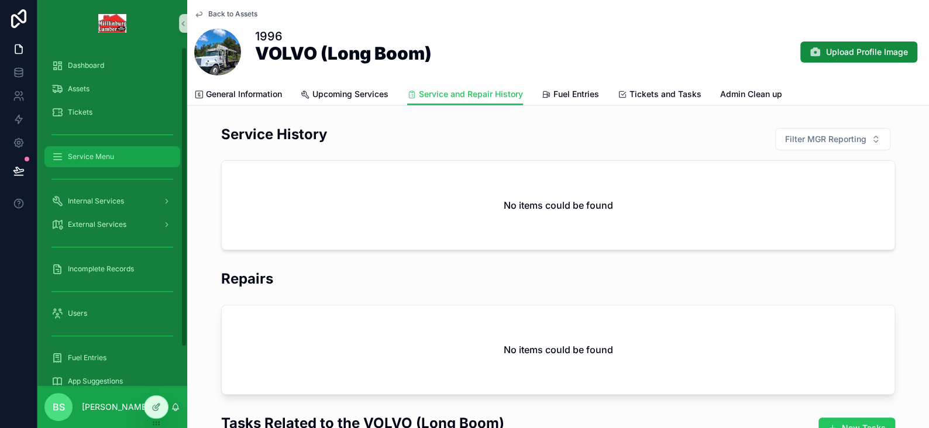
click at [67, 153] on div "Service Menu" at bounding box center [112, 156] width 122 height 19
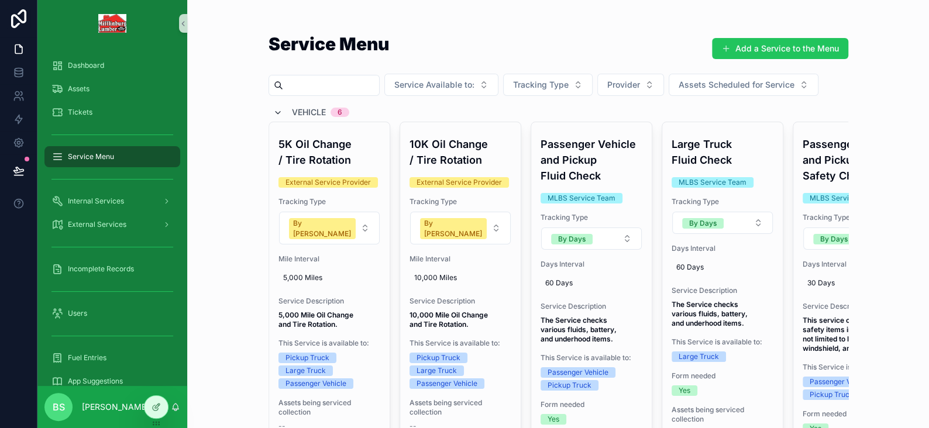
click at [273, 110] on icon "scrollable content" at bounding box center [277, 112] width 9 height 9
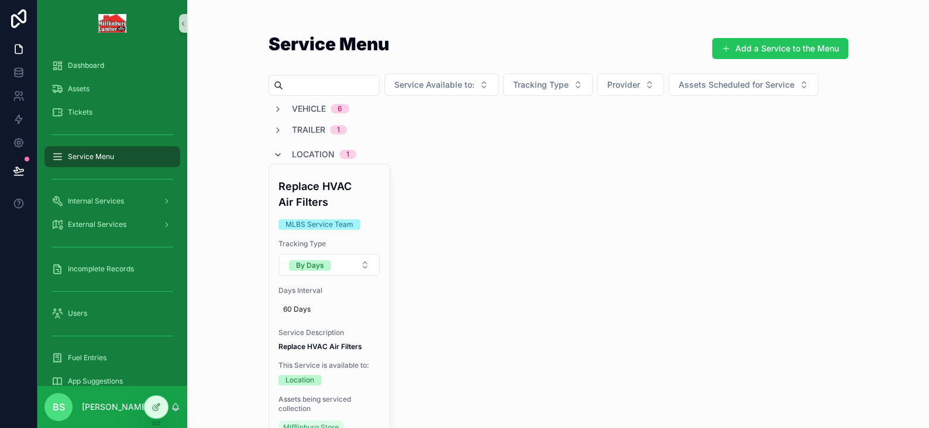
click at [273, 151] on icon "scrollable content" at bounding box center [277, 154] width 9 height 9
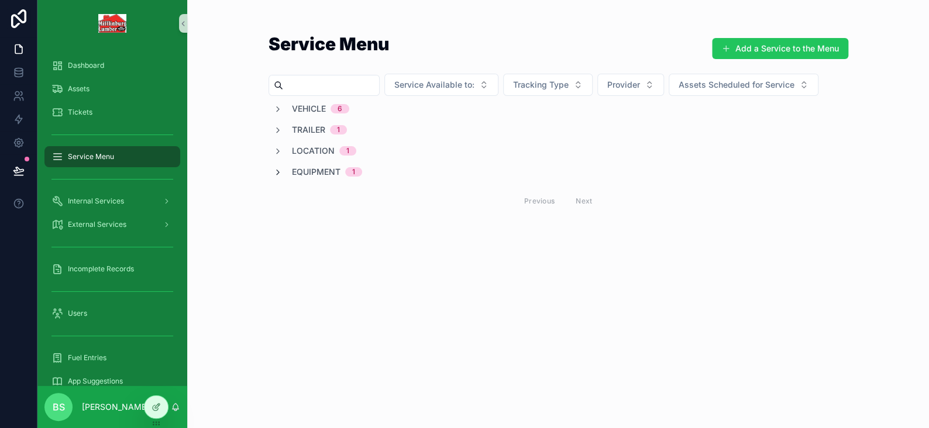
click at [277, 175] on icon "scrollable content" at bounding box center [277, 172] width 9 height 9
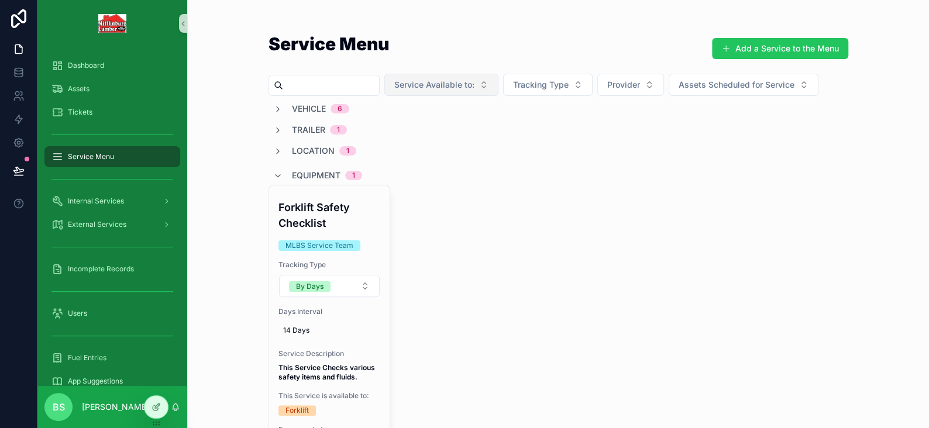
click at [470, 83] on span "Service Available to:" at bounding box center [434, 85] width 80 height 12
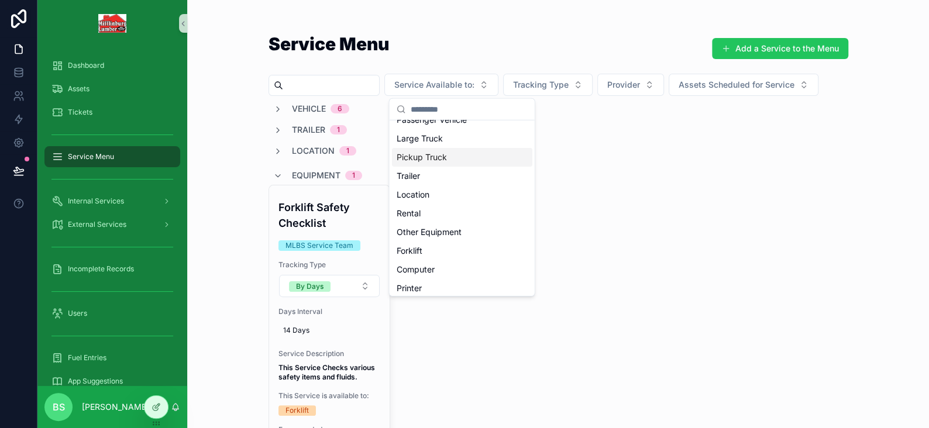
scroll to position [16, 0]
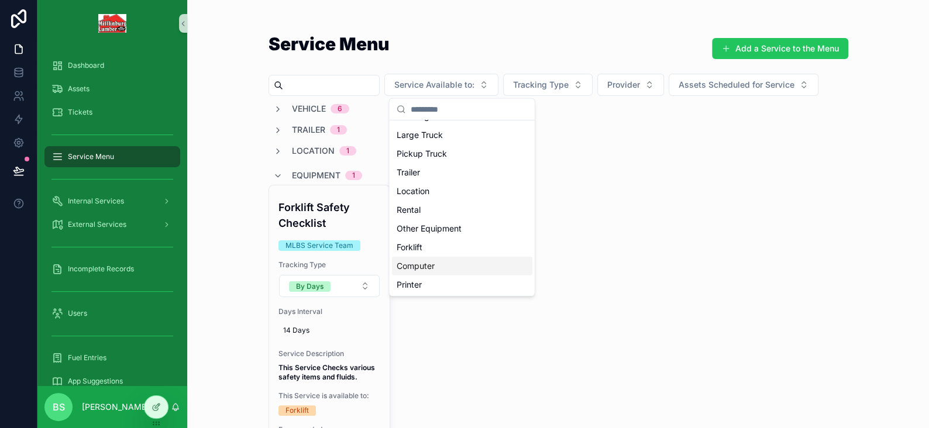
click at [401, 266] on div "Computer" at bounding box center [461, 266] width 140 height 19
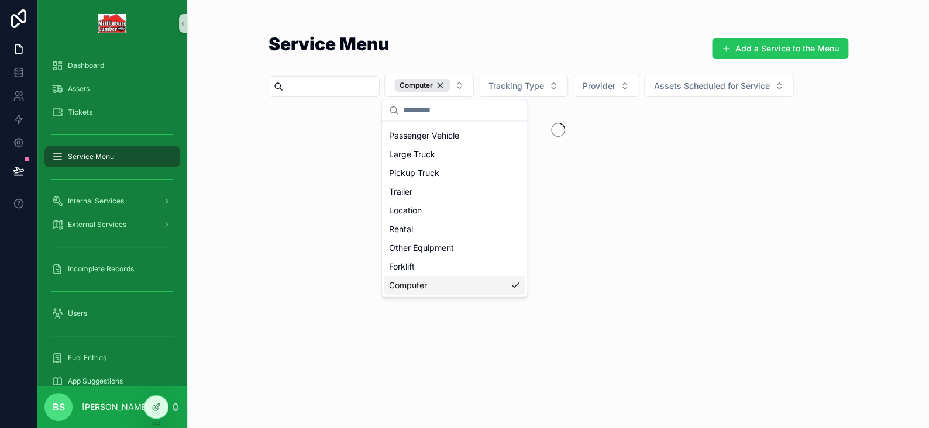
scroll to position [35, 0]
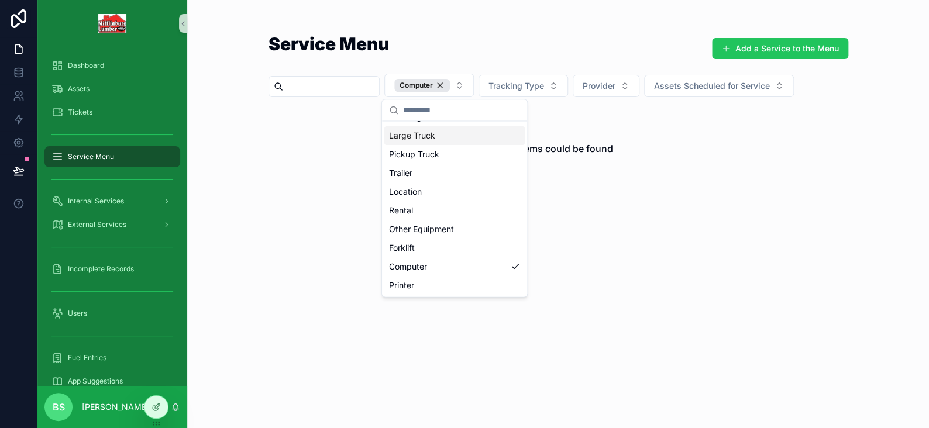
click at [423, 132] on div "Large Truck" at bounding box center [454, 135] width 140 height 19
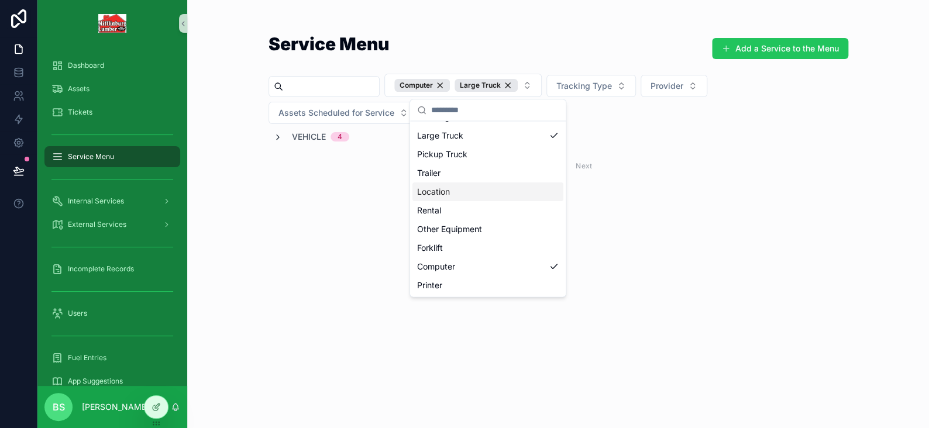
click at [278, 135] on icon "scrollable content" at bounding box center [277, 137] width 9 height 9
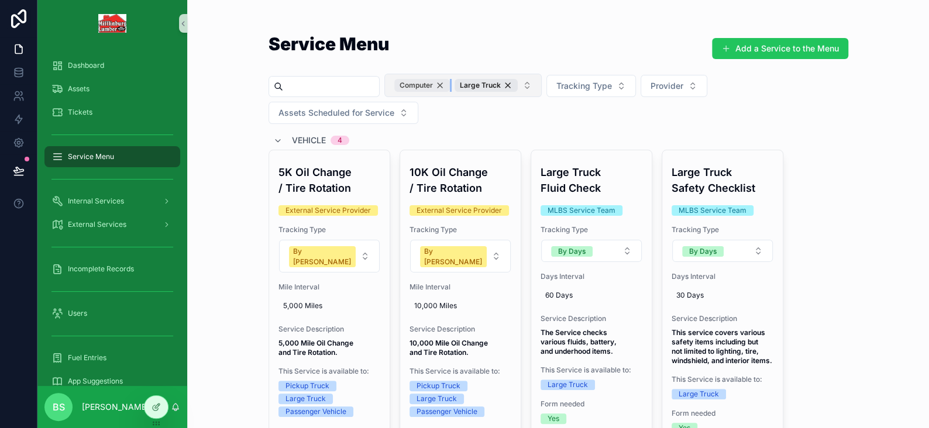
click at [450, 85] on div "Computer" at bounding box center [422, 85] width 56 height 13
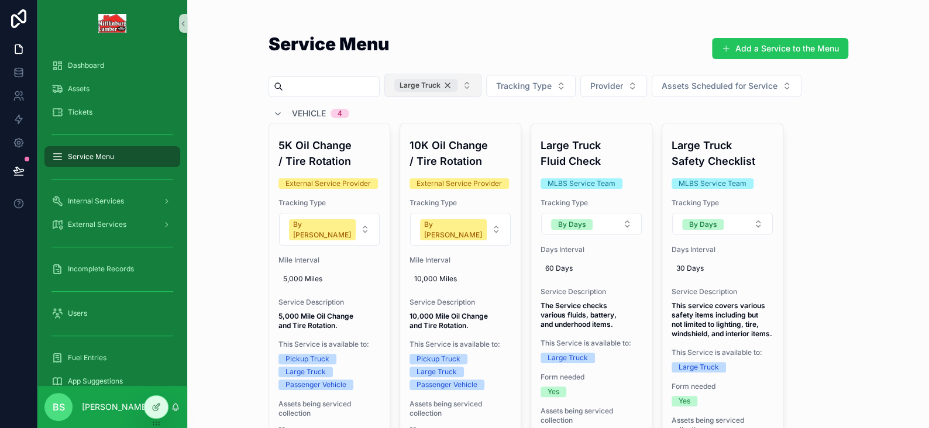
click at [457, 85] on div "Large Truck" at bounding box center [425, 85] width 63 height 13
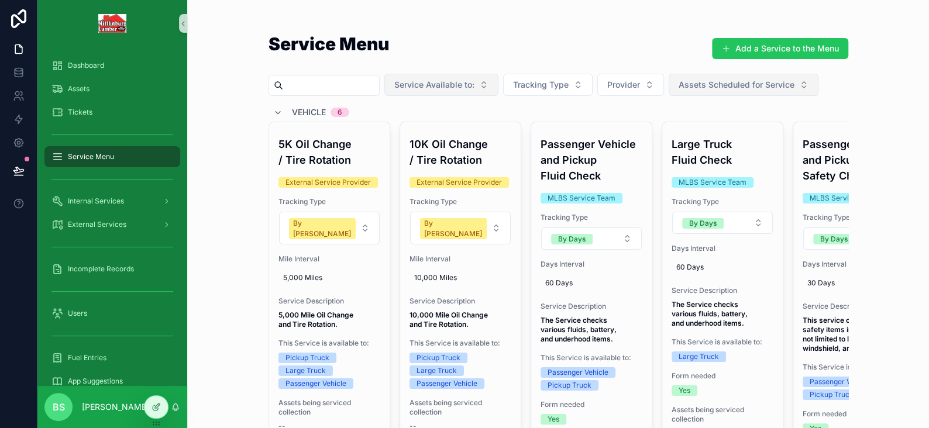
click at [758, 82] on span "Assets Scheduled for Service" at bounding box center [736, 85] width 116 height 12
type input "*"
click at [745, 131] on span "Mifflinburg Store" at bounding box center [728, 132] width 64 height 12
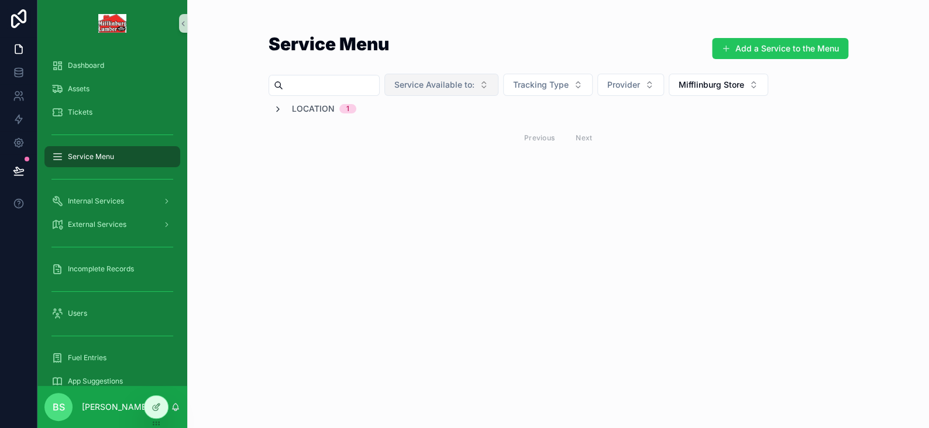
click at [278, 113] on div "Location 1" at bounding box center [314, 109] width 83 height 12
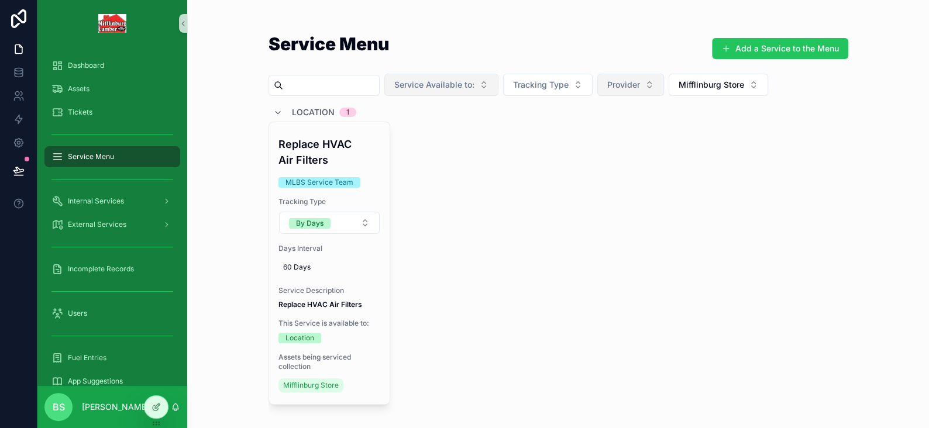
click at [640, 81] on span "Provider" at bounding box center [623, 85] width 33 height 12
click at [546, 82] on span "Tracking Type" at bounding box center [541, 85] width 56 height 12
drag, startPoint x: 560, startPoint y: 50, endPoint x: 625, endPoint y: 59, distance: 65.6
click at [564, 50] on div "Service Menu Add a Service to the Menu" at bounding box center [558, 51] width 580 height 32
click at [738, 85] on span "Mifflinburg Store" at bounding box center [711, 85] width 66 height 12
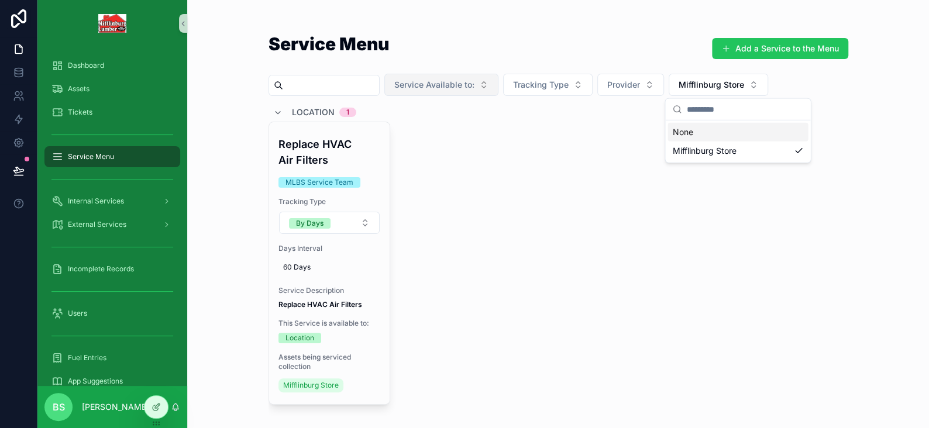
click at [701, 127] on div "None" at bounding box center [737, 132] width 140 height 19
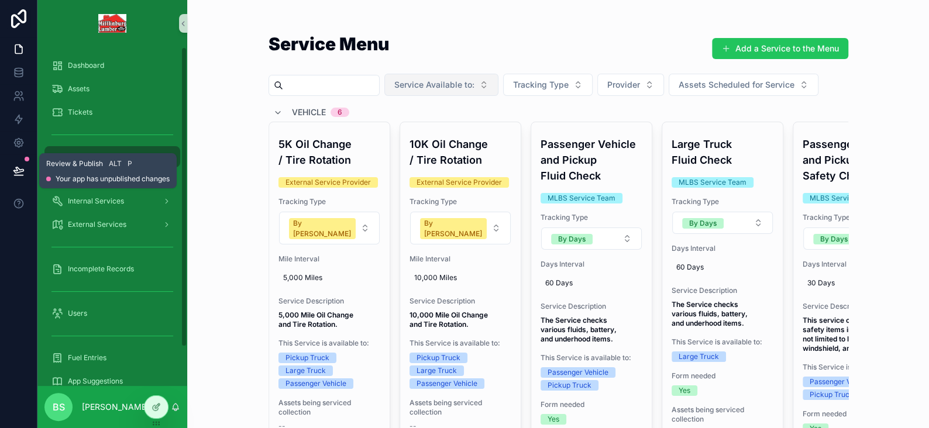
click at [26, 171] on button at bounding box center [19, 170] width 26 height 33
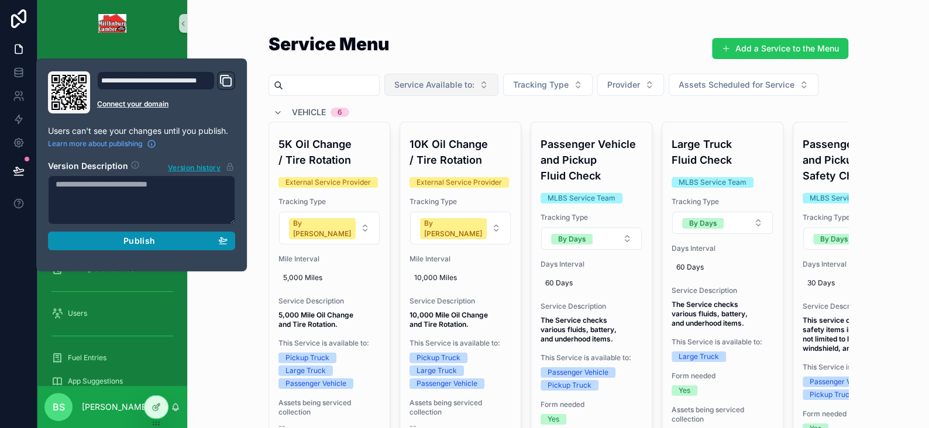
click at [116, 236] on div "Publish" at bounding box center [142, 241] width 172 height 11
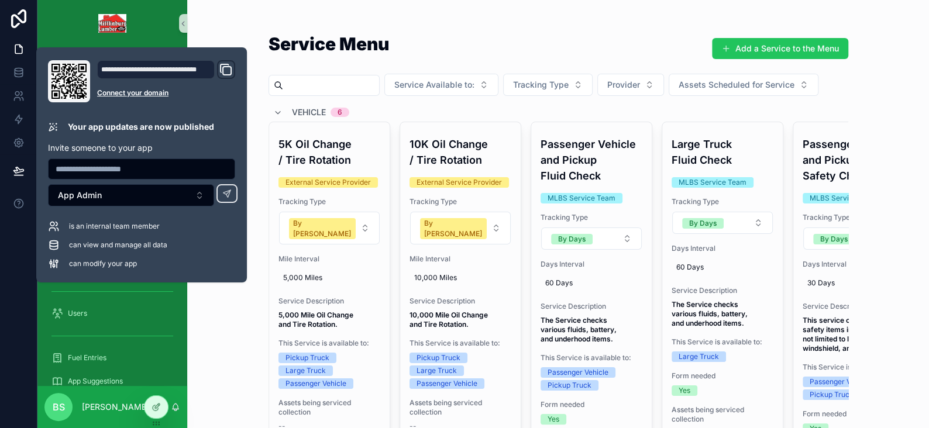
click at [219, 21] on div "Service Menu Add a Service to the Menu Service Available to: Tracking Type Prov…" at bounding box center [558, 214] width 742 height 428
